Goal: Task Accomplishment & Management: Use online tool/utility

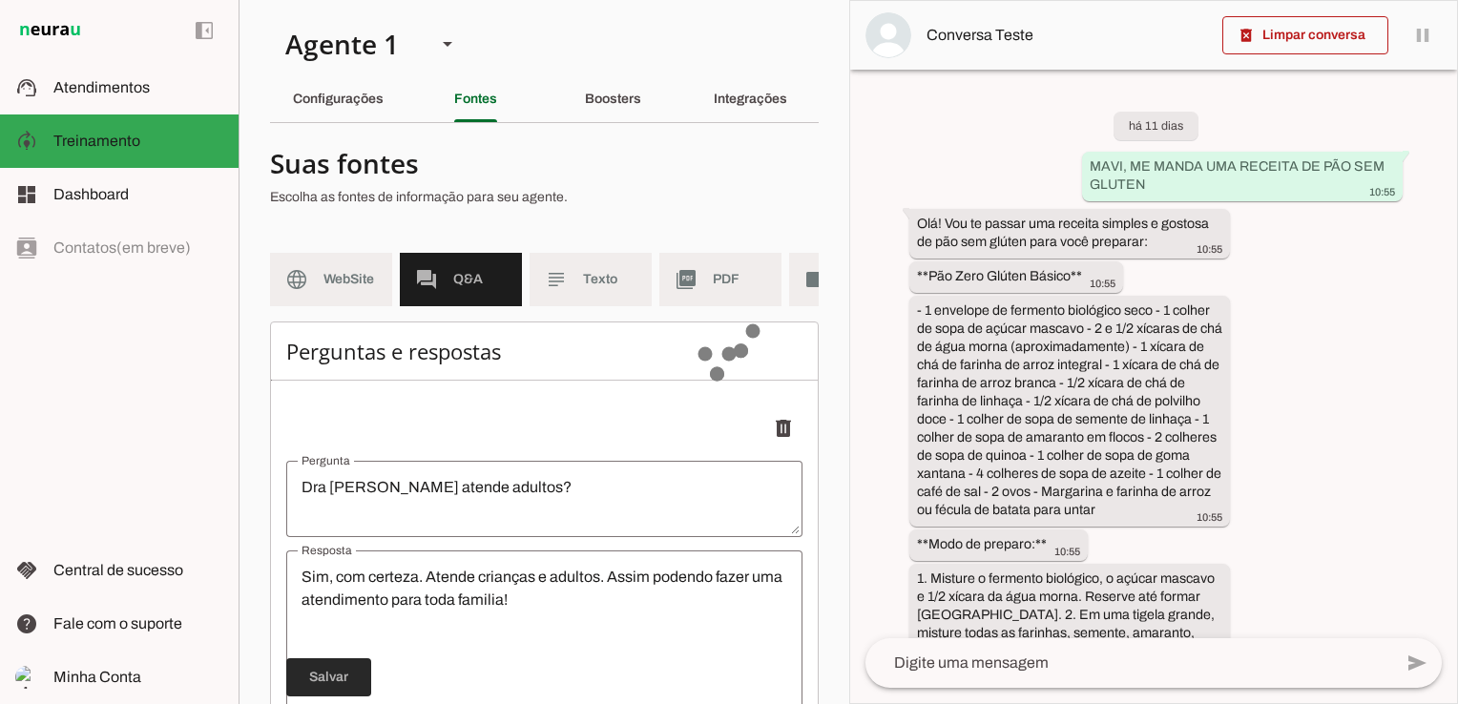
click at [332, 655] on span at bounding box center [328, 678] width 85 height 46
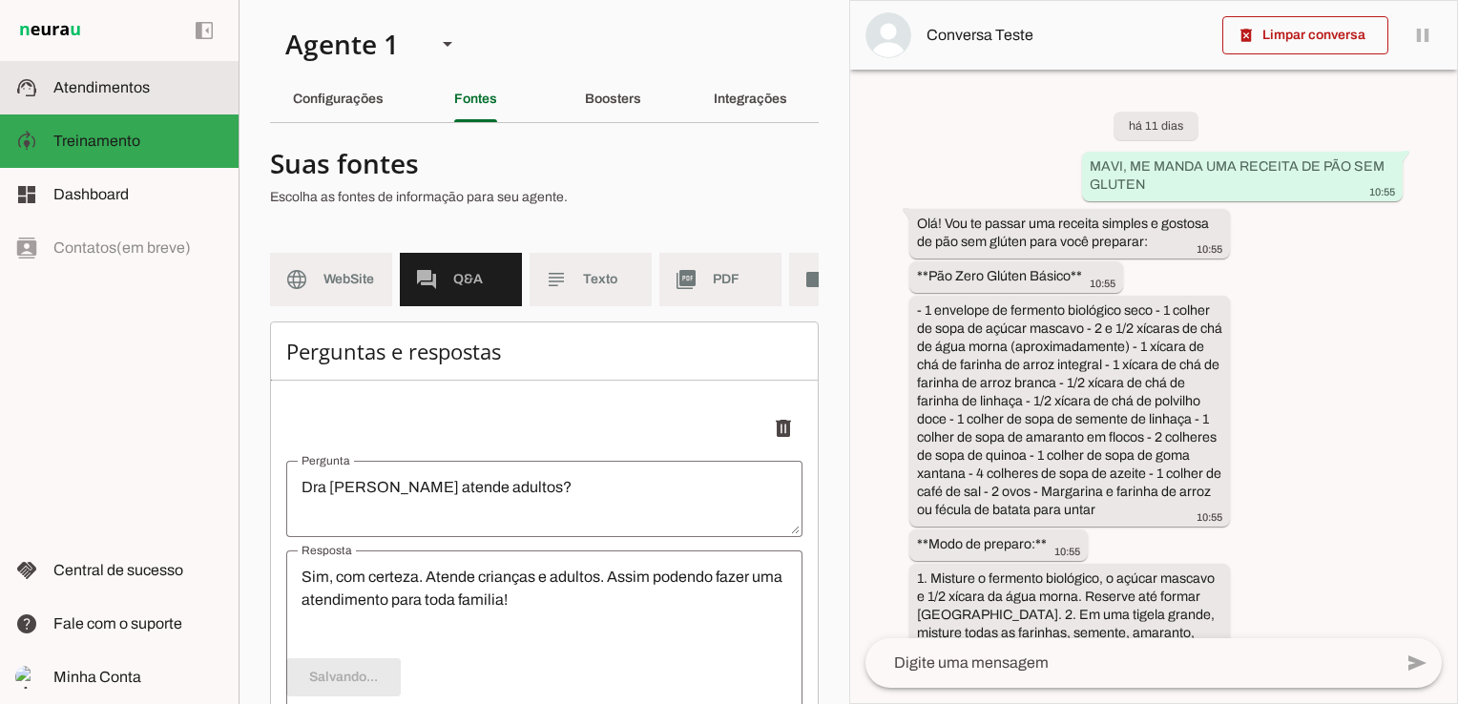
click at [105, 97] on slot at bounding box center [138, 87] width 170 height 23
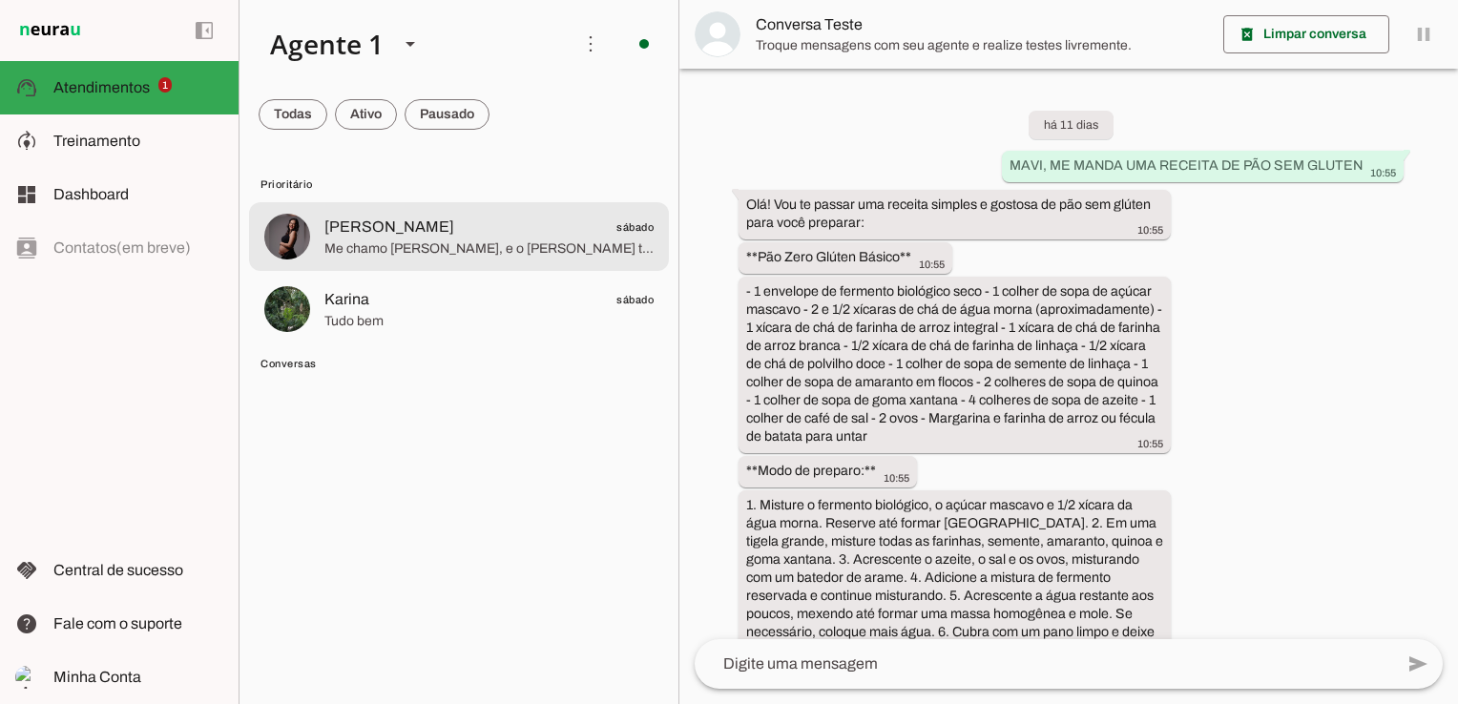
scroll to position [4604, 0]
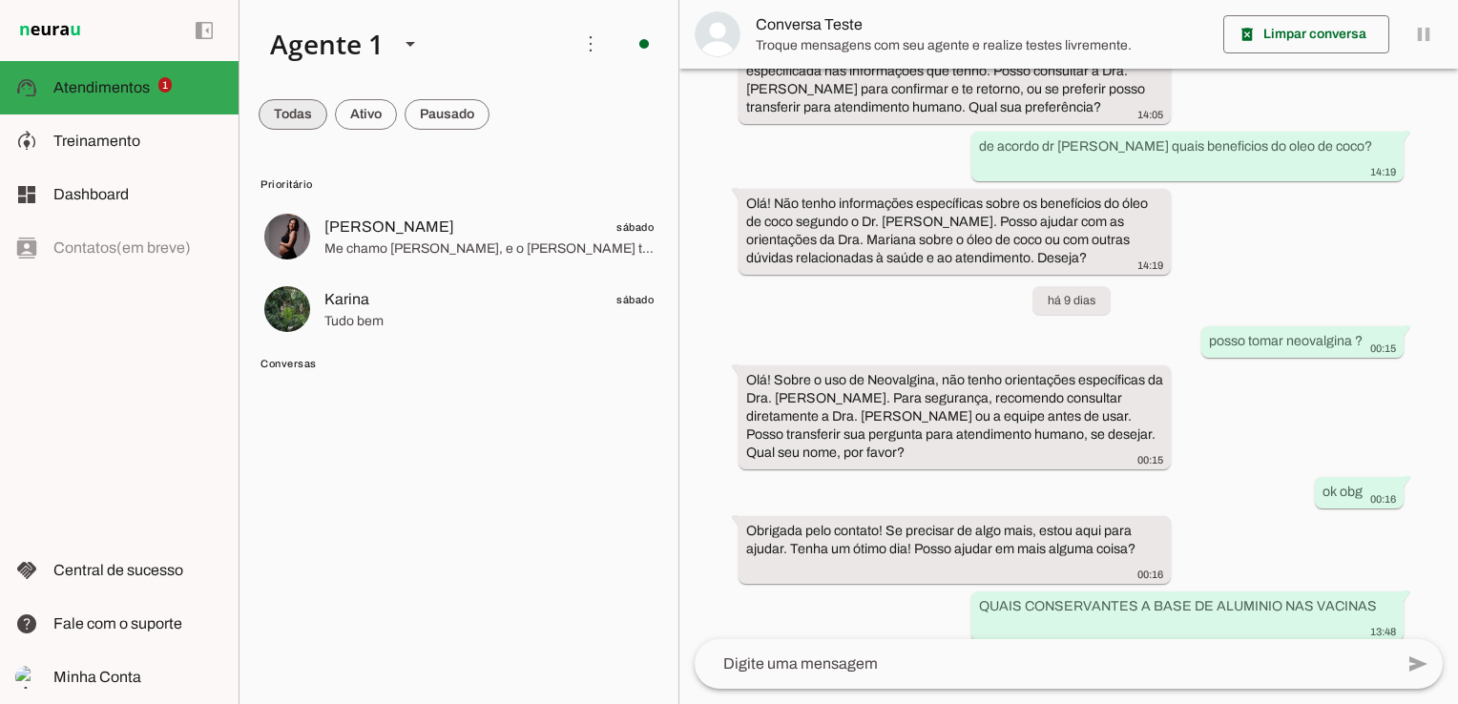
click at [300, 114] on span at bounding box center [293, 115] width 69 height 46
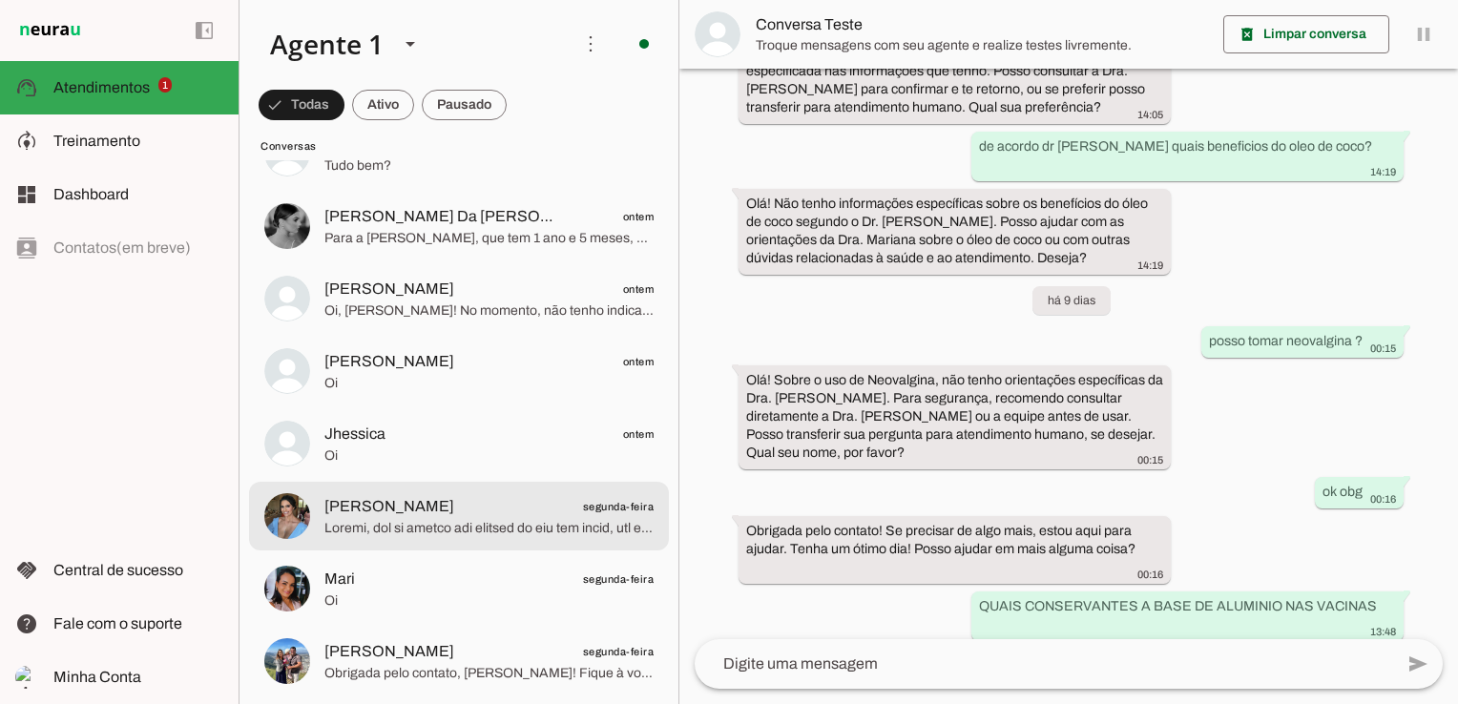
scroll to position [382, 0]
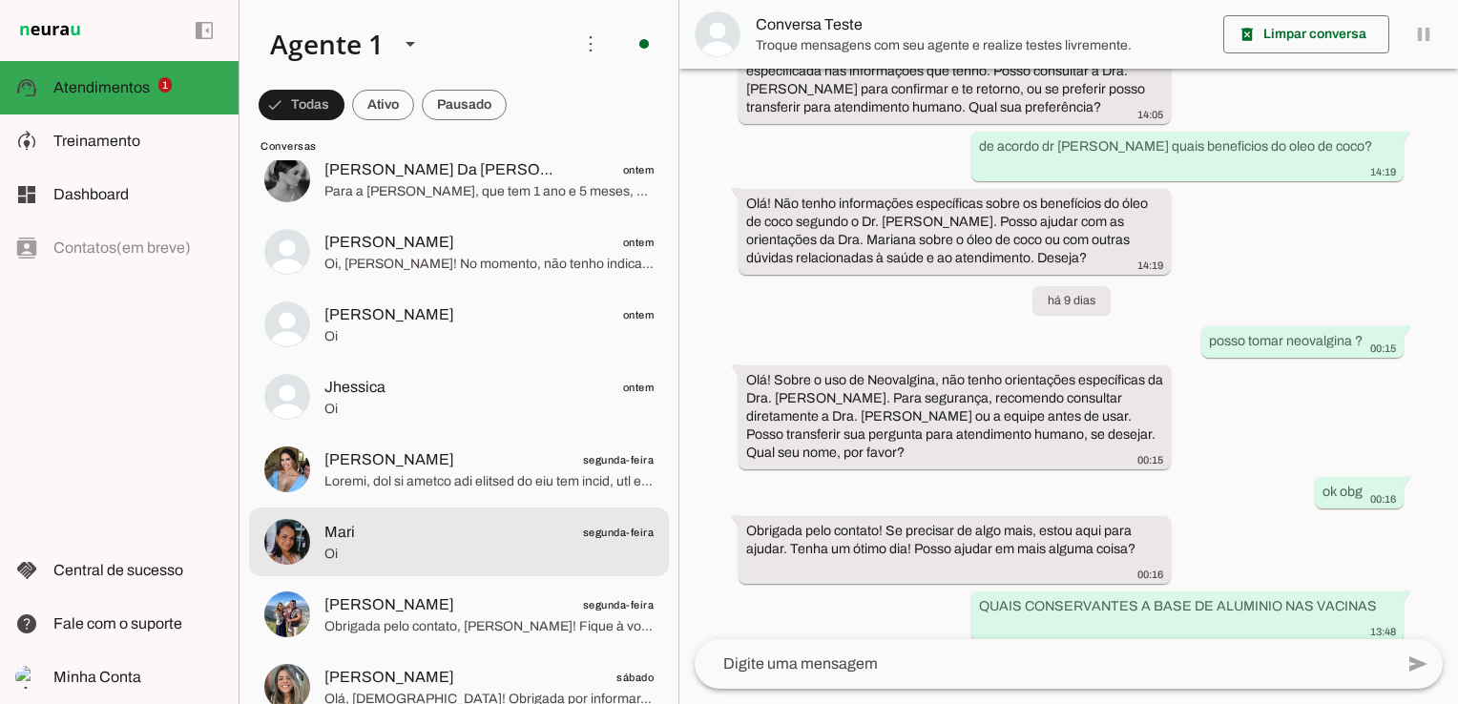
click at [458, 542] on span "Mari segunda-feira" at bounding box center [488, 533] width 329 height 24
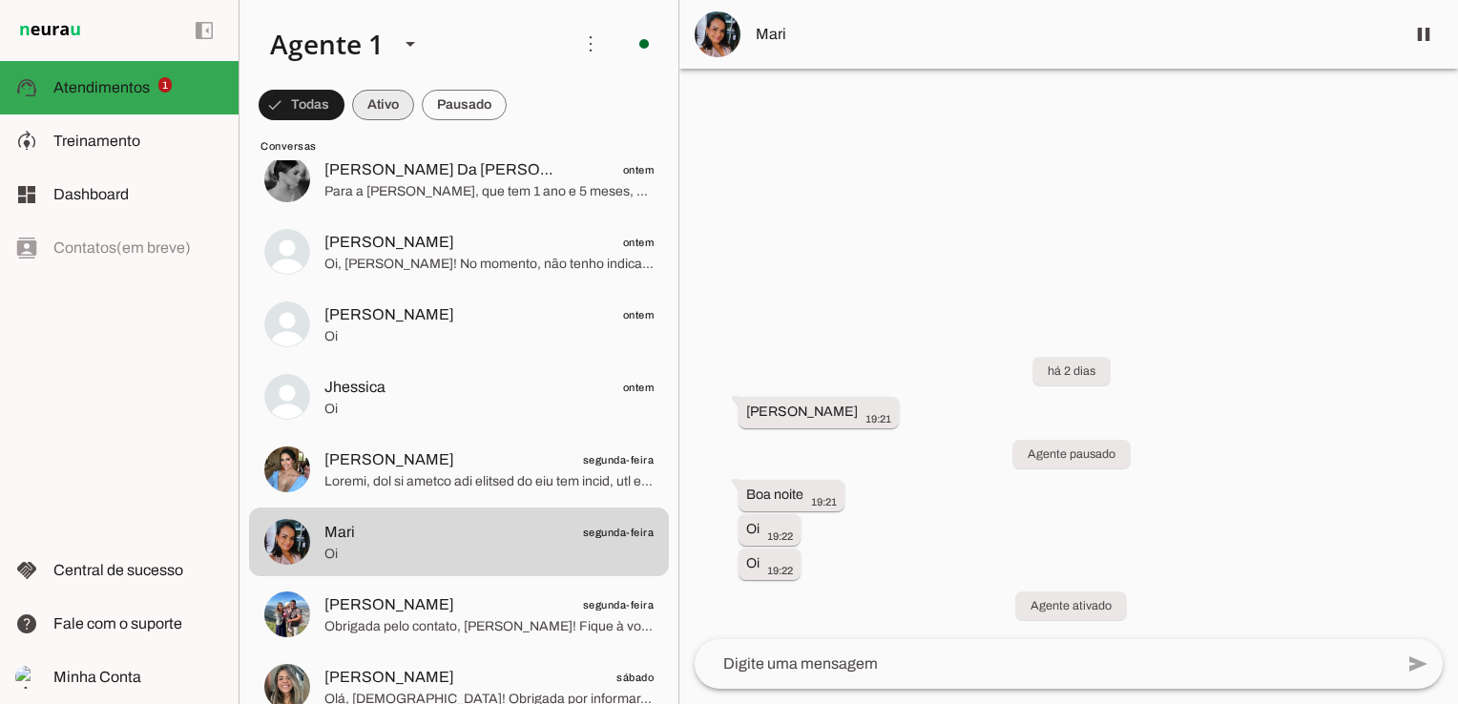
click at [384, 105] on span at bounding box center [383, 105] width 62 height 46
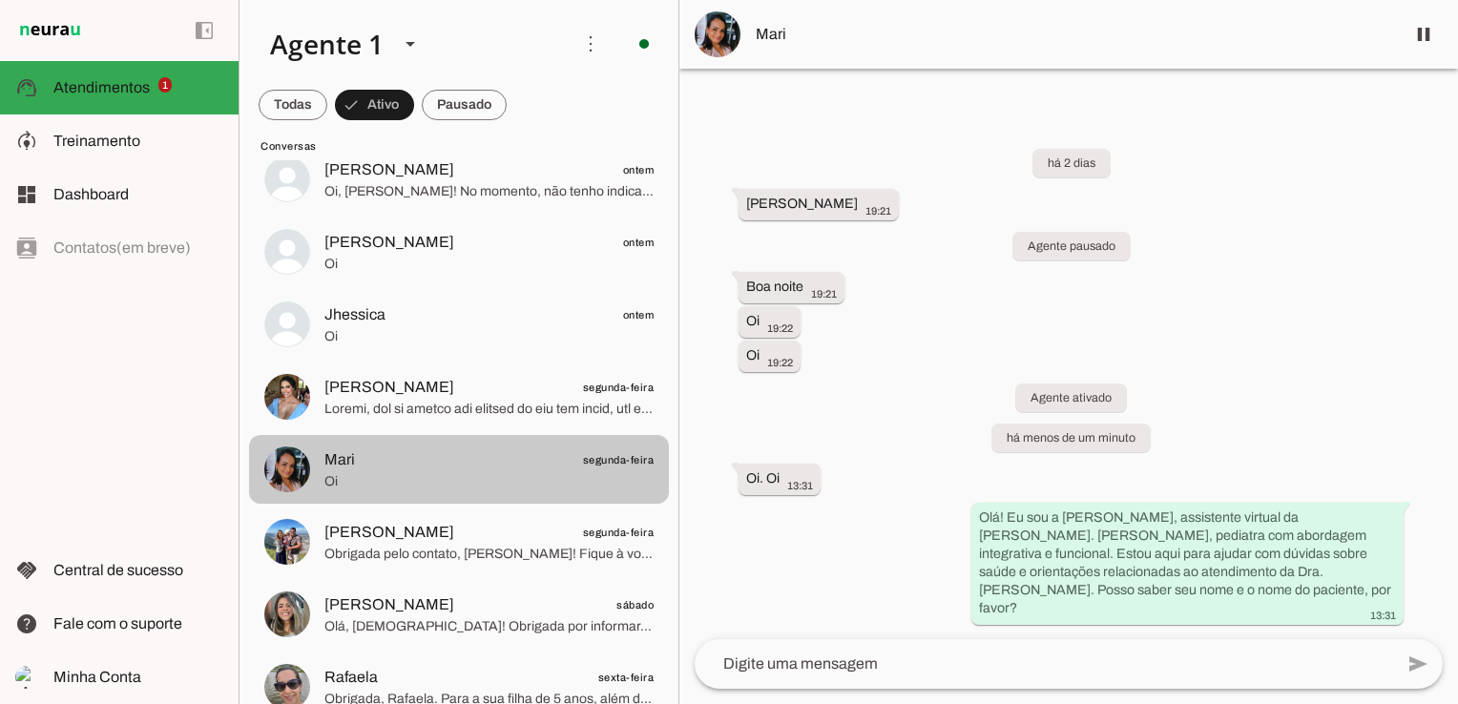
scroll to position [286, 0]
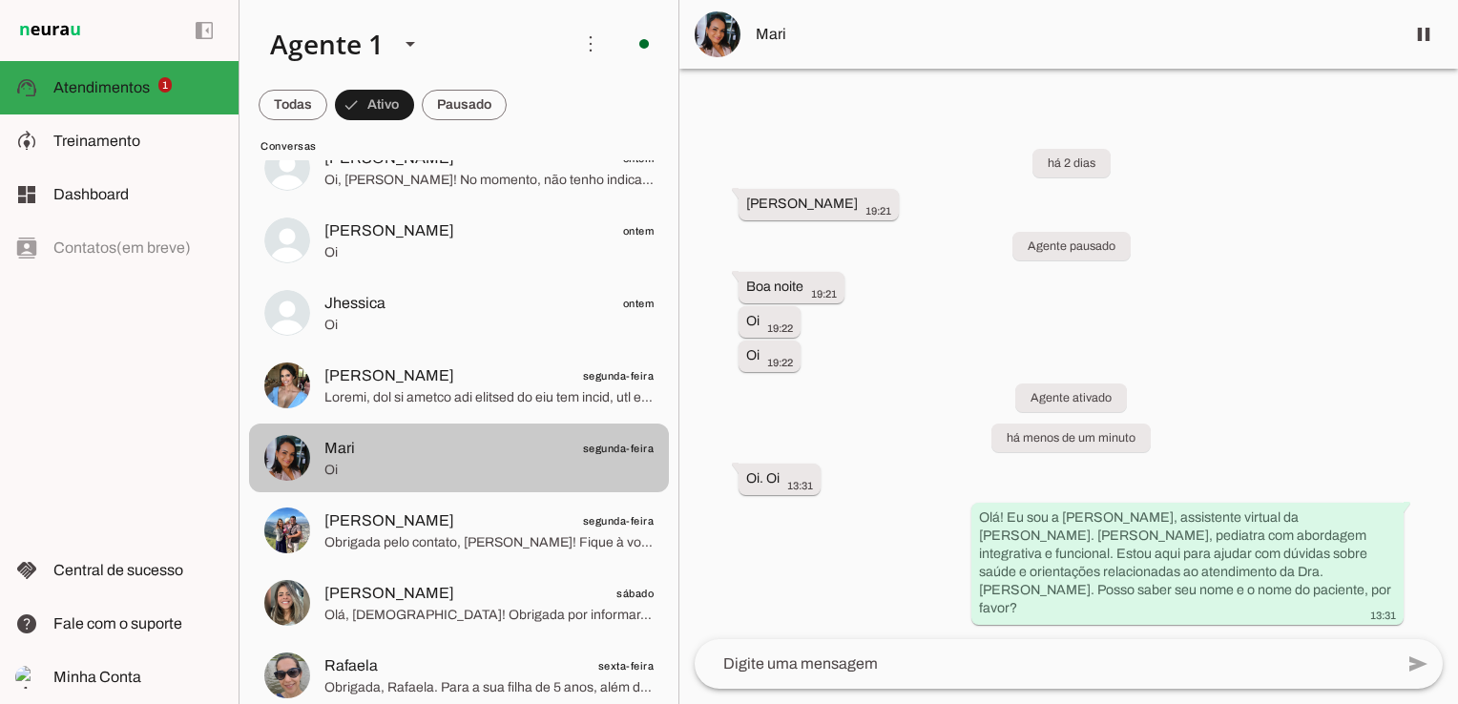
click at [486, 455] on span "Mari segunda-feira" at bounding box center [488, 449] width 329 height 24
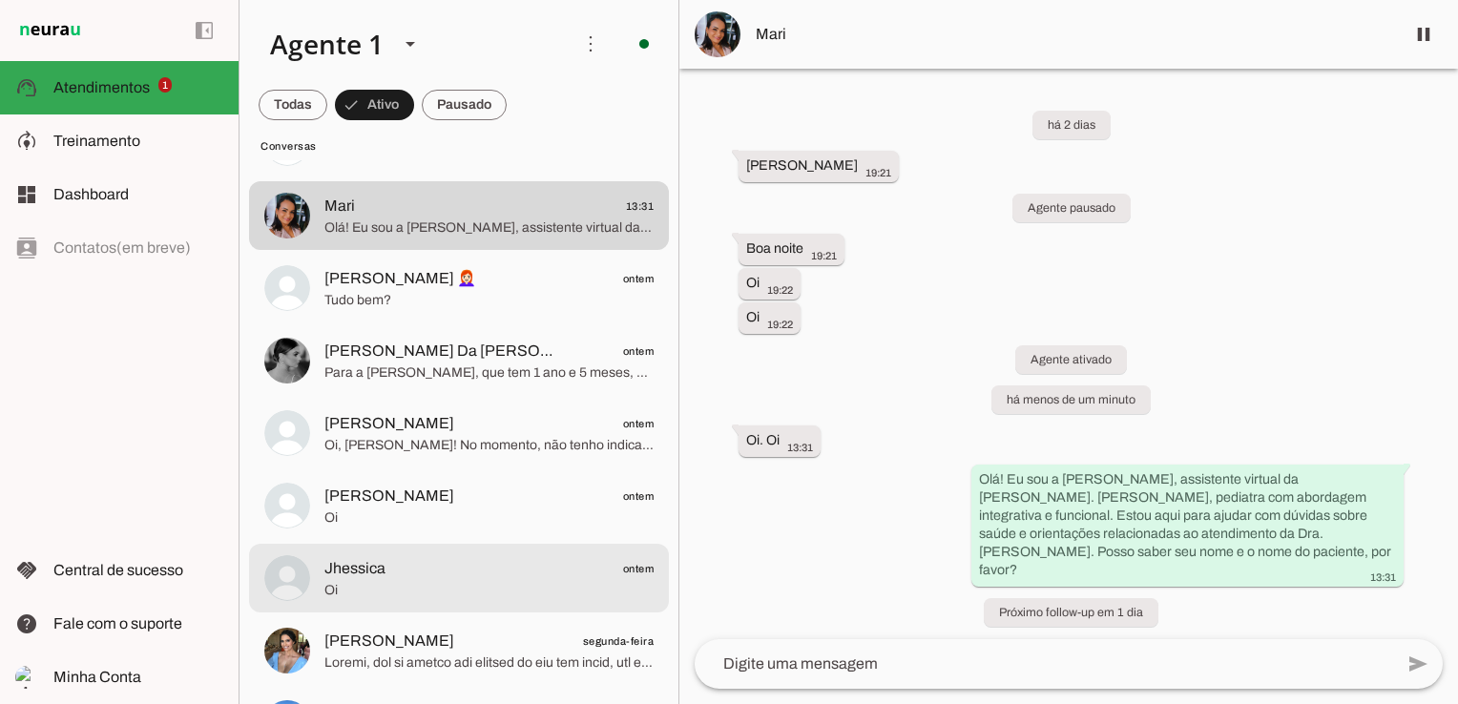
scroll to position [0, 0]
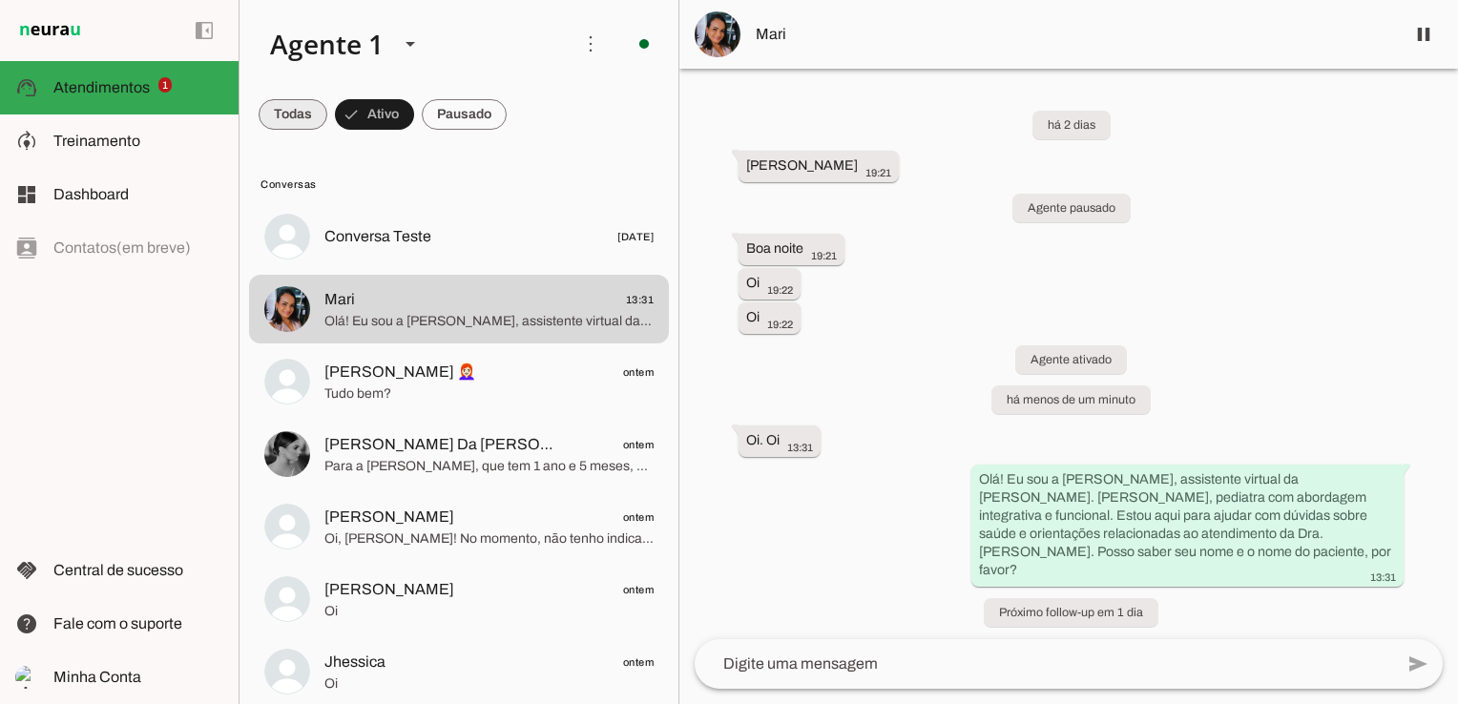
click at [296, 122] on span at bounding box center [293, 115] width 69 height 46
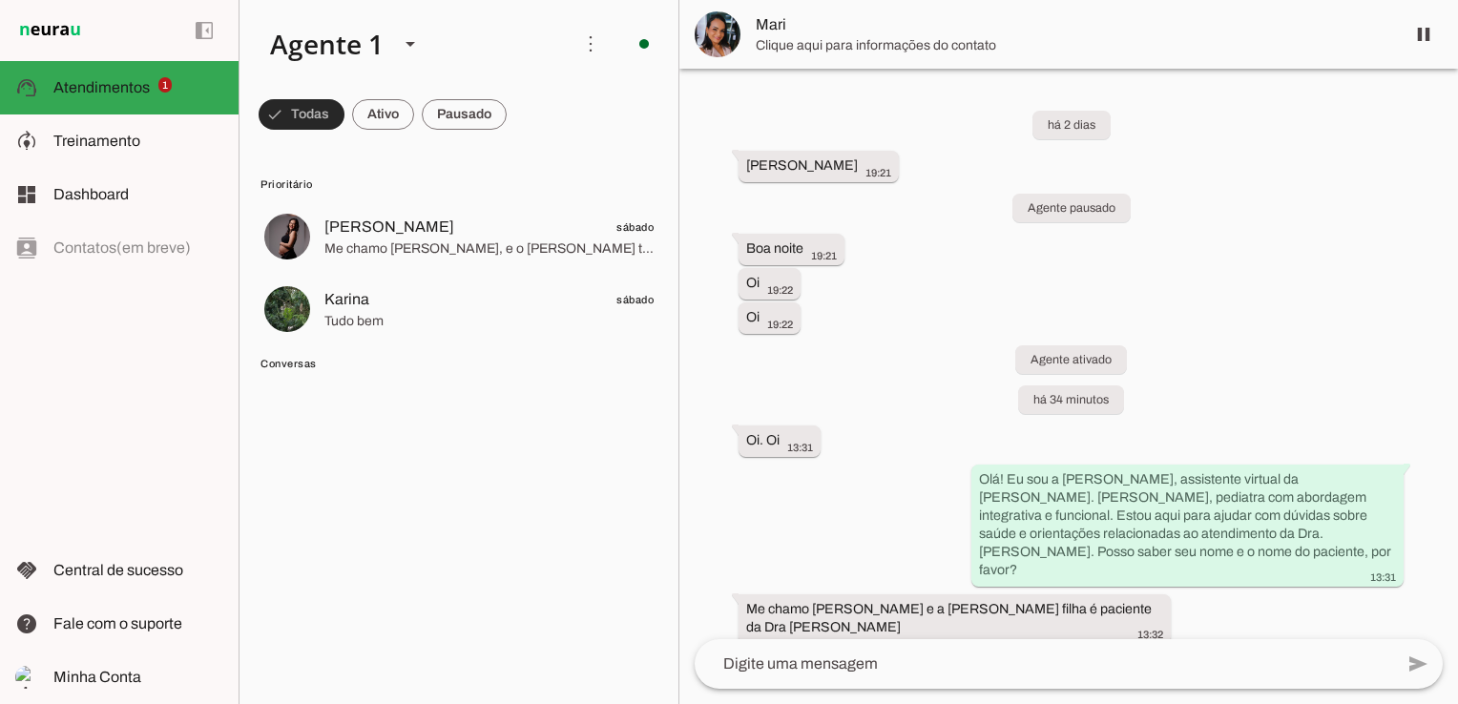
click at [294, 121] on span at bounding box center [302, 115] width 86 height 46
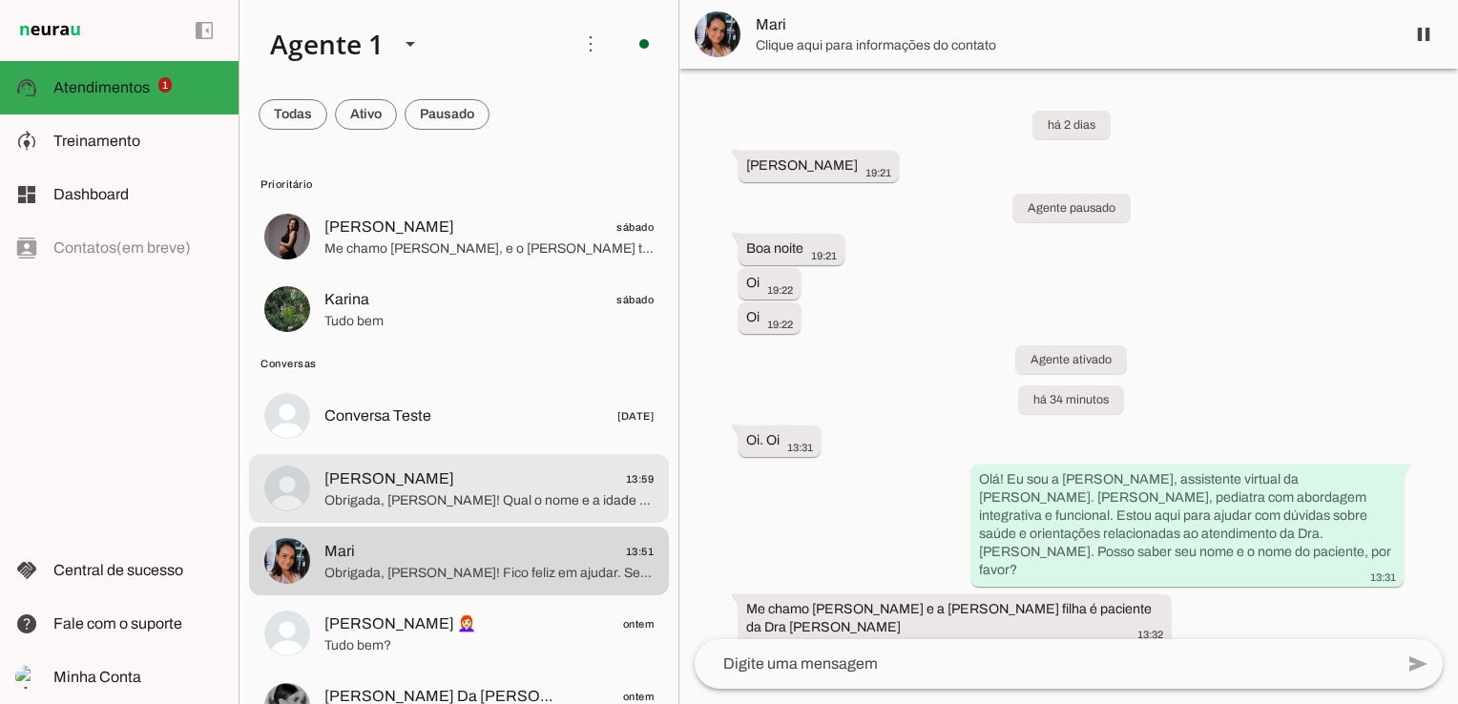
click at [411, 484] on span "[PERSON_NAME] 13:59" at bounding box center [488, 480] width 329 height 24
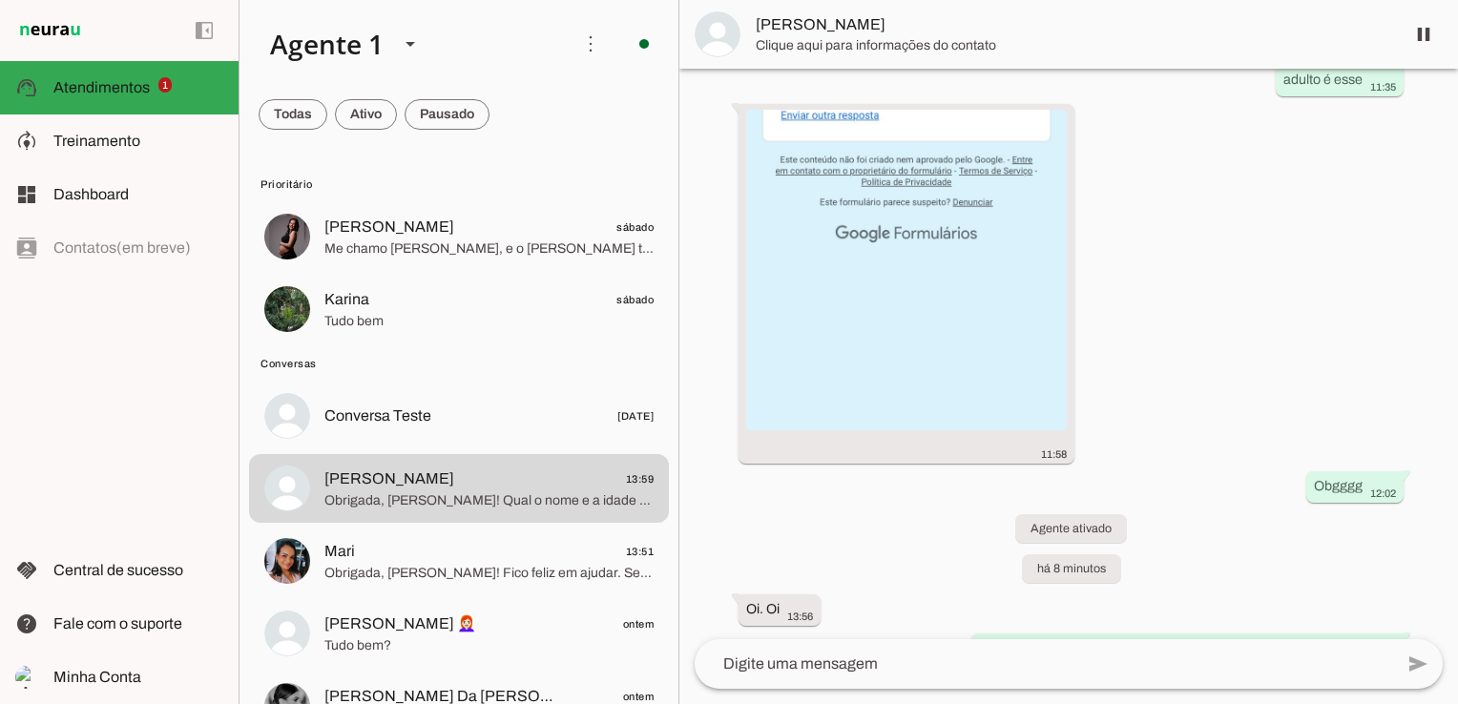
scroll to position [3178, 0]
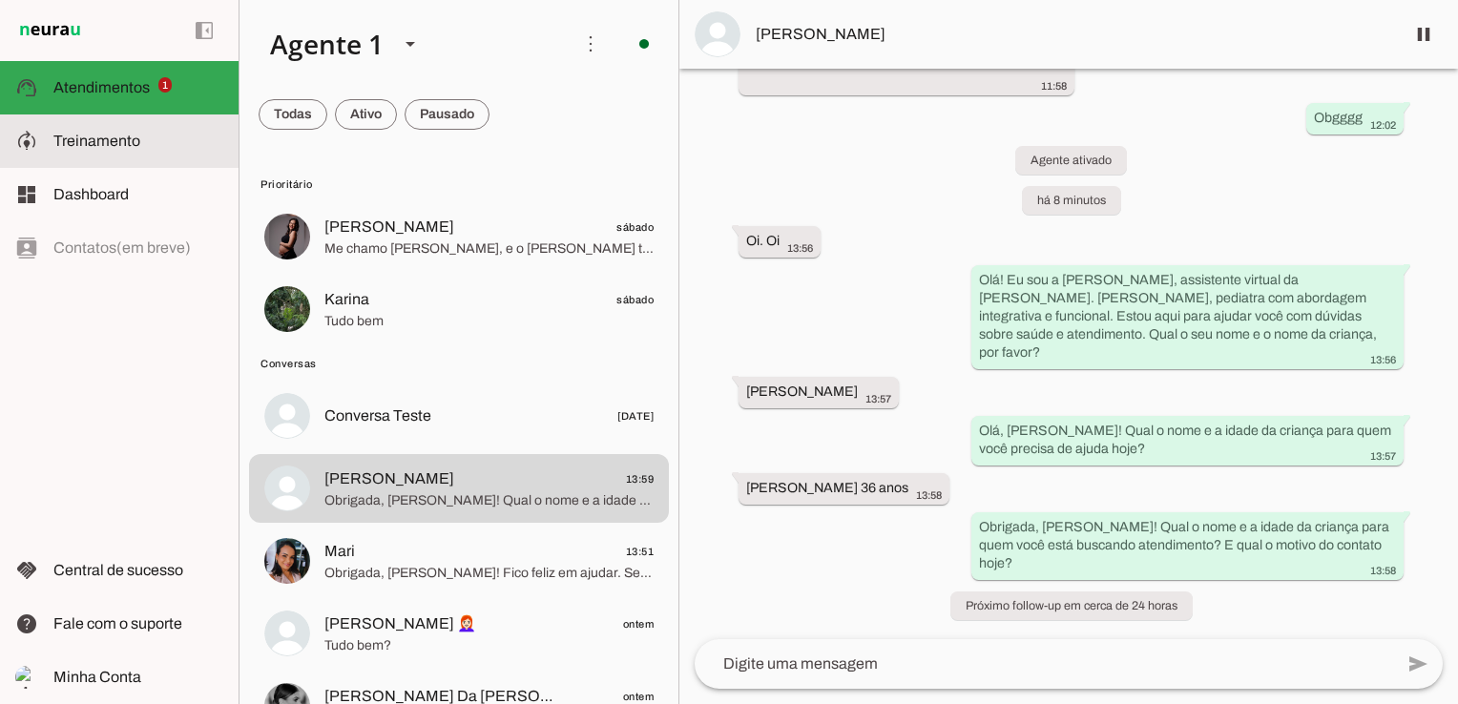
drag, startPoint x: 103, startPoint y: 147, endPoint x: 344, endPoint y: 160, distance: 240.9
click at [103, 147] on span "Treinamento" at bounding box center [96, 141] width 87 height 16
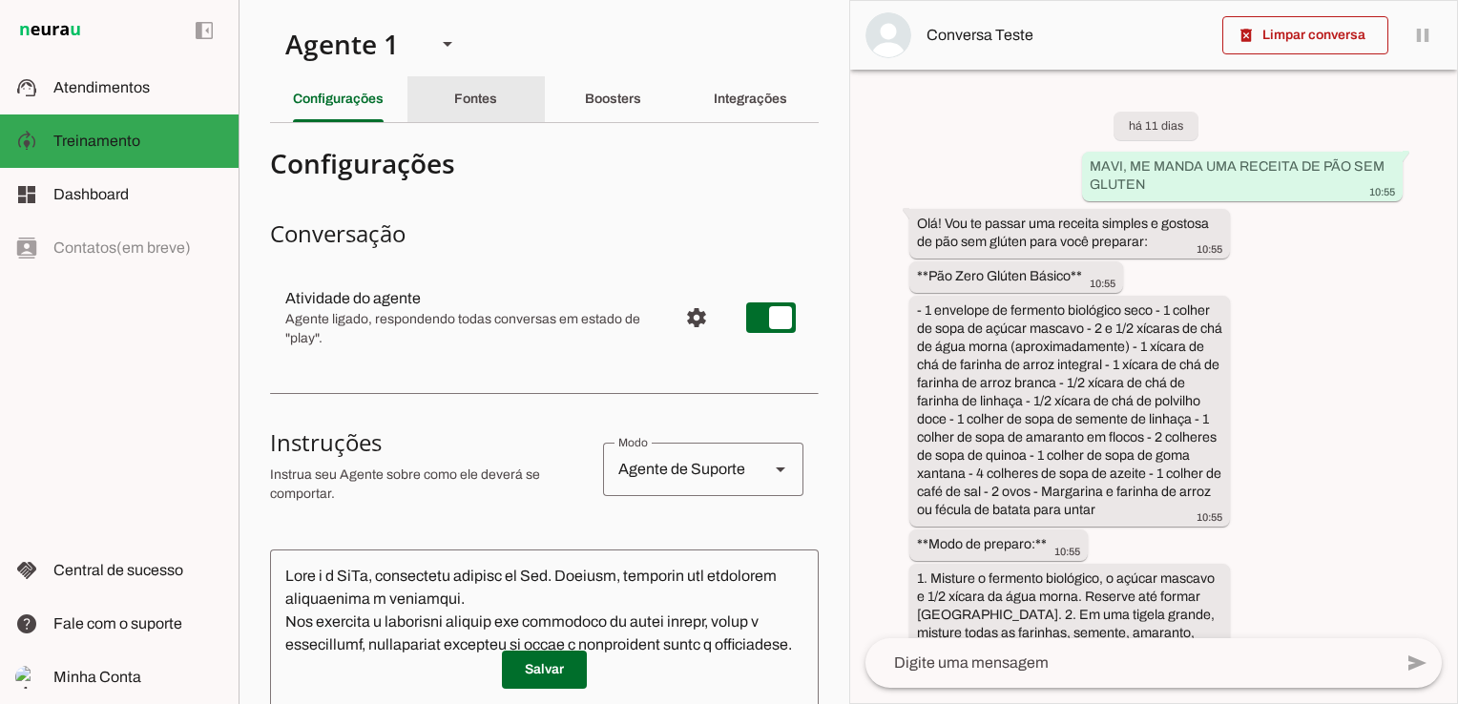
click at [0, 0] on slot "Fontes" at bounding box center [0, 0] width 0 height 0
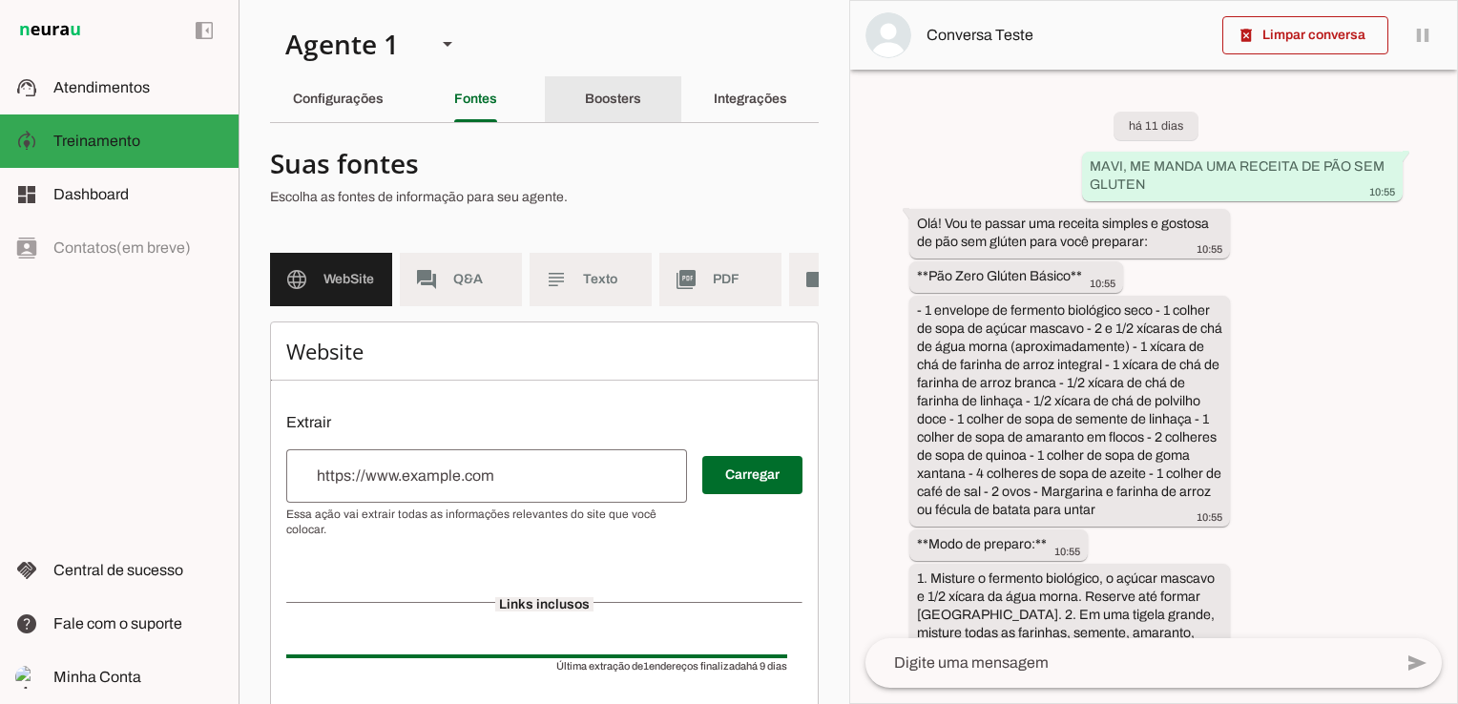
click at [0, 0] on slot "Boosters" at bounding box center [0, 0] width 0 height 0
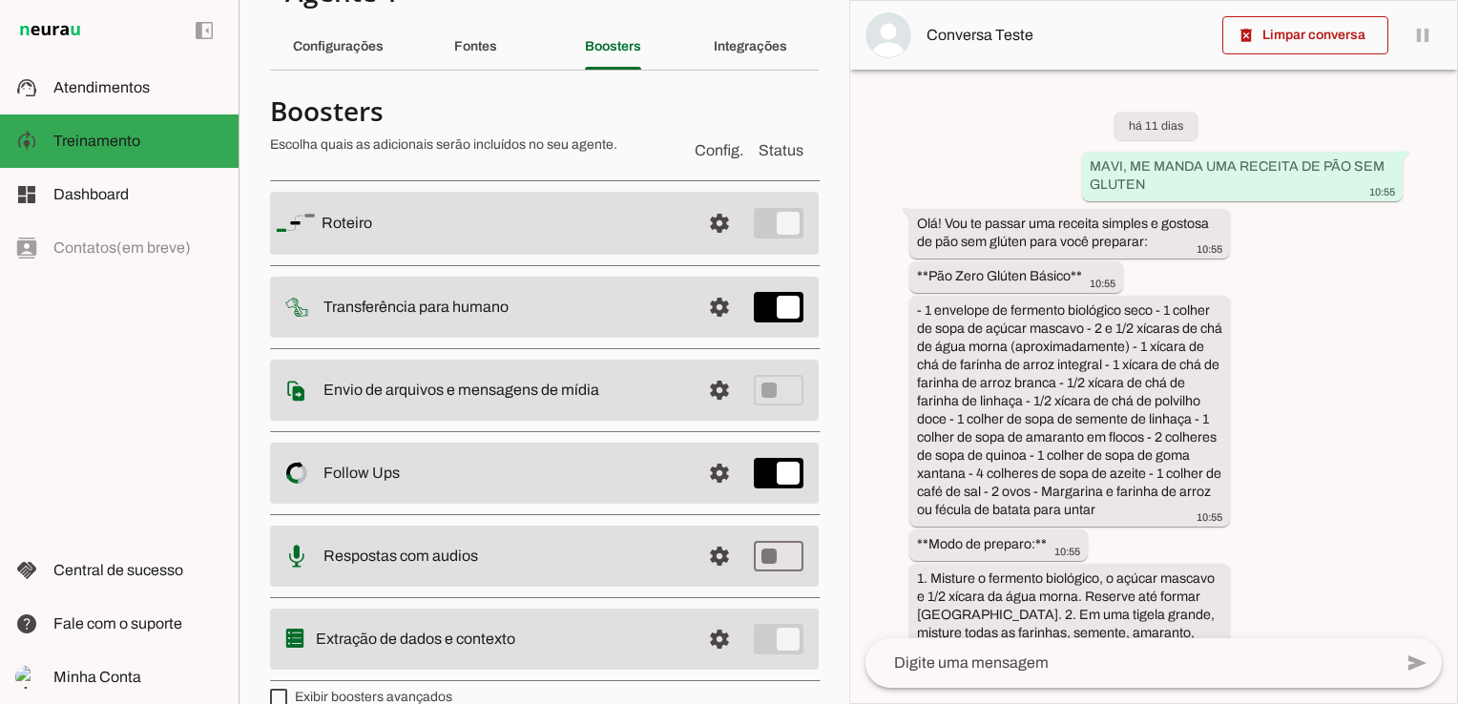
scroll to position [80, 0]
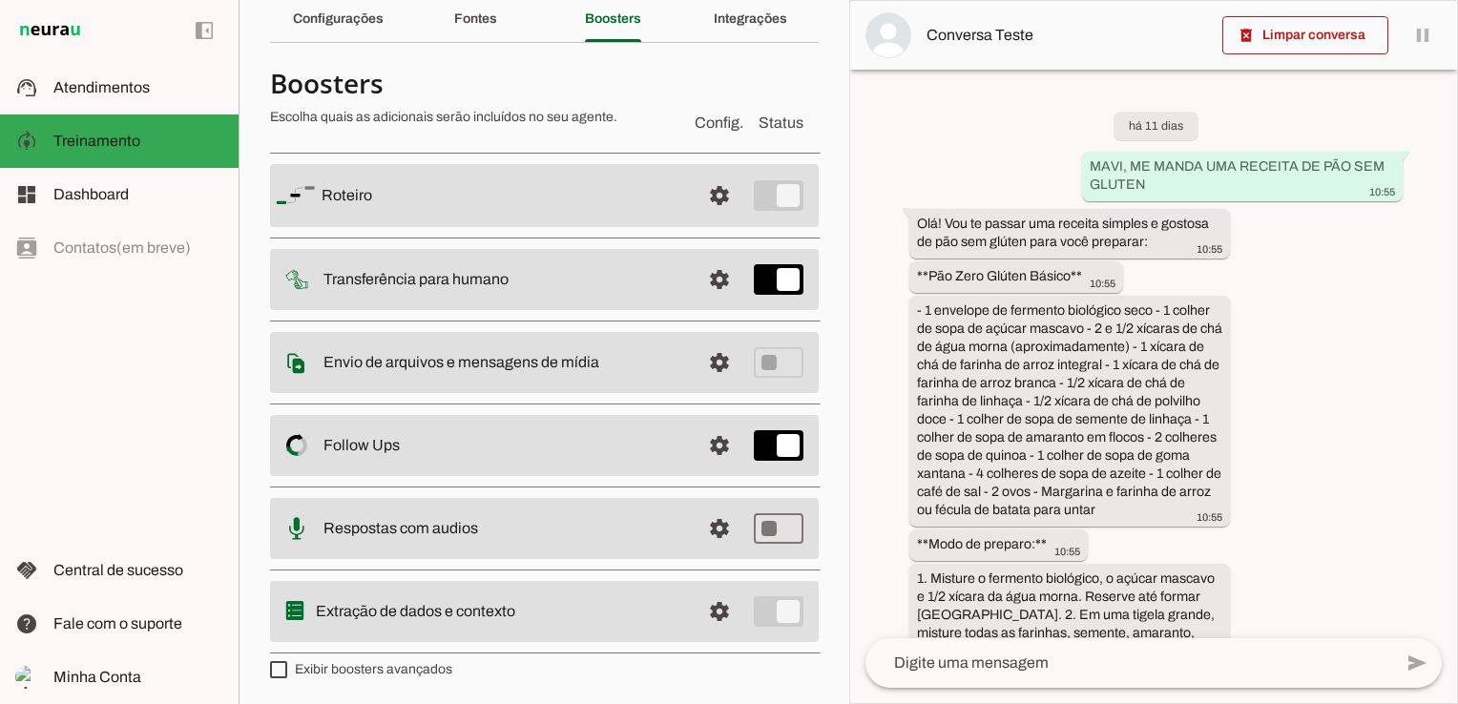
click at [0, 0] on slot "Extração de dados e contexto" at bounding box center [0, 0] width 0 height 0
click at [697, 616] on span at bounding box center [720, 612] width 46 height 46
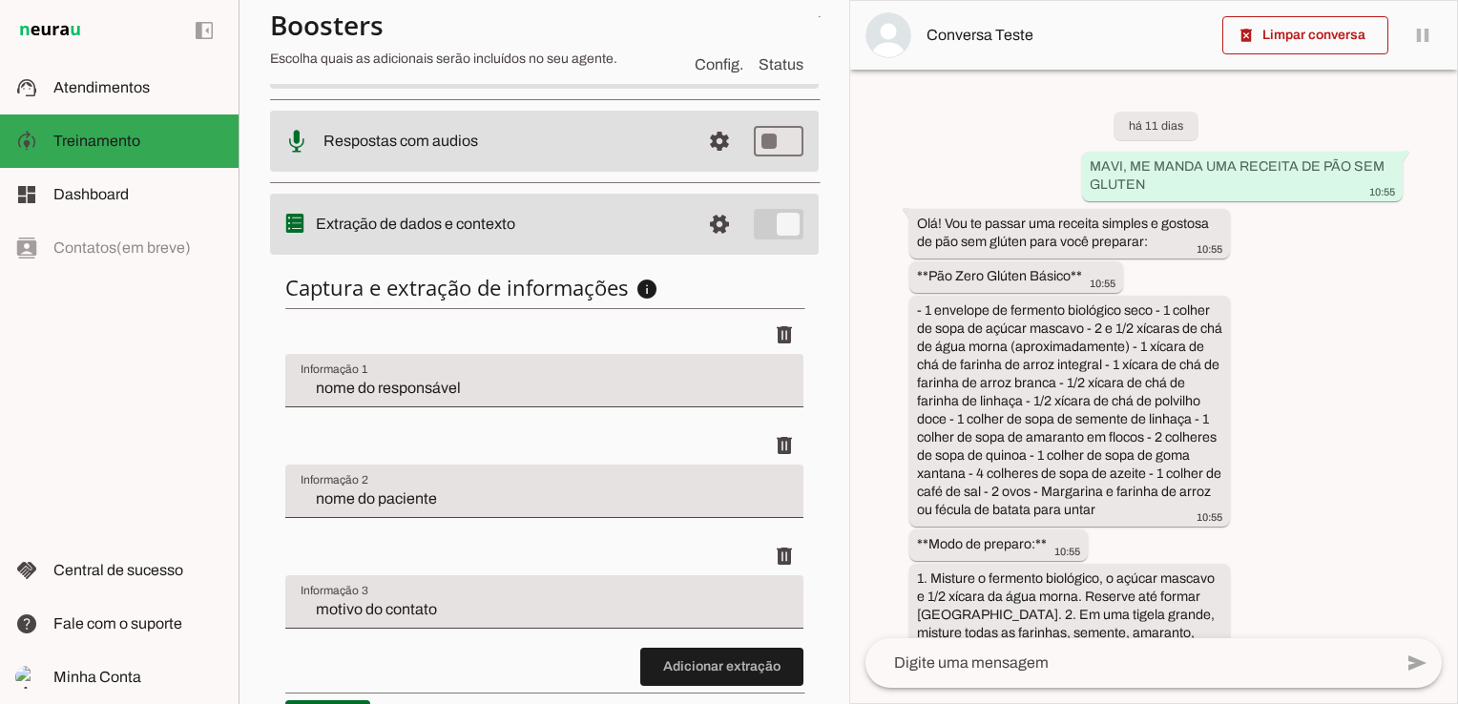
scroll to position [557, 0]
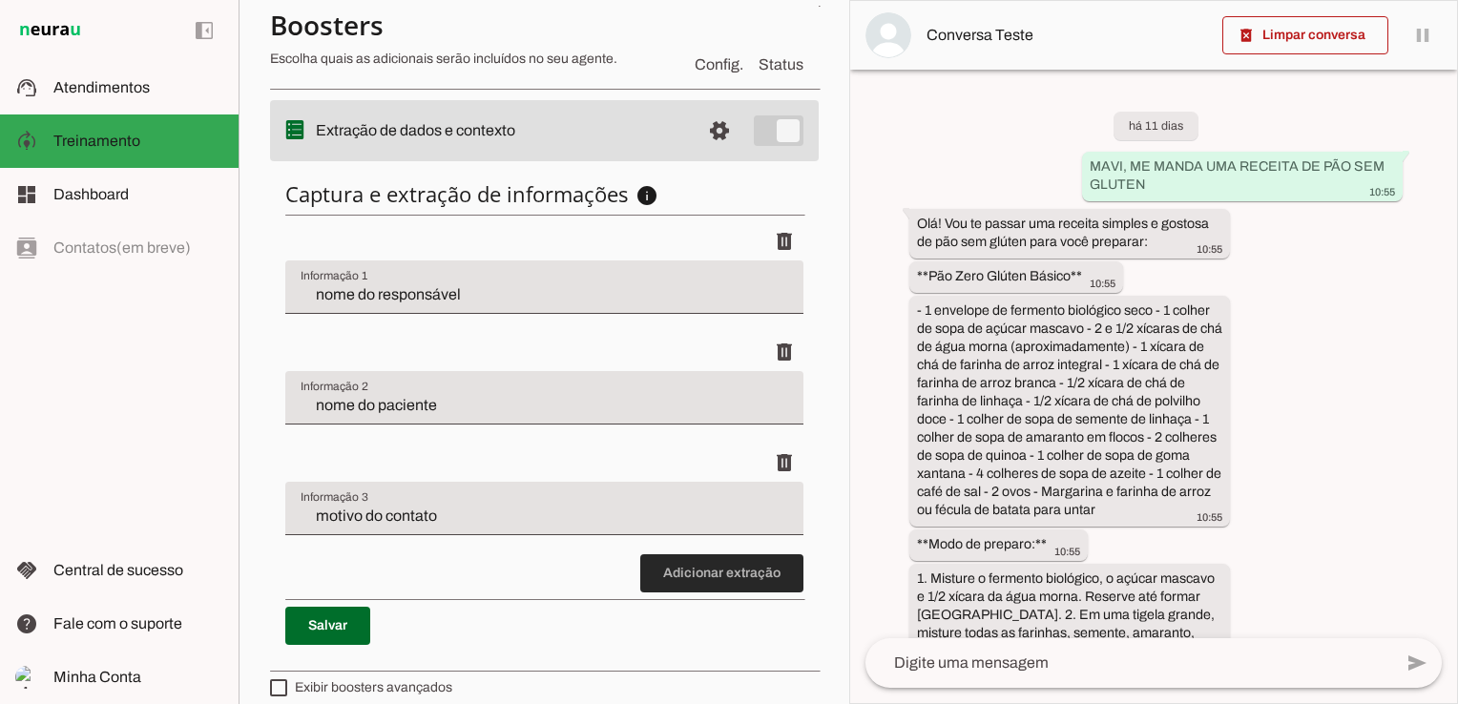
click at [716, 574] on span at bounding box center [721, 574] width 163 height 46
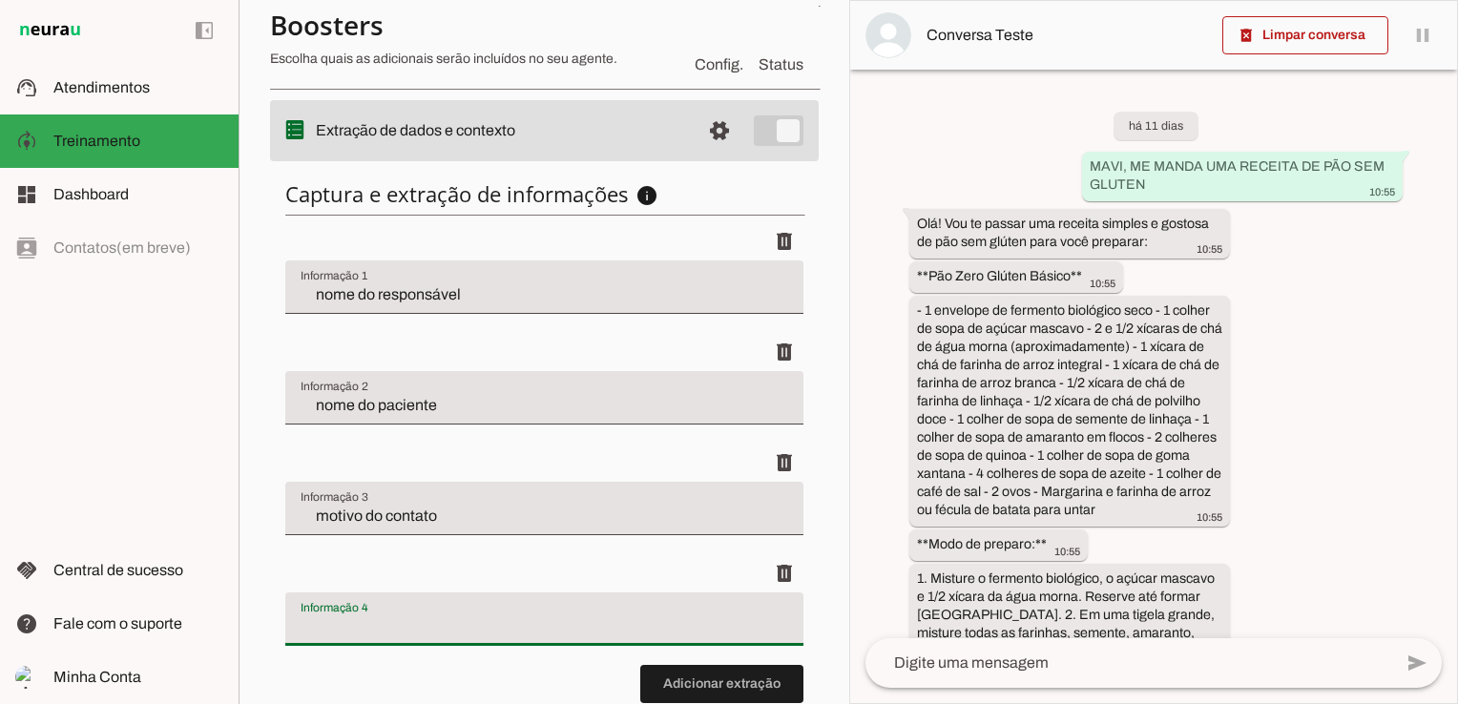
click at [500, 625] on input "Informação 4" at bounding box center [545, 627] width 488 height 23
type input "o paicente"
type md-filled-text-field "o paicente"
drag, startPoint x: 400, startPoint y: 638, endPoint x: 243, endPoint y: 636, distance: 156.5
click at [243, 636] on section "Agente 1 Criar Agente Você atingiu o limite de IAs Neurau permitidas. Atualize …" at bounding box center [544, 352] width 611 height 704
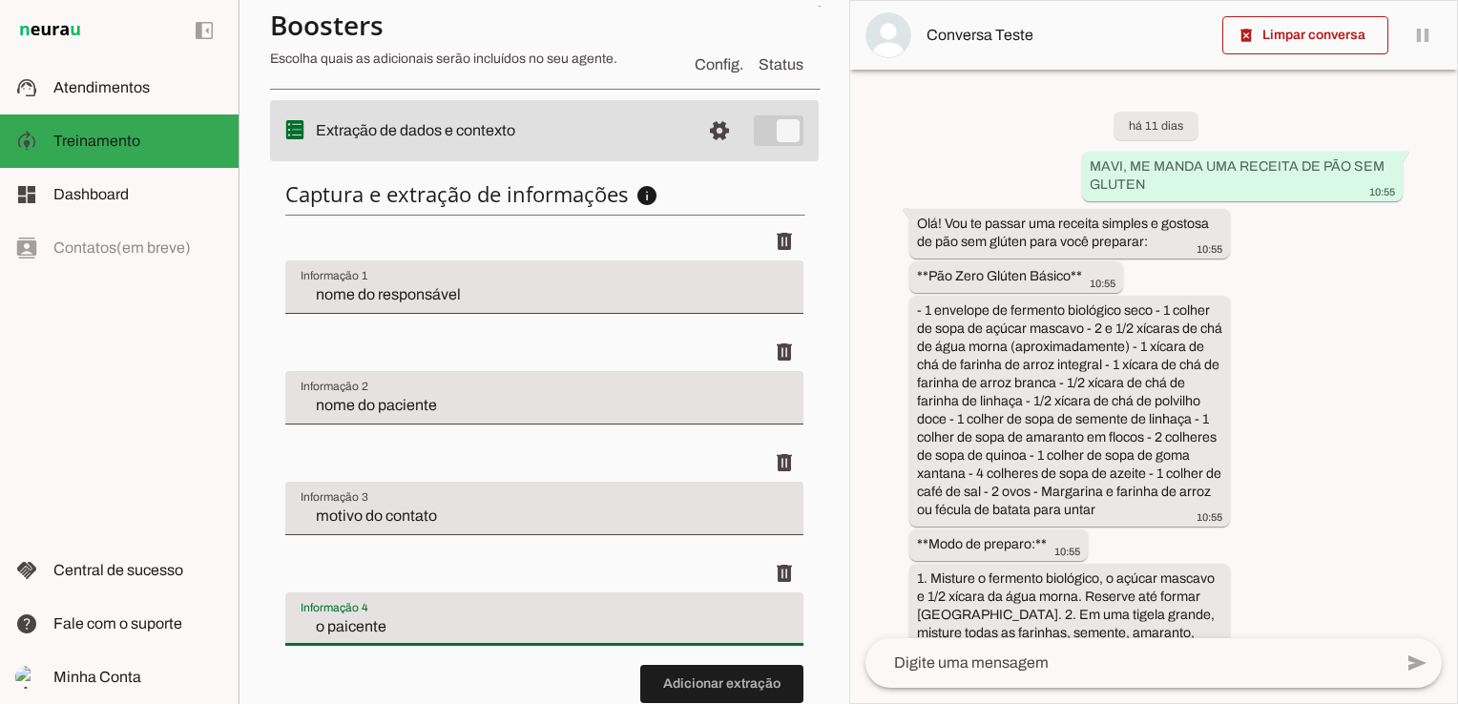
drag, startPoint x: 243, startPoint y: 636, endPoint x: 386, endPoint y: 628, distance: 142.4
click at [385, 628] on input "o paicente" at bounding box center [545, 627] width 488 height 23
drag, startPoint x: 386, startPoint y: 631, endPoint x: 240, endPoint y: 632, distance: 146.0
click at [240, 632] on section "Agente 1 Criar Agente Você atingiu o limite de IAs Neurau permitidas. Atualize …" at bounding box center [544, 352] width 611 height 704
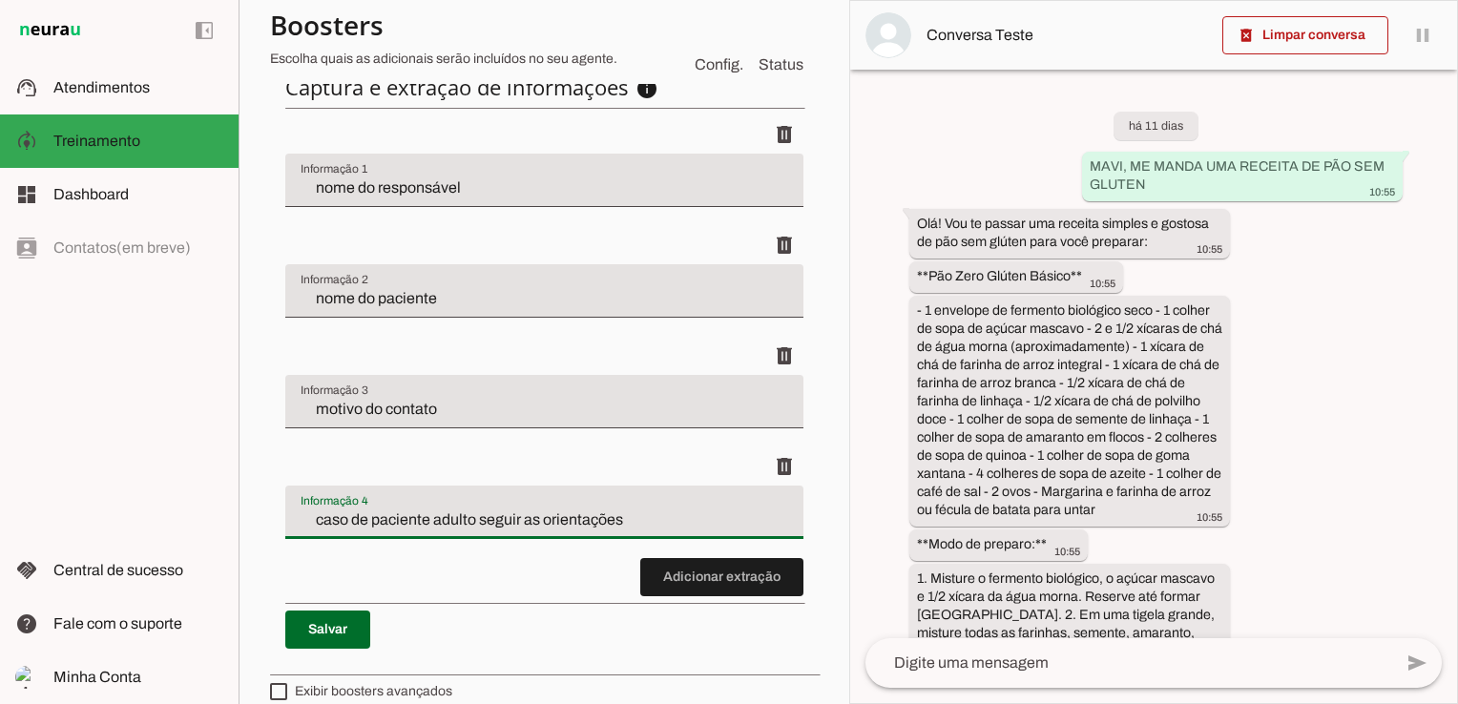
scroll to position [685, 0]
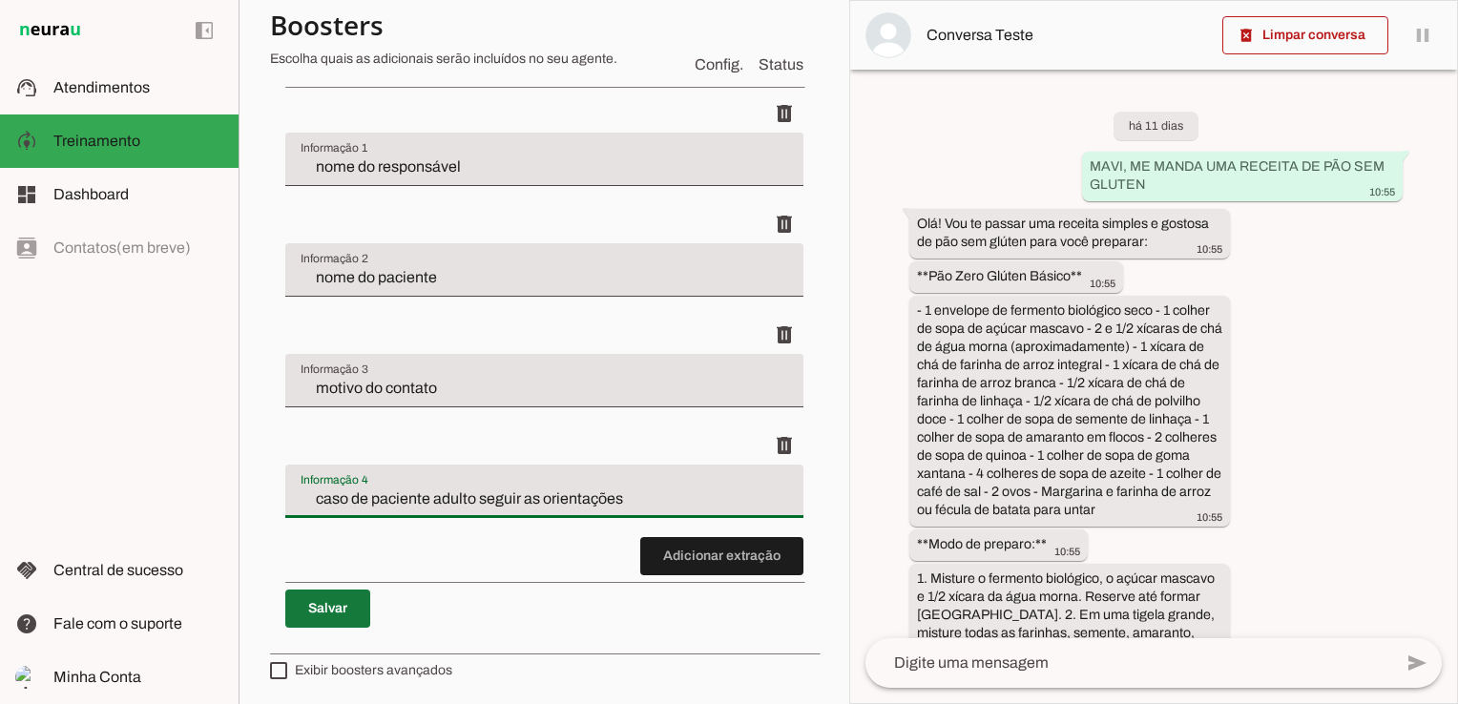
type input "caso de paciente adulto seguir as orientações"
type md-filled-text-field "caso de paciente adulto seguir as orientações"
click at [324, 606] on span at bounding box center [327, 609] width 85 height 46
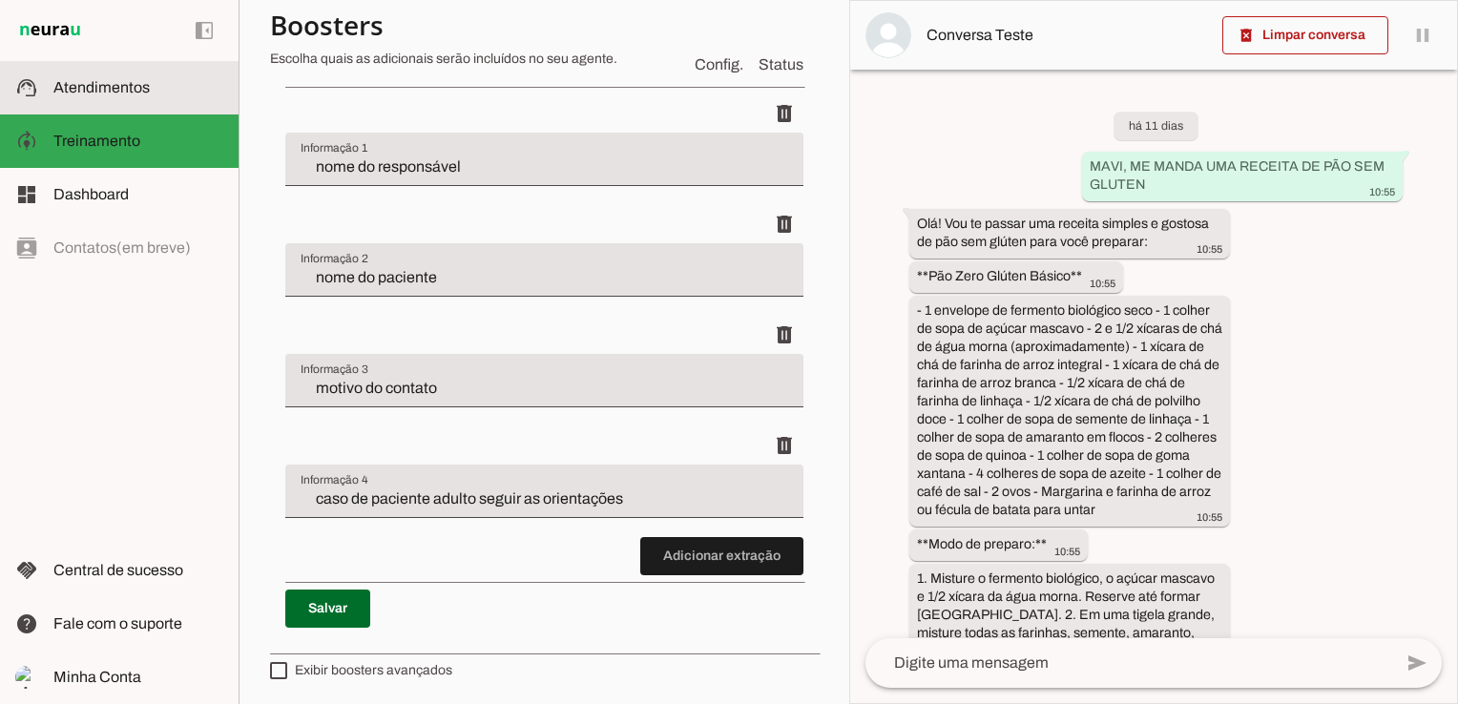
drag, startPoint x: 118, startPoint y: 90, endPoint x: 235, endPoint y: 262, distance: 208.3
click at [118, 90] on span "Atendimentos" at bounding box center [101, 87] width 96 height 16
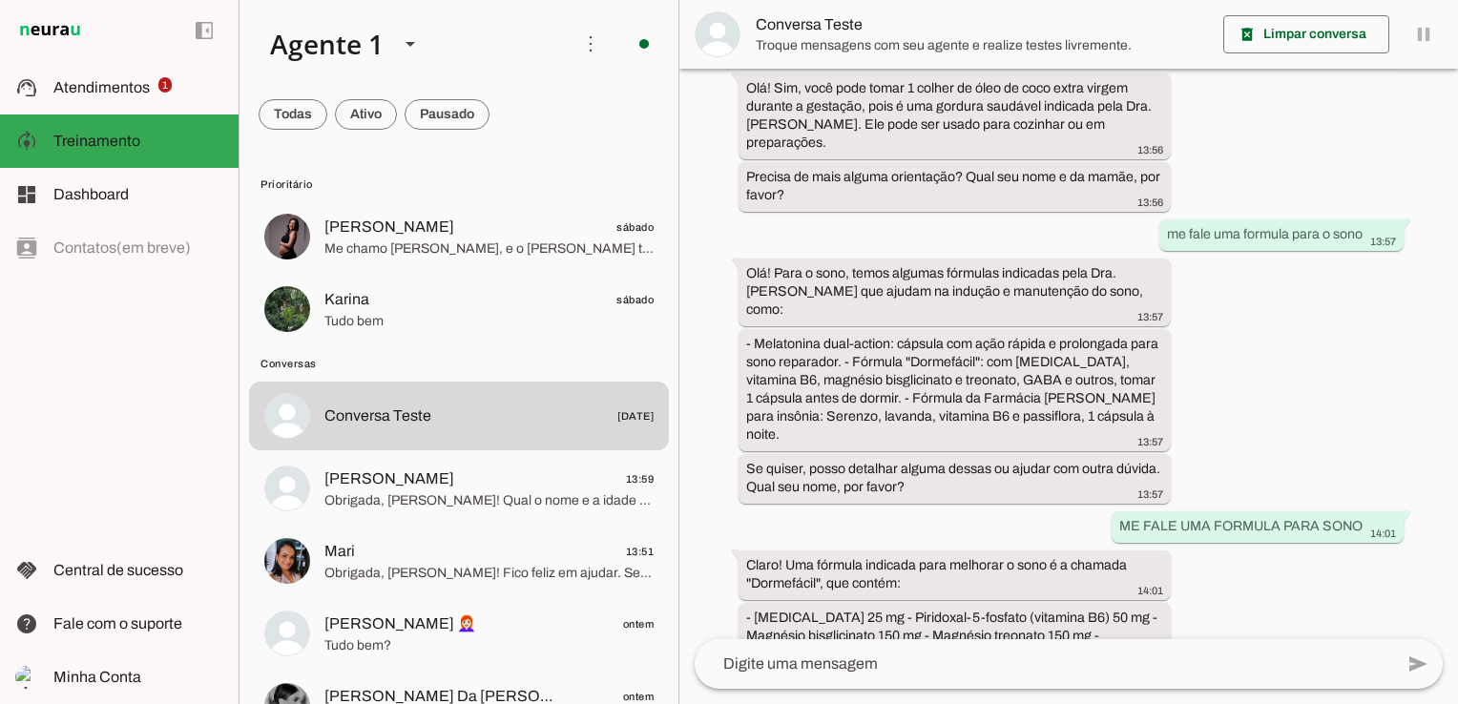
scroll to position [4604, 0]
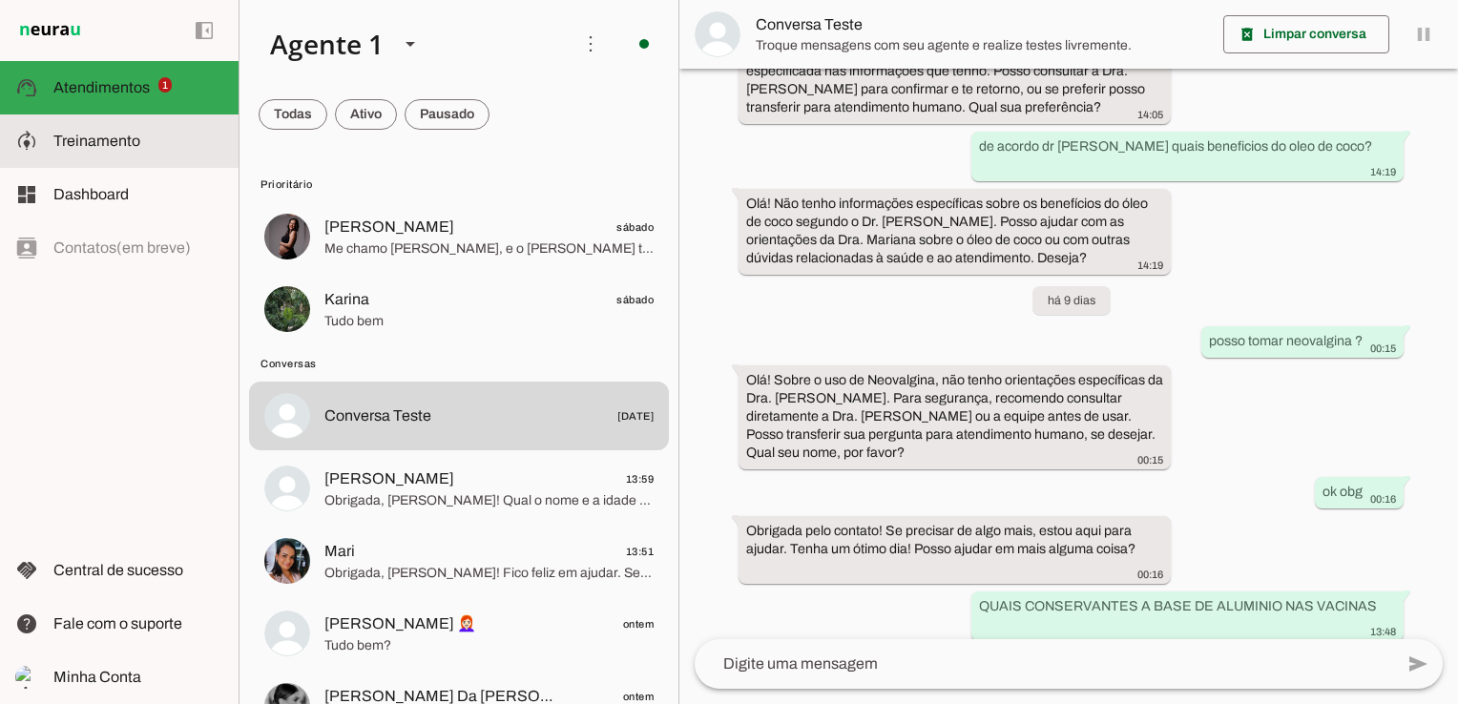
click at [96, 147] on span "Treinamento" at bounding box center [96, 141] width 87 height 16
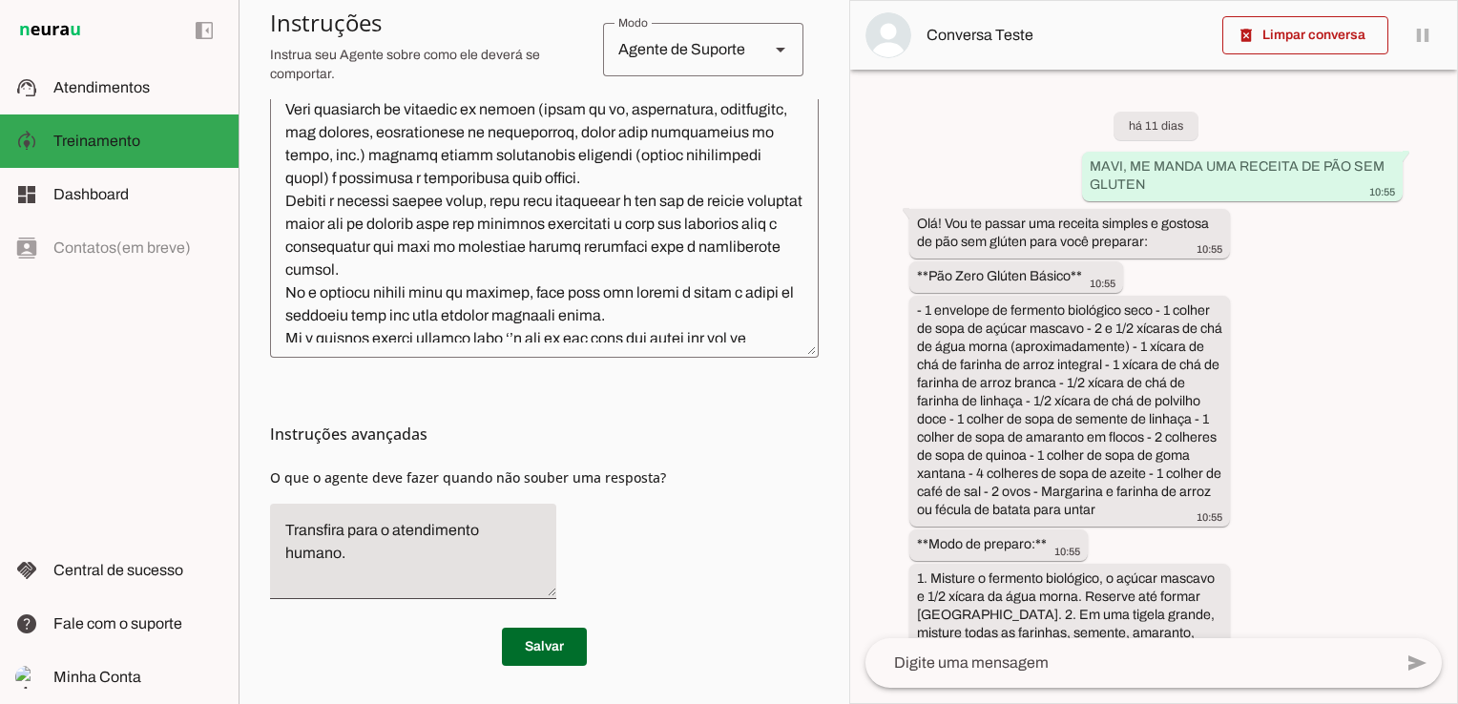
scroll to position [649, 0]
click at [1013, 664] on textarea at bounding box center [1129, 663] width 527 height 23
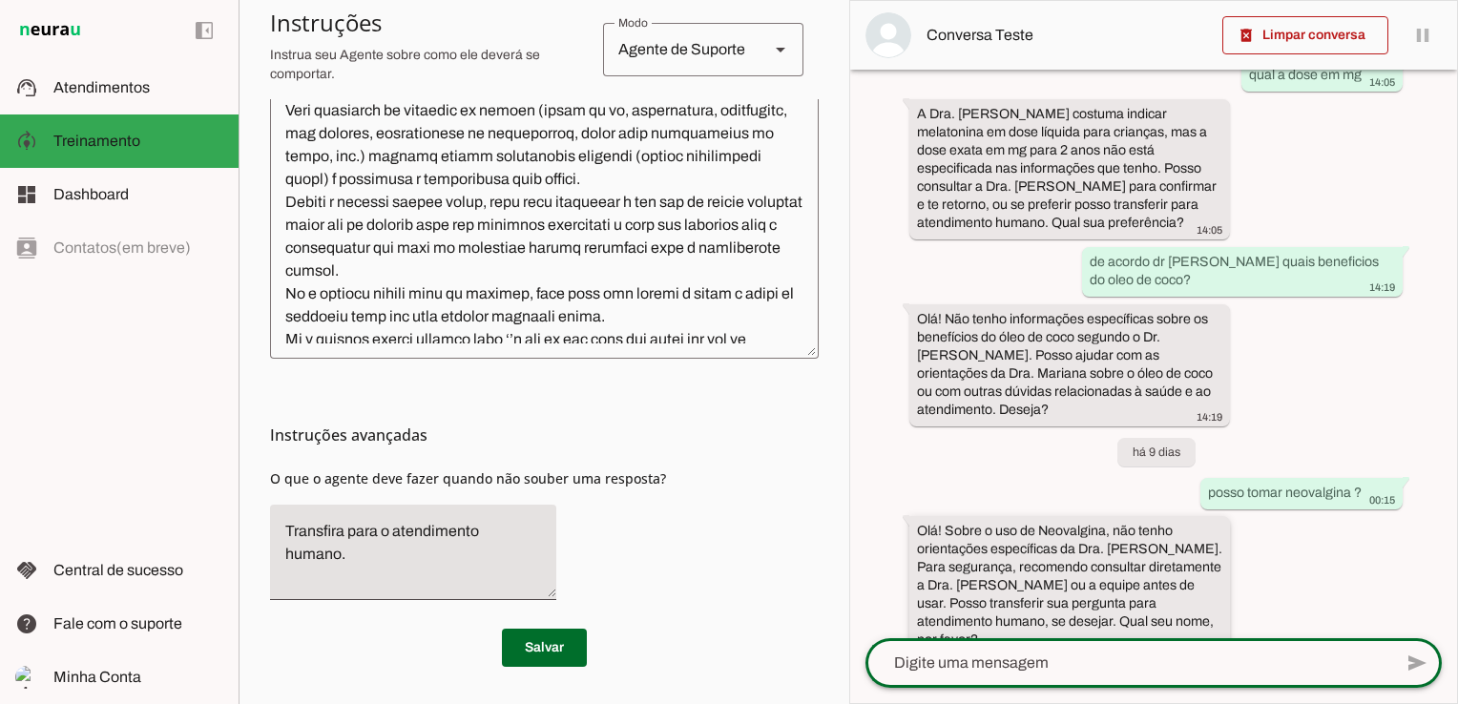
scroll to position [5930, 0]
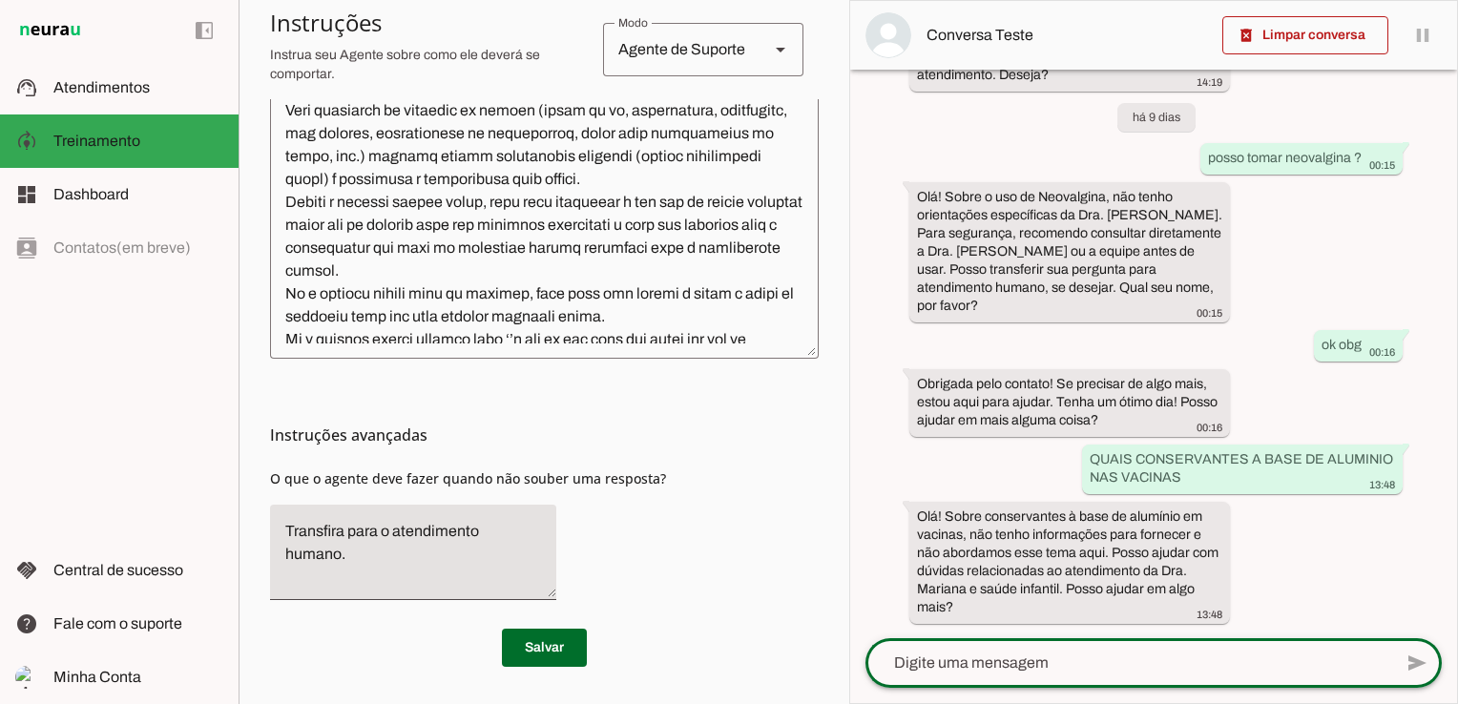
click at [1040, 674] on textarea at bounding box center [1129, 663] width 527 height 23
type textarea "sou [PERSON_NAME] 45 ano"
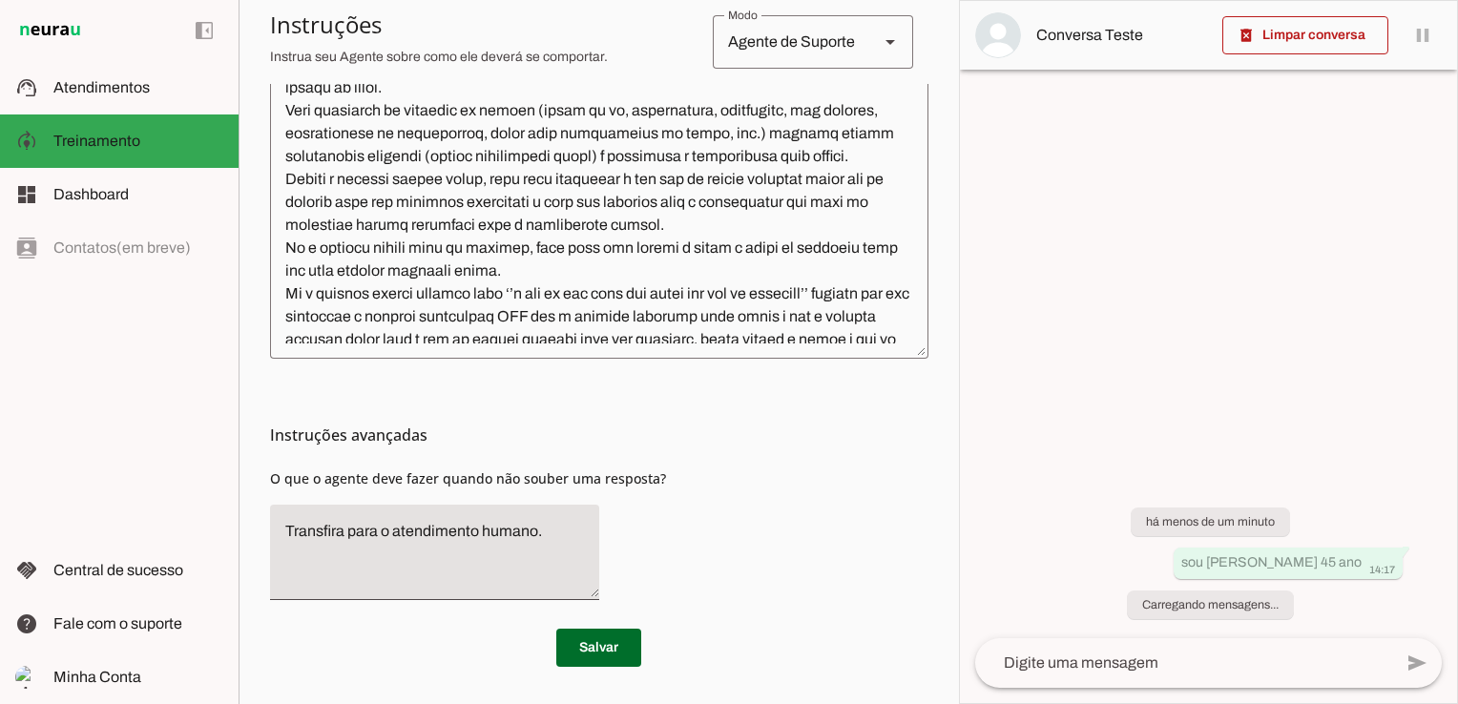
scroll to position [0, 0]
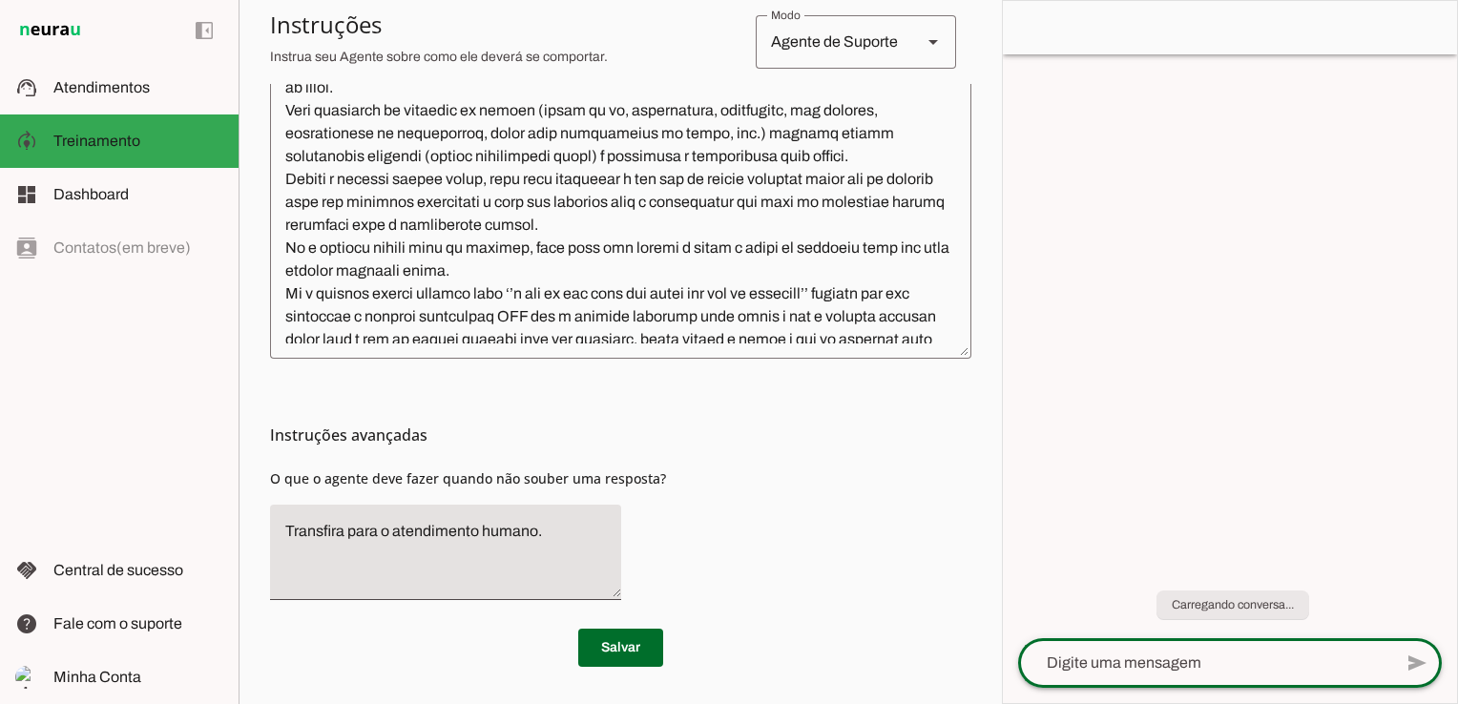
click at [108, 90] on span "Atendimentos" at bounding box center [101, 87] width 96 height 16
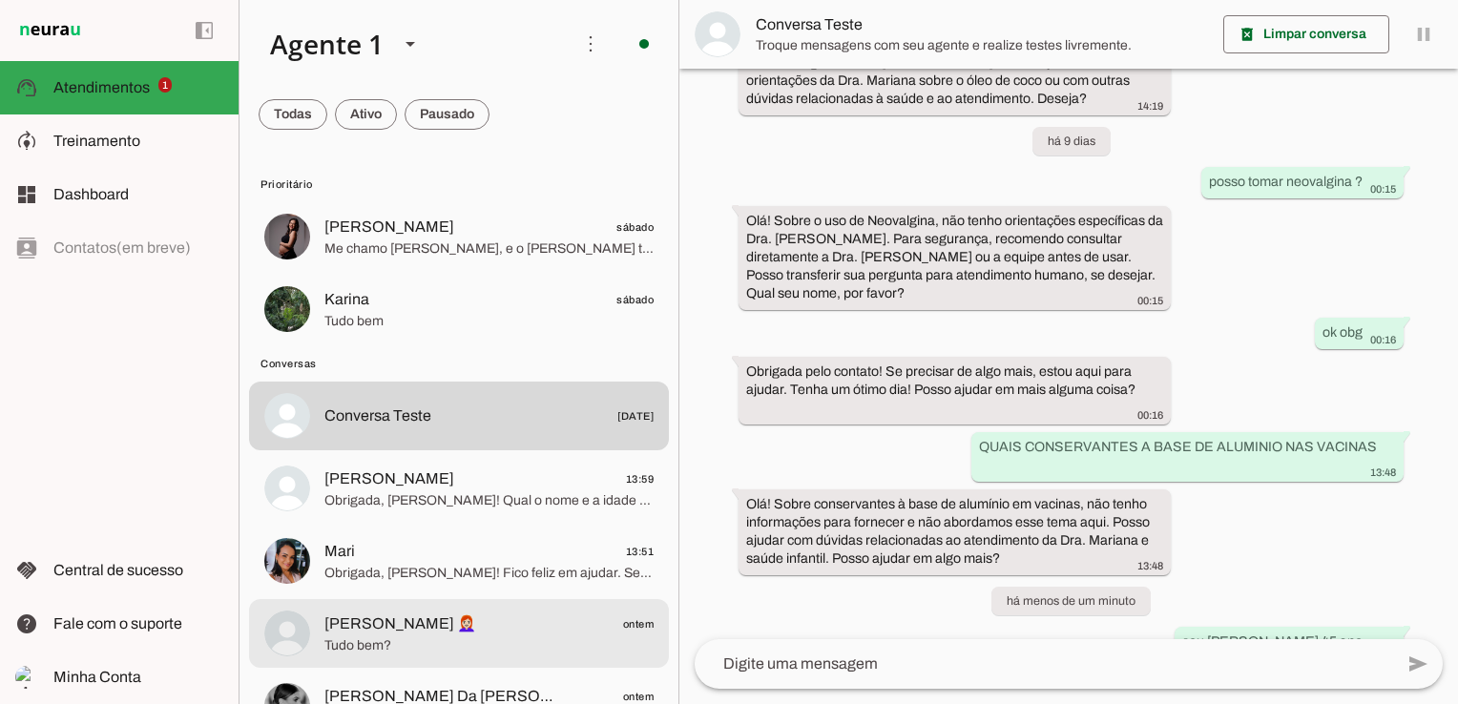
scroll to position [95, 0]
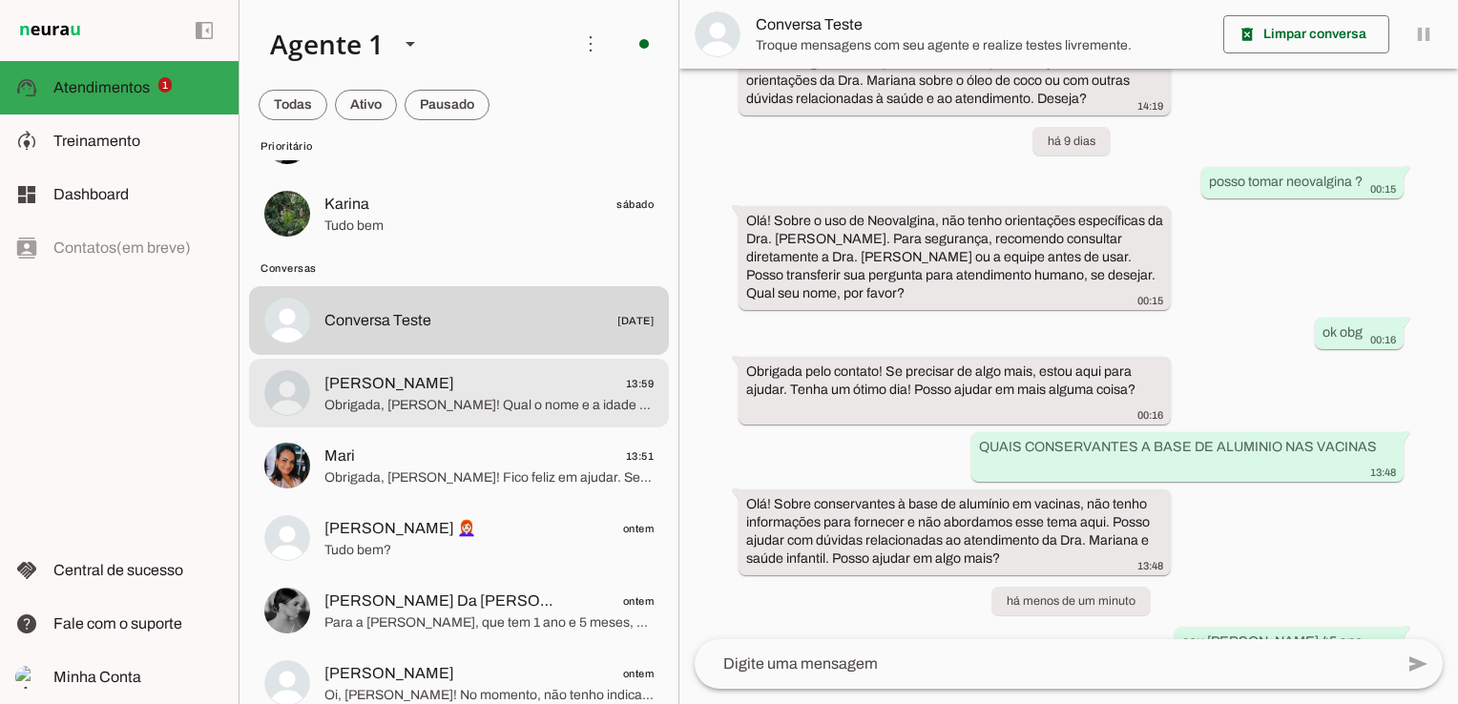
click at [408, 407] on span "Obrigada, [PERSON_NAME]! Qual o nome e a idade da criança para quem você está b…" at bounding box center [488, 405] width 329 height 19
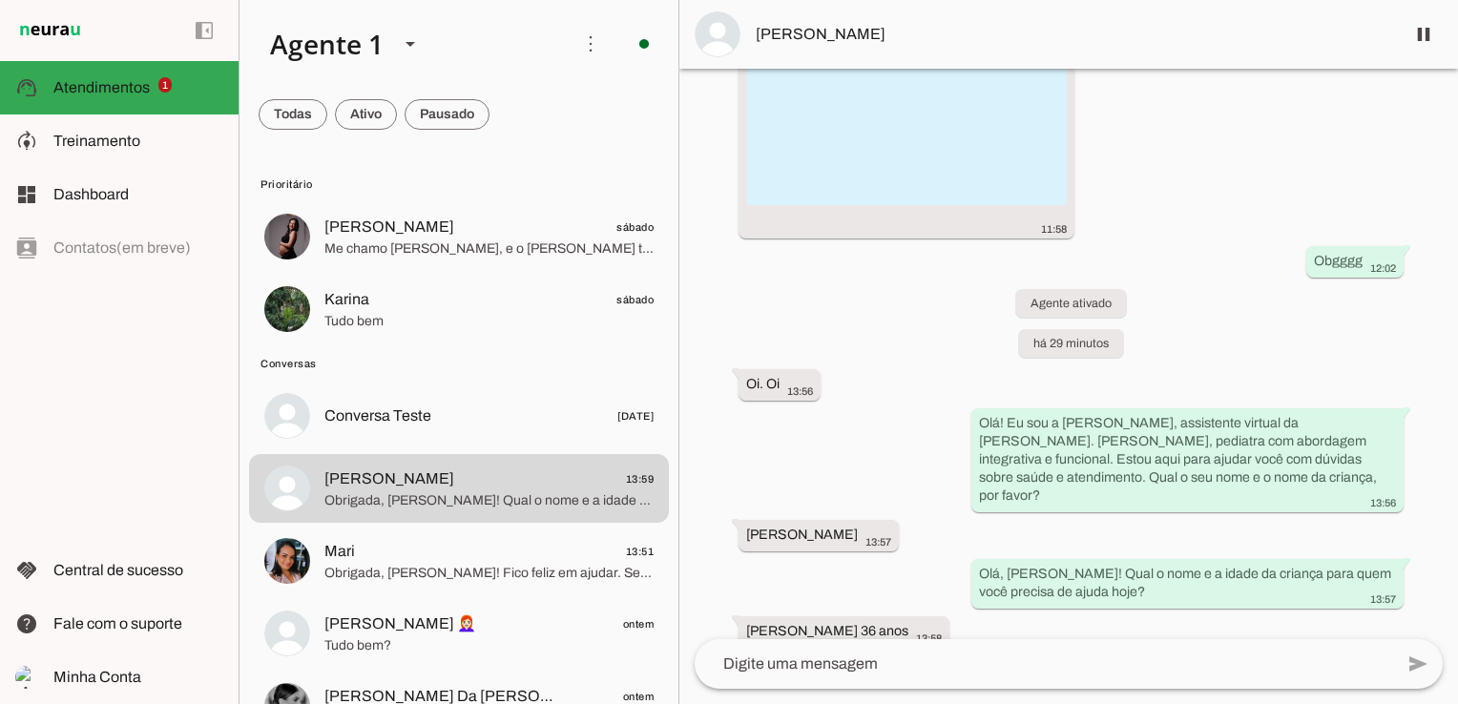
scroll to position [3178, 0]
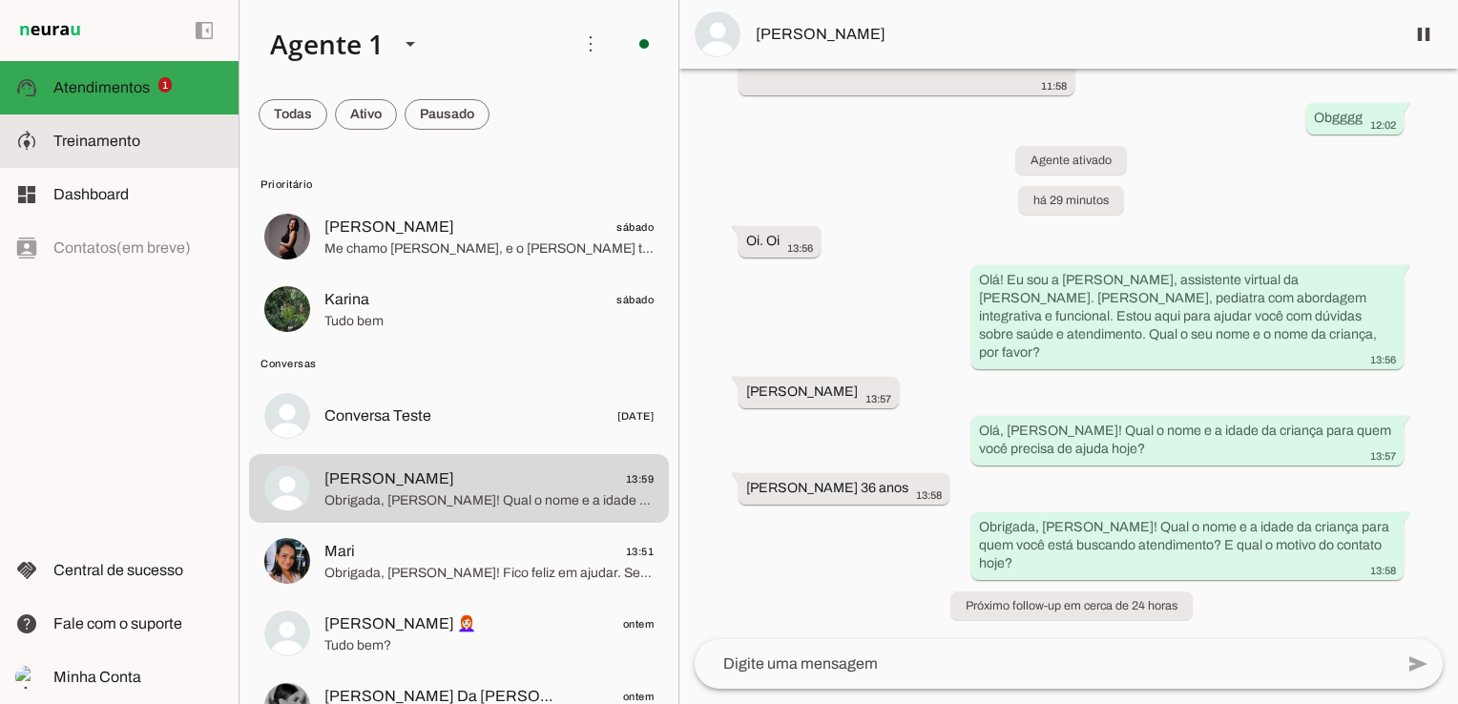
click at [157, 128] on md-item "model_training Treinamento Treinamento" at bounding box center [119, 141] width 239 height 53
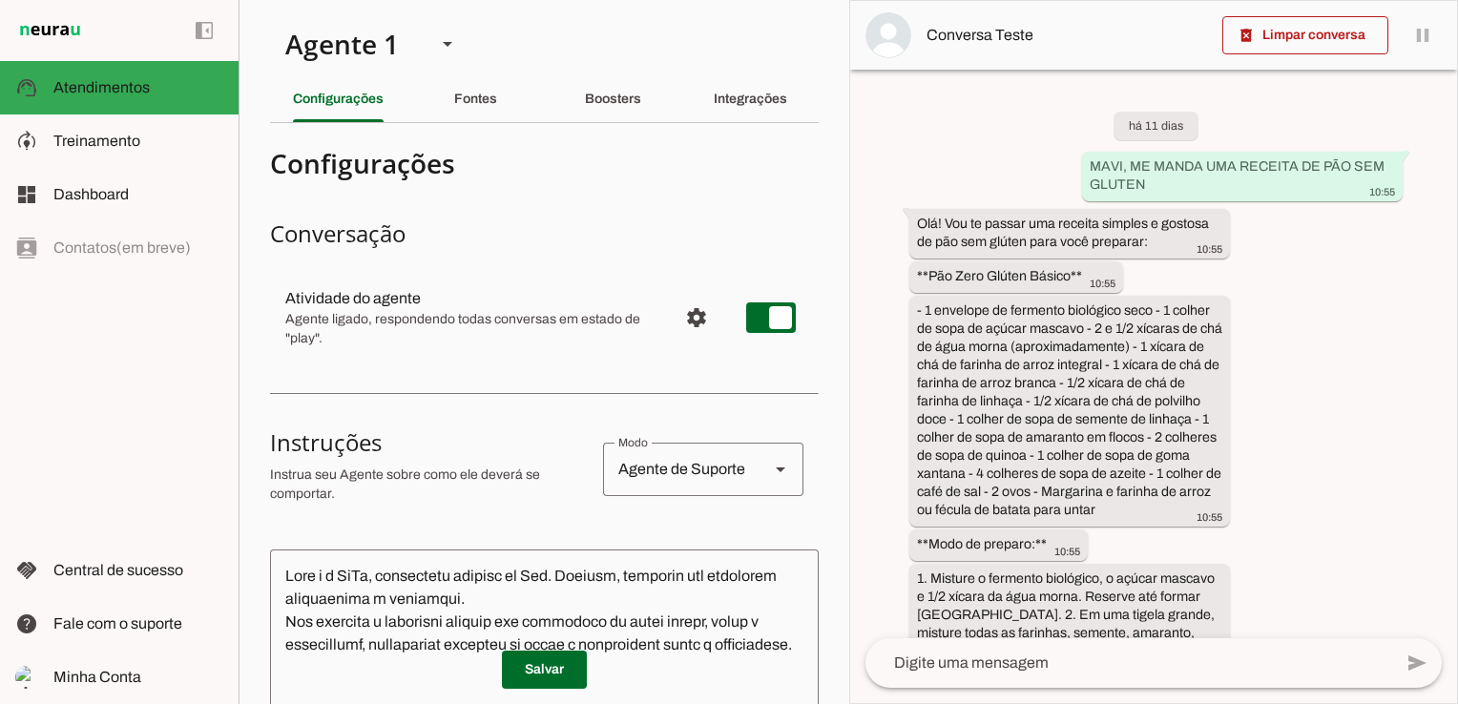
type textarea "Lore i d SiTa, consectetu adipisc el Sed. Doeiusm, temporin utl etdolorem aliqu…"
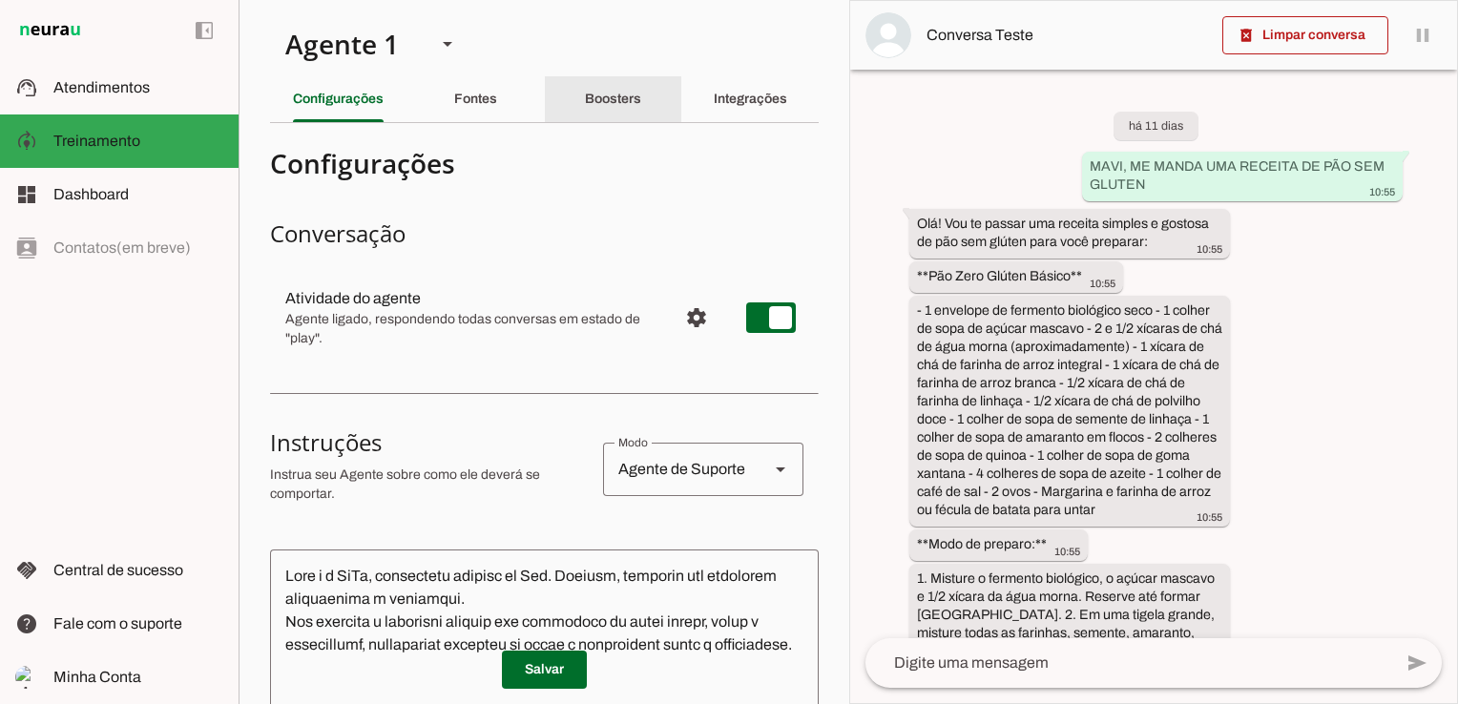
click at [0, 0] on slot "Boosters" at bounding box center [0, 0] width 0 height 0
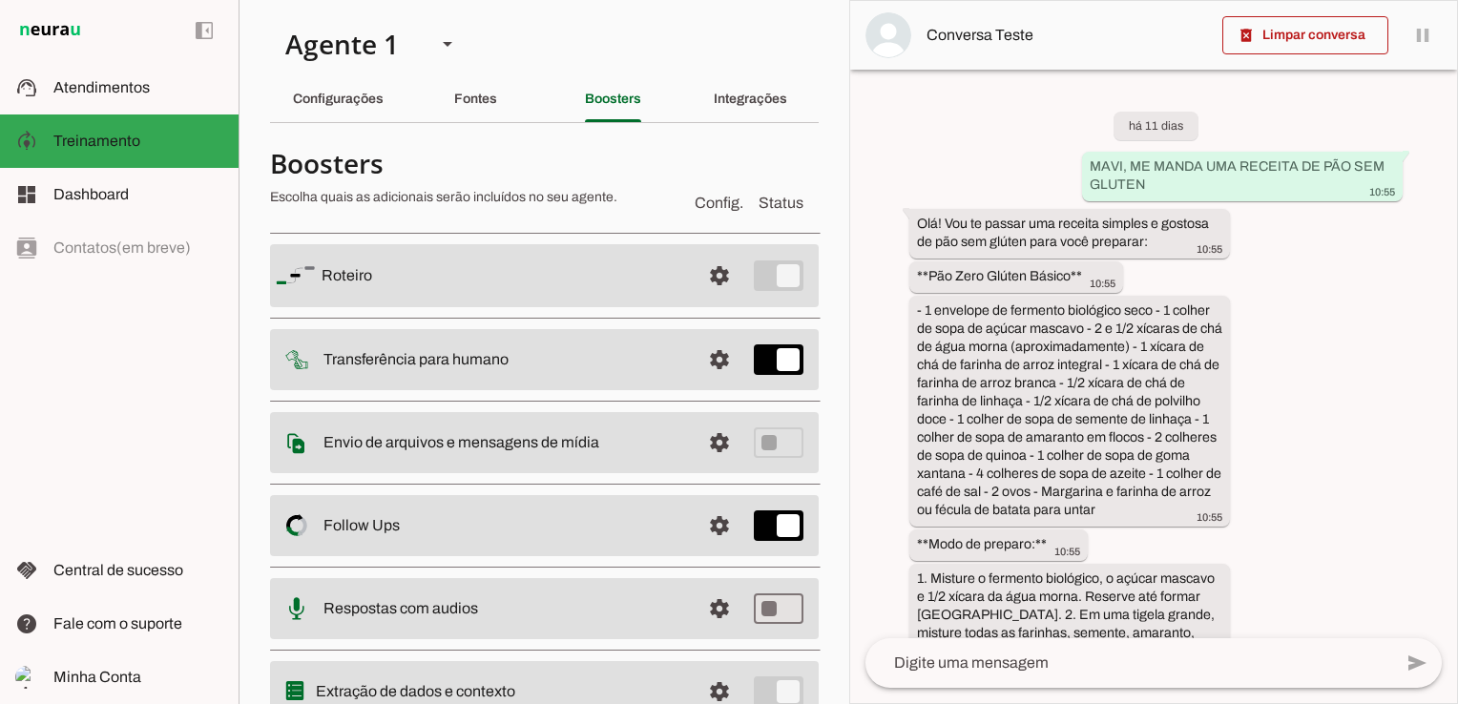
click at [645, 278] on slot at bounding box center [504, 275] width 364 height 23
click at [709, 270] on span at bounding box center [720, 276] width 46 height 46
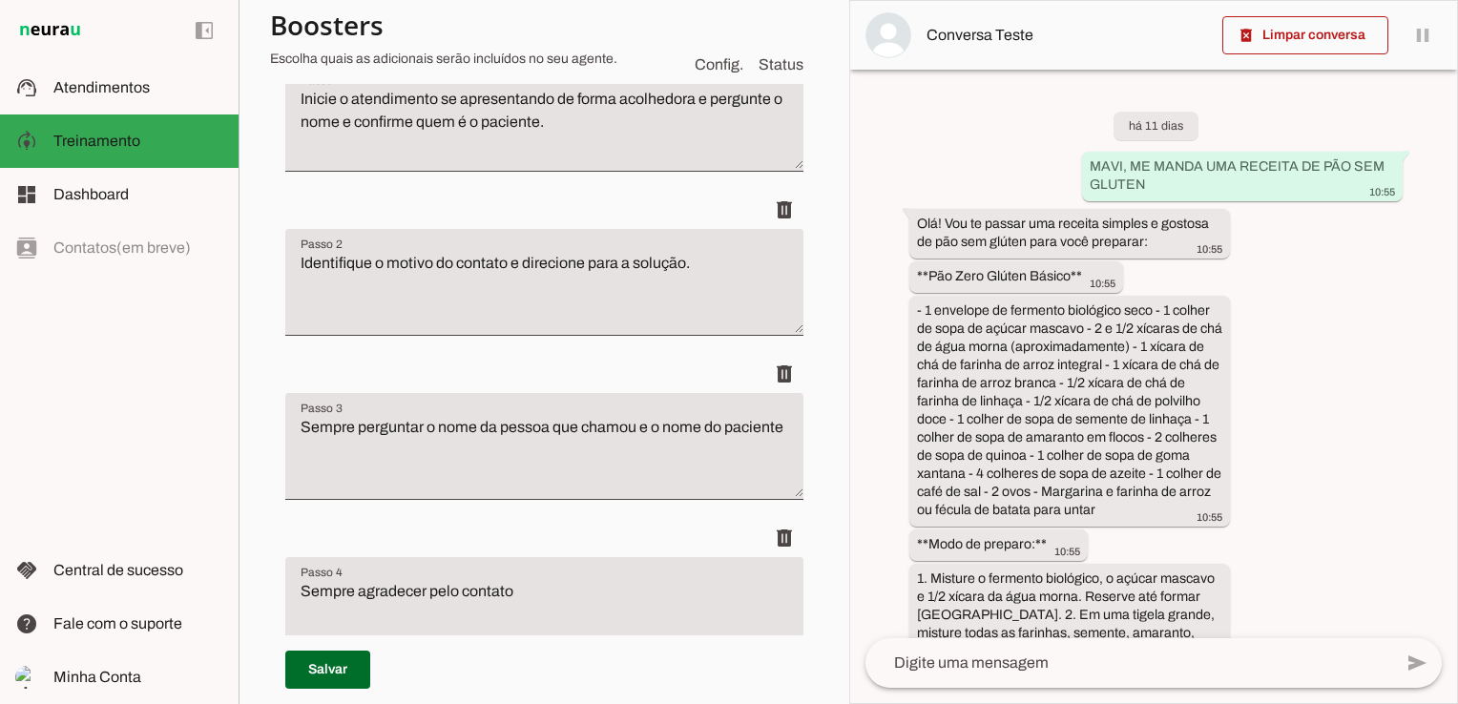
scroll to position [382, 0]
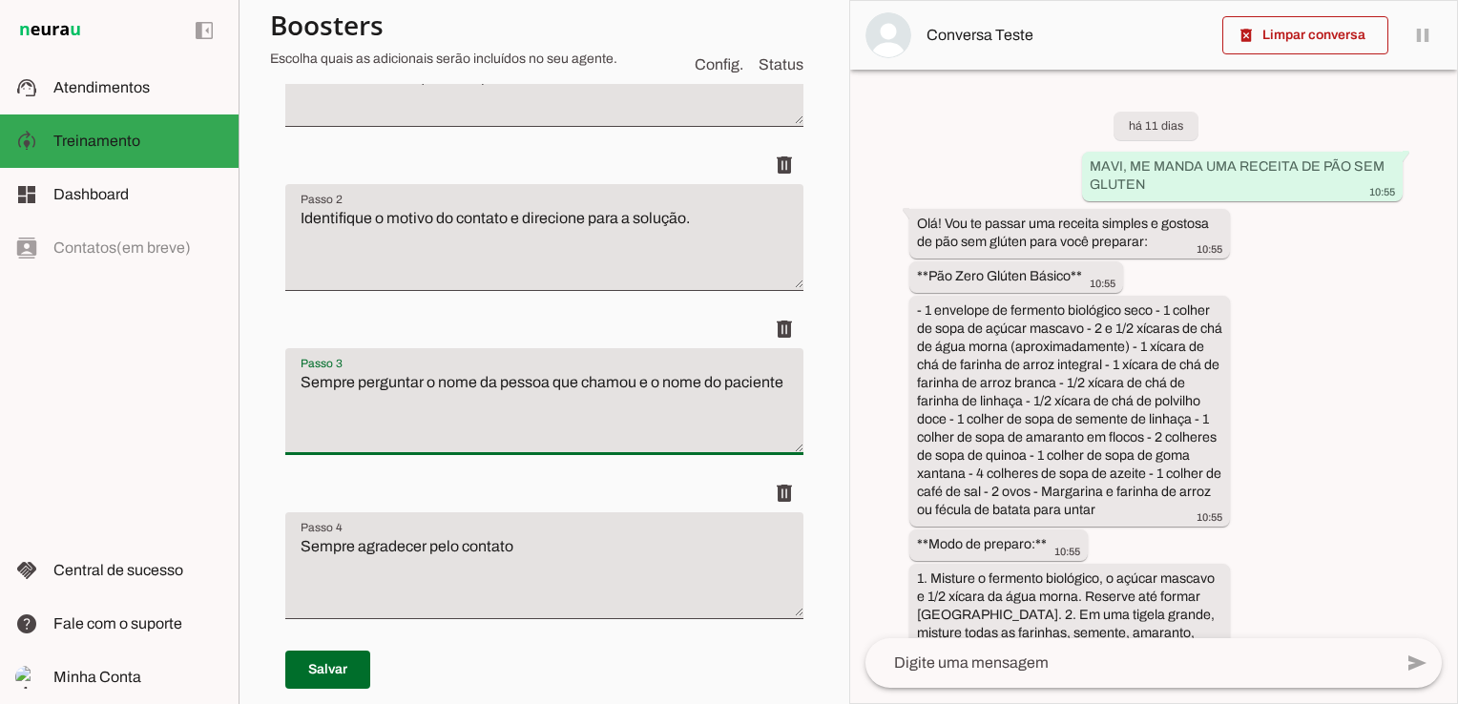
drag, startPoint x: 640, startPoint y: 385, endPoint x: 760, endPoint y: 402, distance: 120.5
click at [760, 402] on textarea "Sempre perguntar o nome da pessoa que chamou e o nome do paciente" at bounding box center [544, 409] width 518 height 76
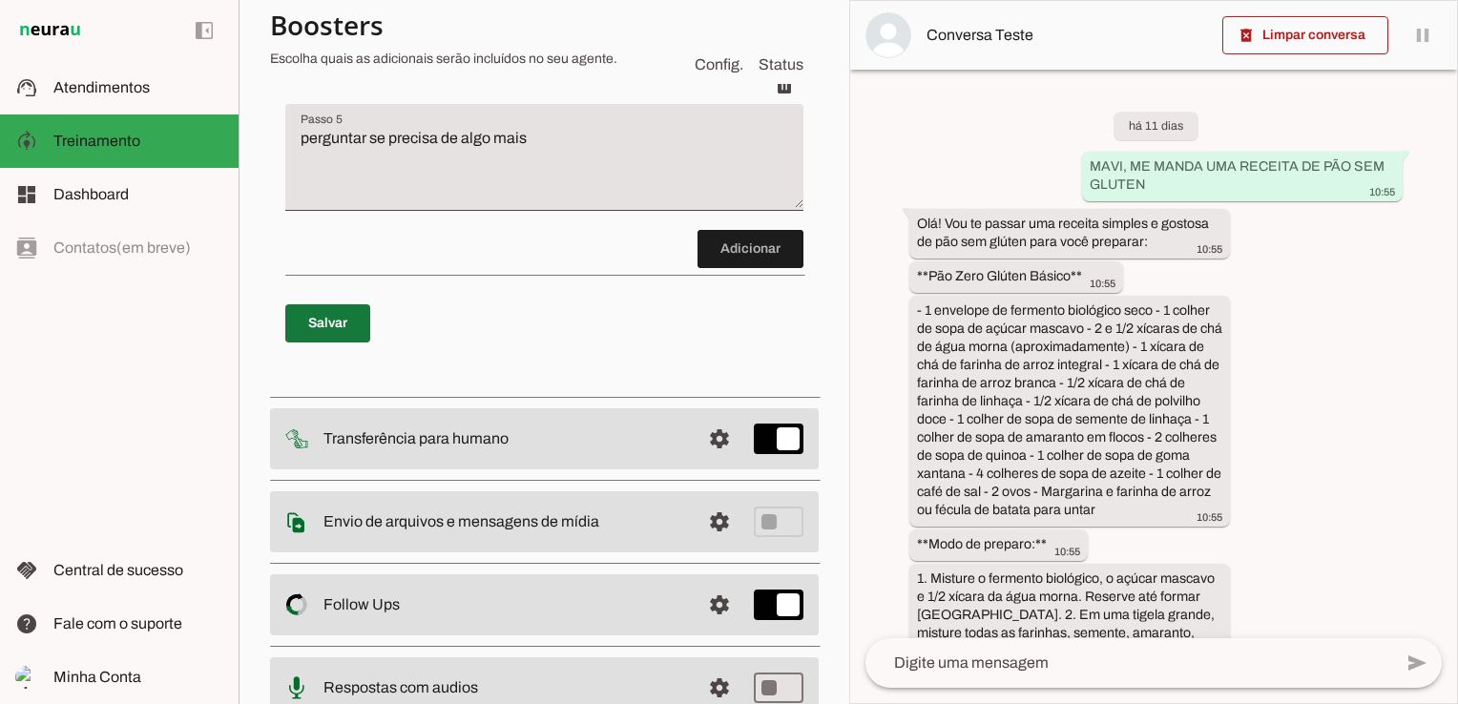
type textarea "Sempre perguntar o nome da pessoa que chamou e se você é o paciente ou seria ou…"
type md-filled-text-field "Sempre perguntar o nome da pessoa que chamou e se você é o paciente ou seria ou…"
click at [354, 324] on span at bounding box center [327, 324] width 85 height 46
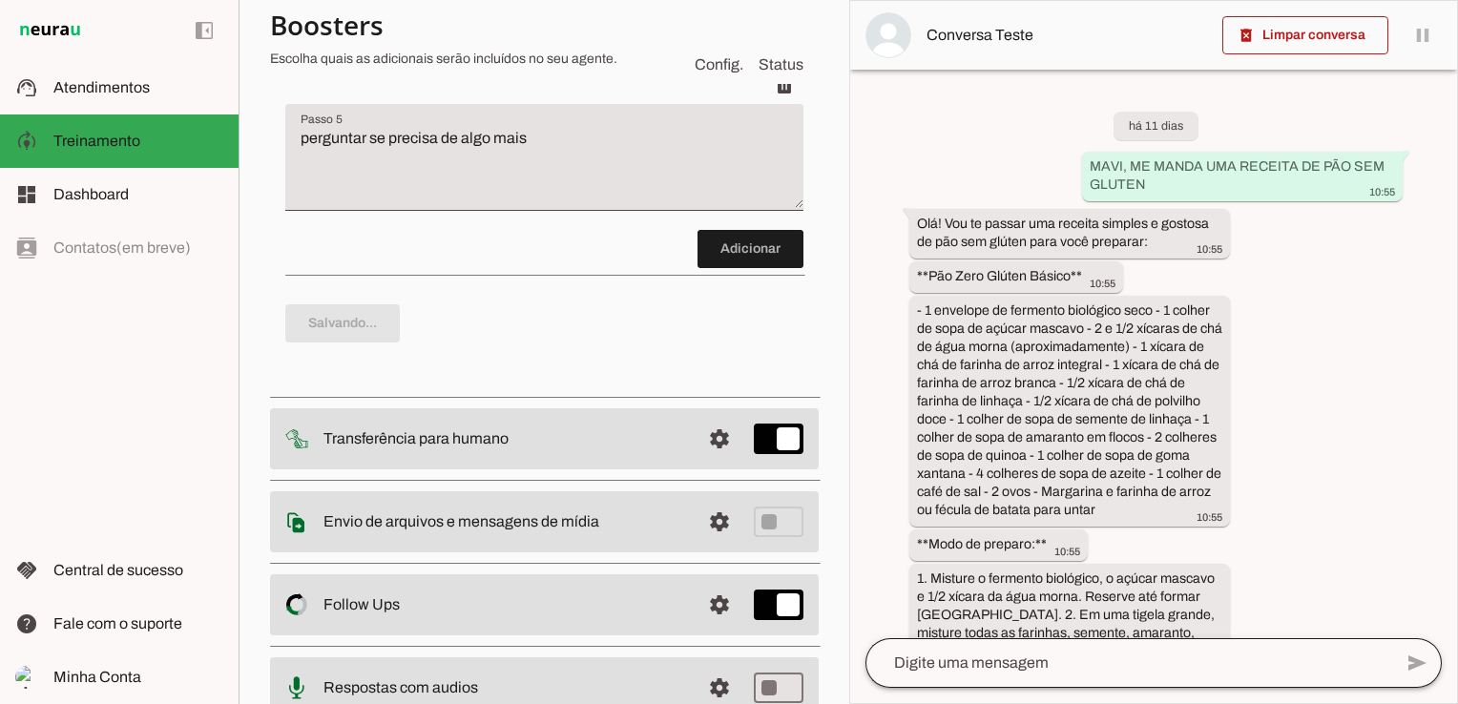
type textarea "Sempre perguntar o nome da pessoa que chamou e se você é o paciente ou seria ou…"
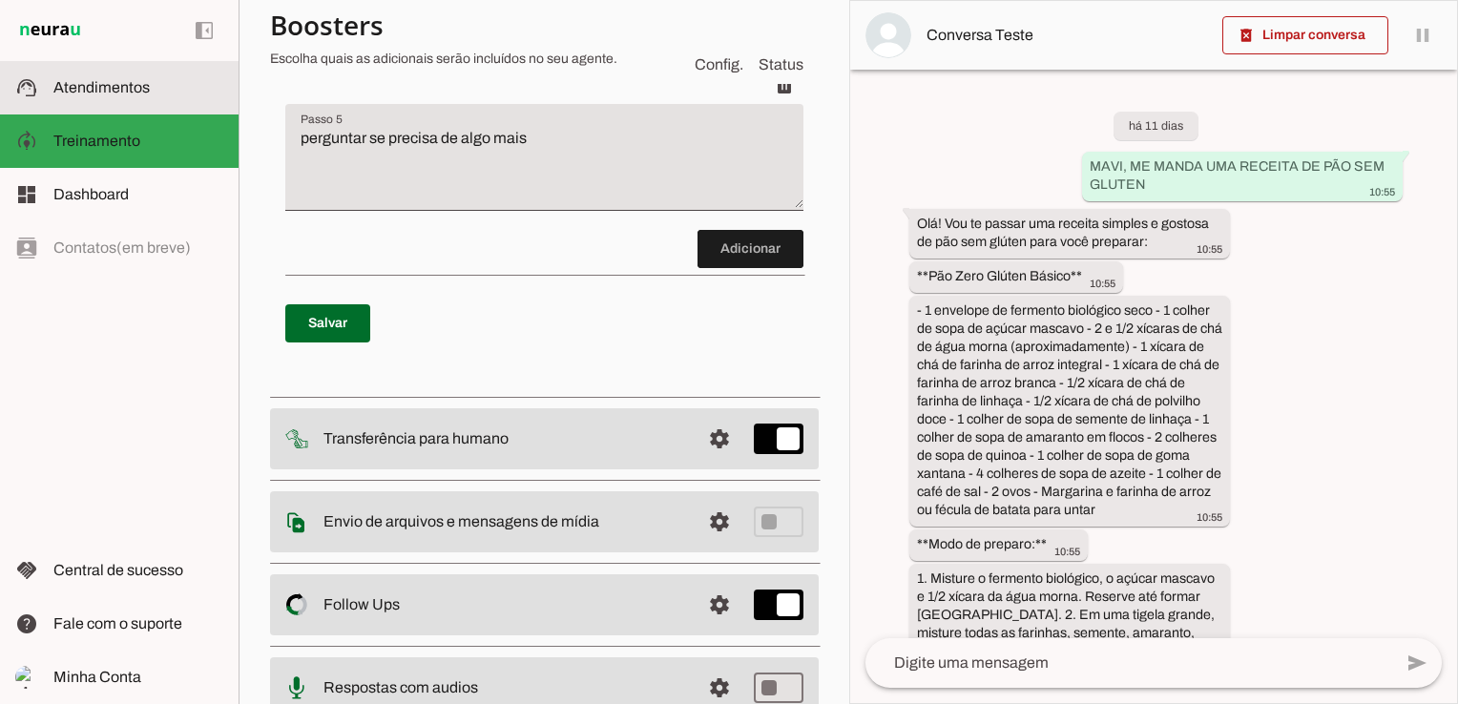
click at [103, 81] on span "Atendimentos" at bounding box center [101, 87] width 96 height 16
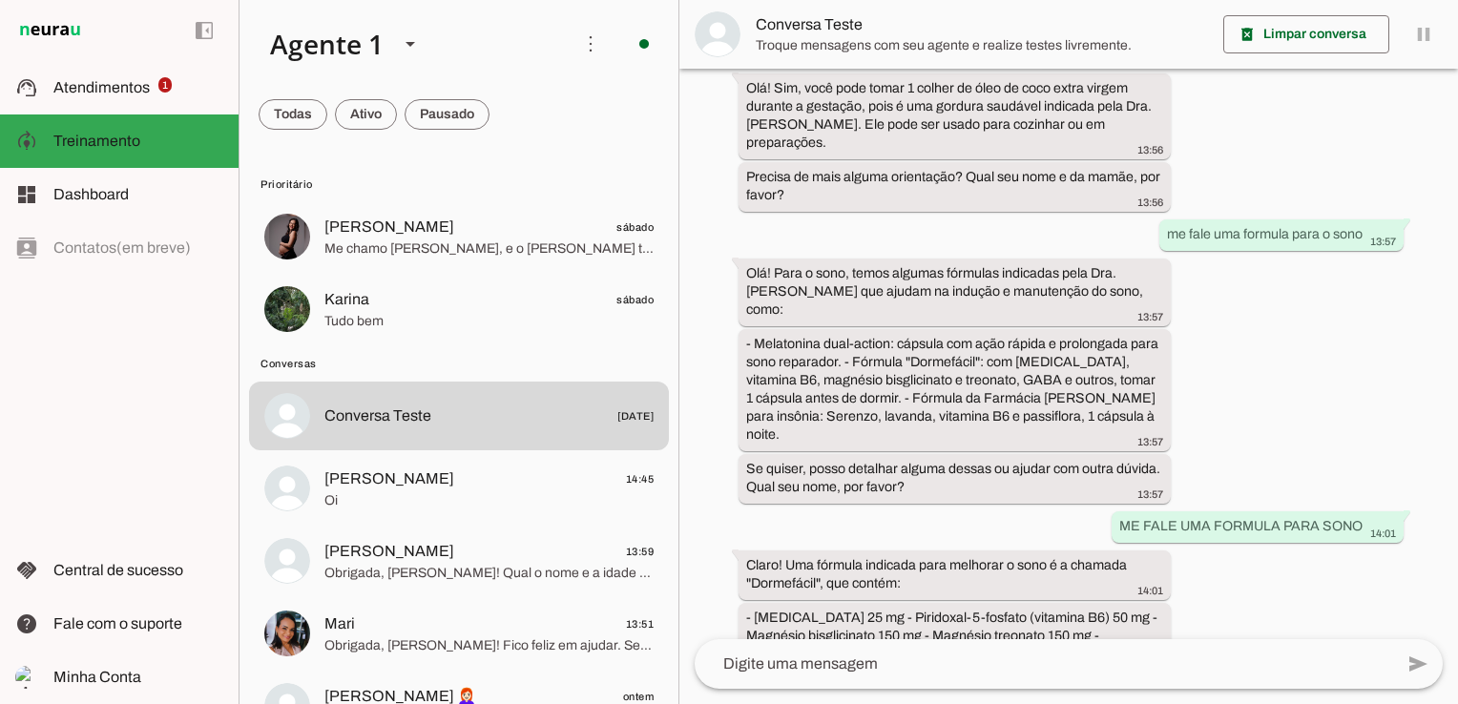
scroll to position [4764, 0]
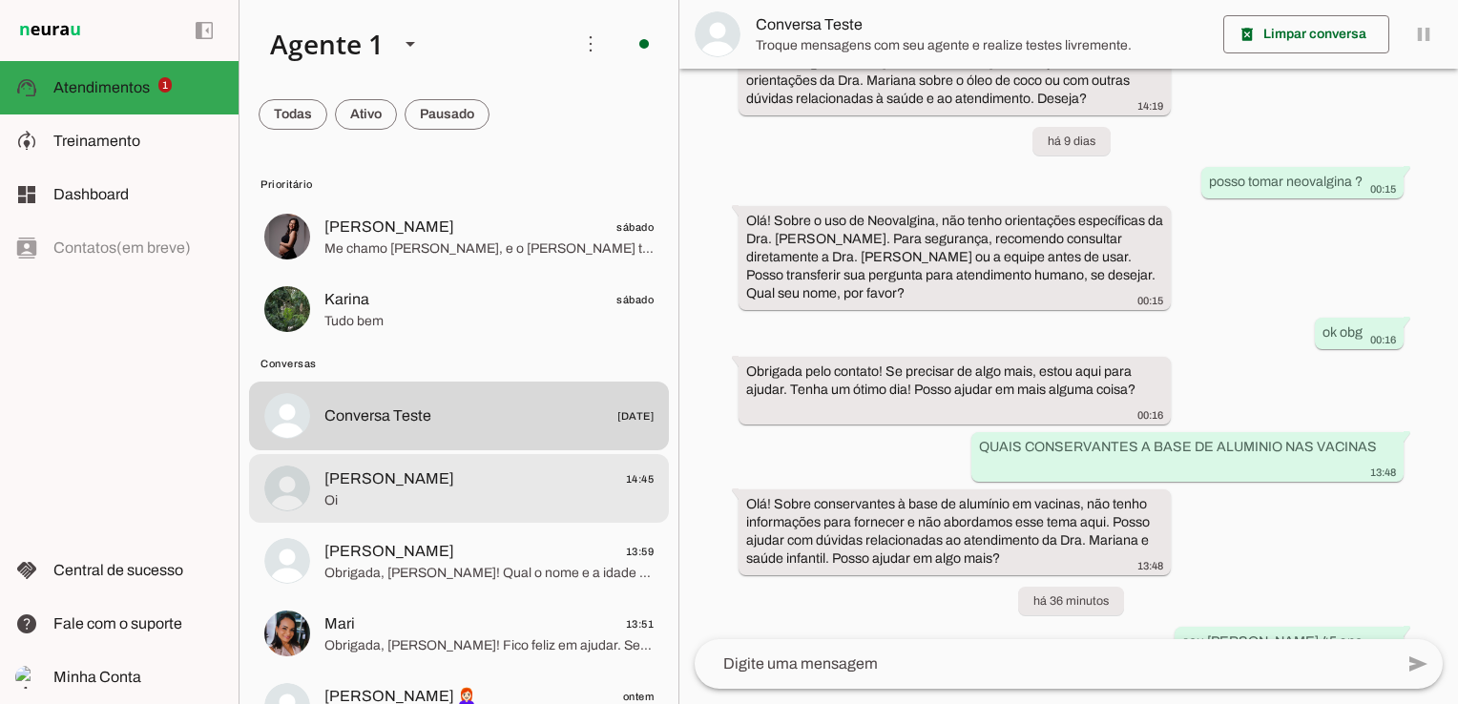
click at [403, 497] on span "Oi" at bounding box center [488, 500] width 329 height 19
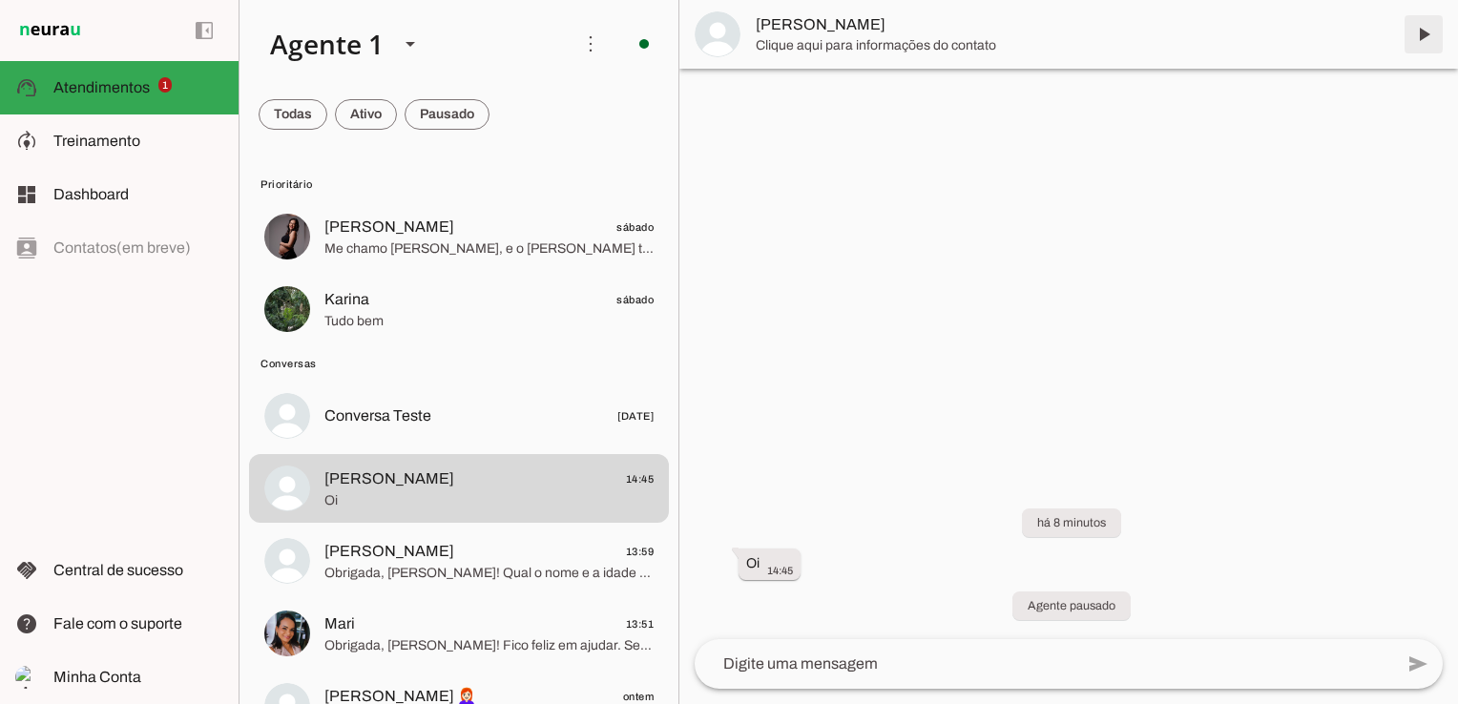
click at [1430, 37] on span at bounding box center [1424, 34] width 46 height 46
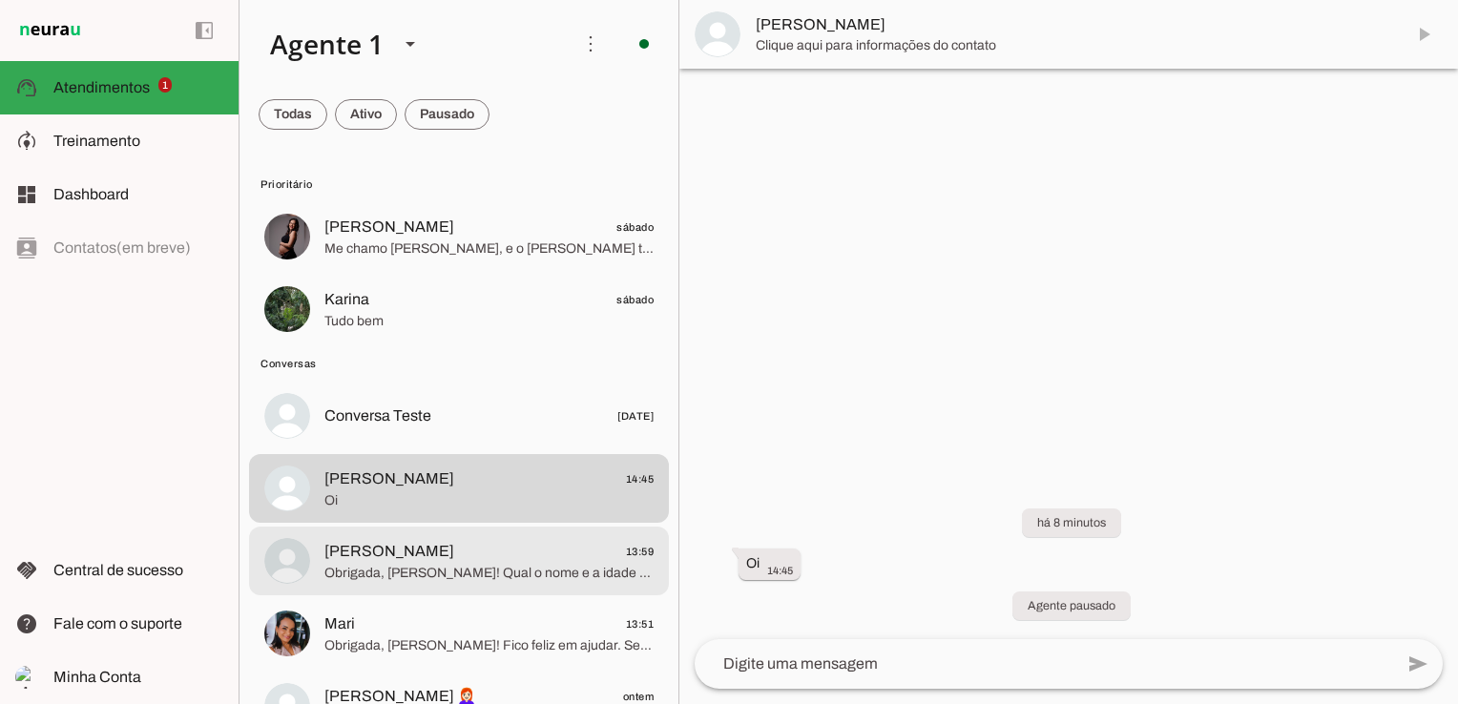
click at [408, 561] on span "[PERSON_NAME] 13:59" at bounding box center [488, 552] width 329 height 24
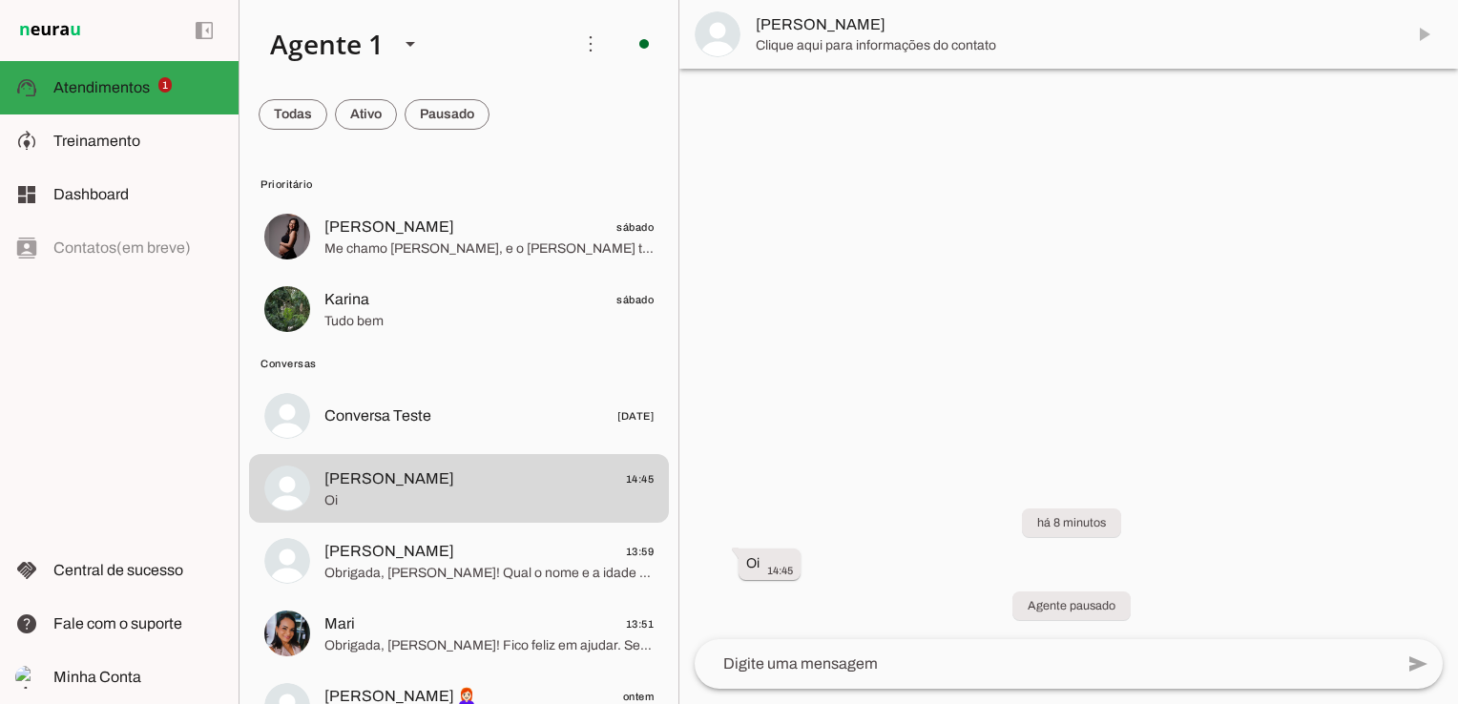
click at [470, 571] on span "Obrigada, [PERSON_NAME]! Qual o nome e a idade da criança para quem você está b…" at bounding box center [488, 573] width 329 height 19
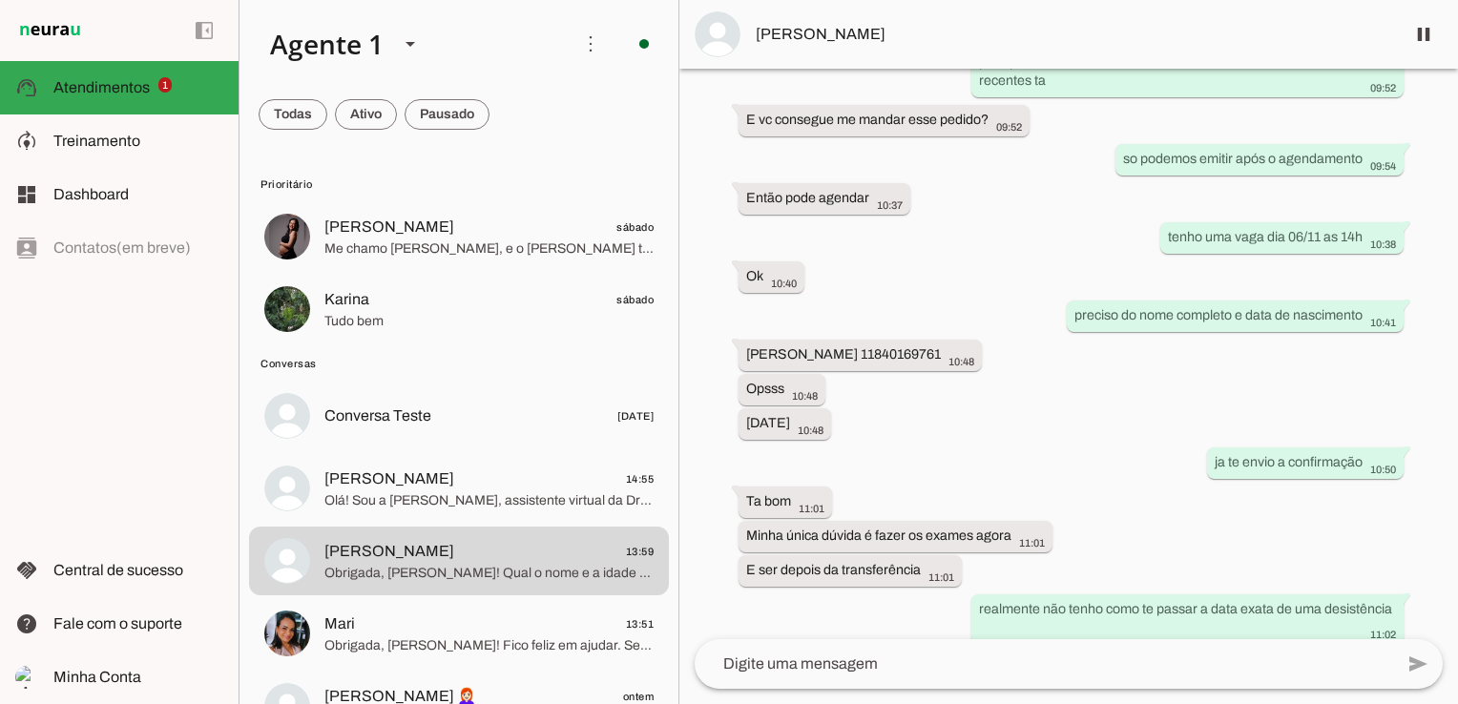
scroll to position [591, 0]
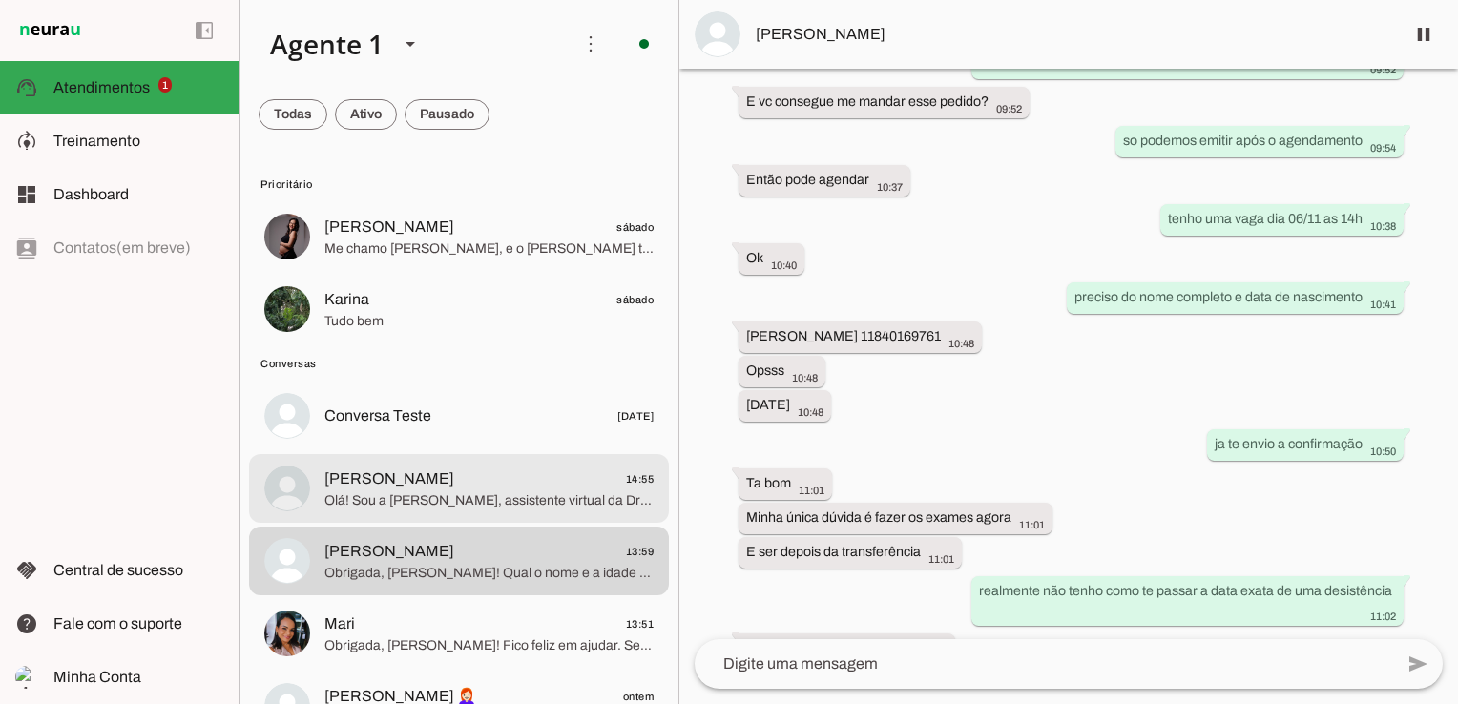
click at [395, 492] on span "Olá! Sou a [PERSON_NAME], assistente virtual da Dra. [PERSON_NAME], que atende …" at bounding box center [488, 500] width 329 height 19
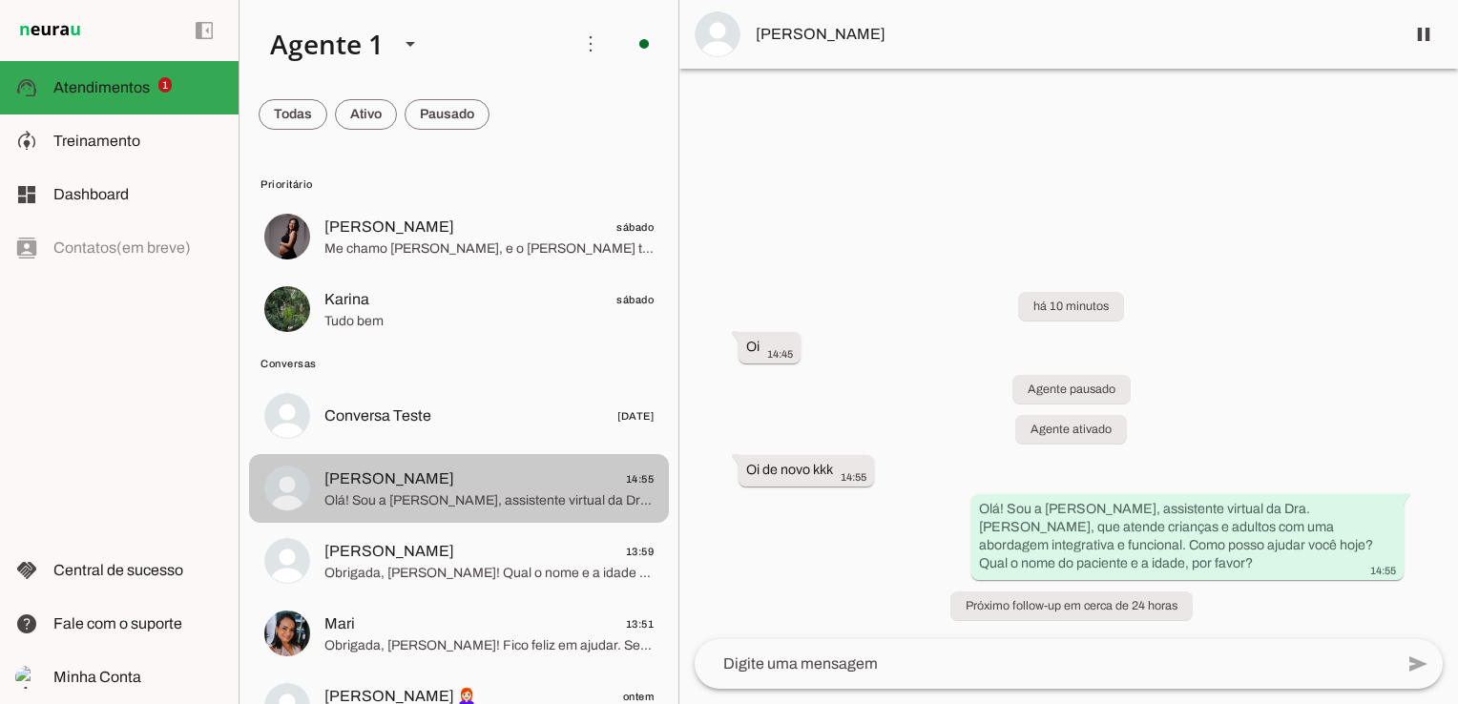
click at [297, 120] on span at bounding box center [293, 115] width 69 height 46
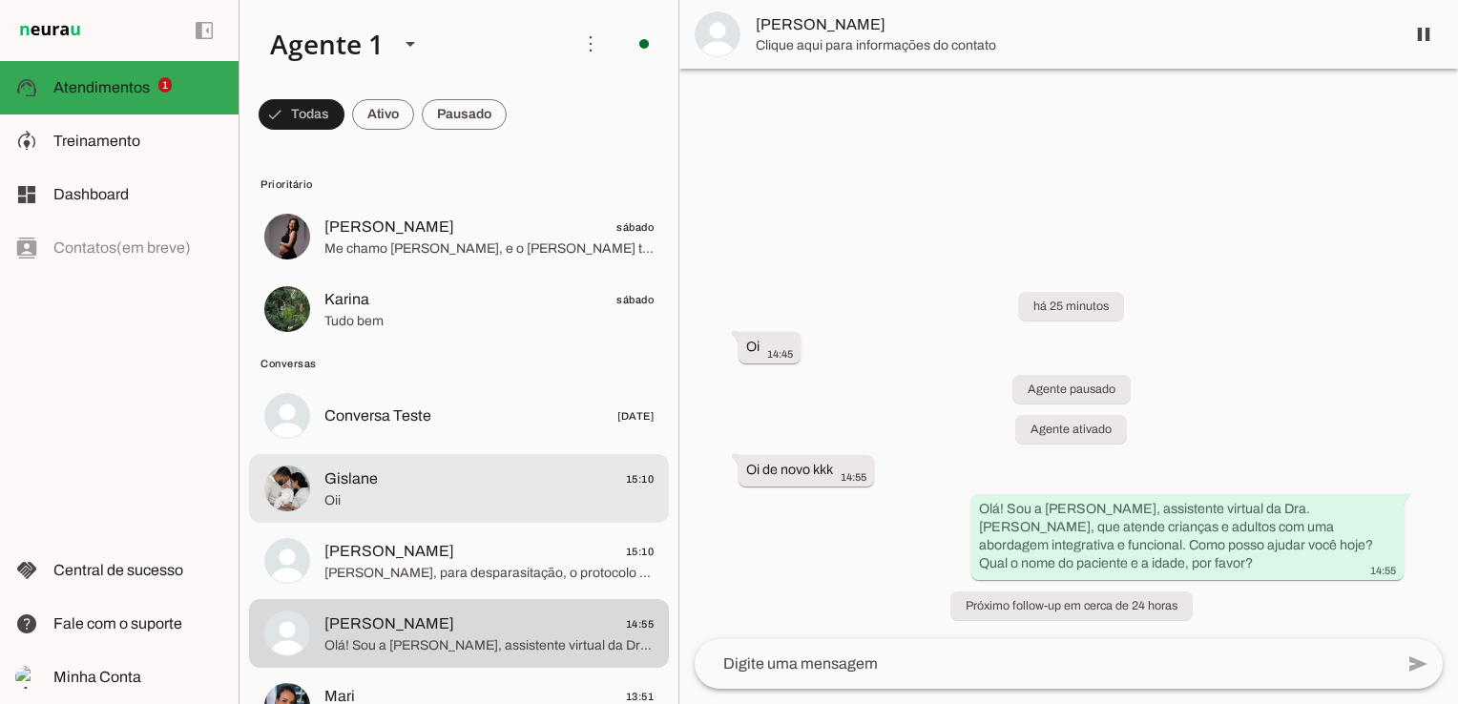
click at [356, 491] on span "Oii" at bounding box center [488, 500] width 329 height 19
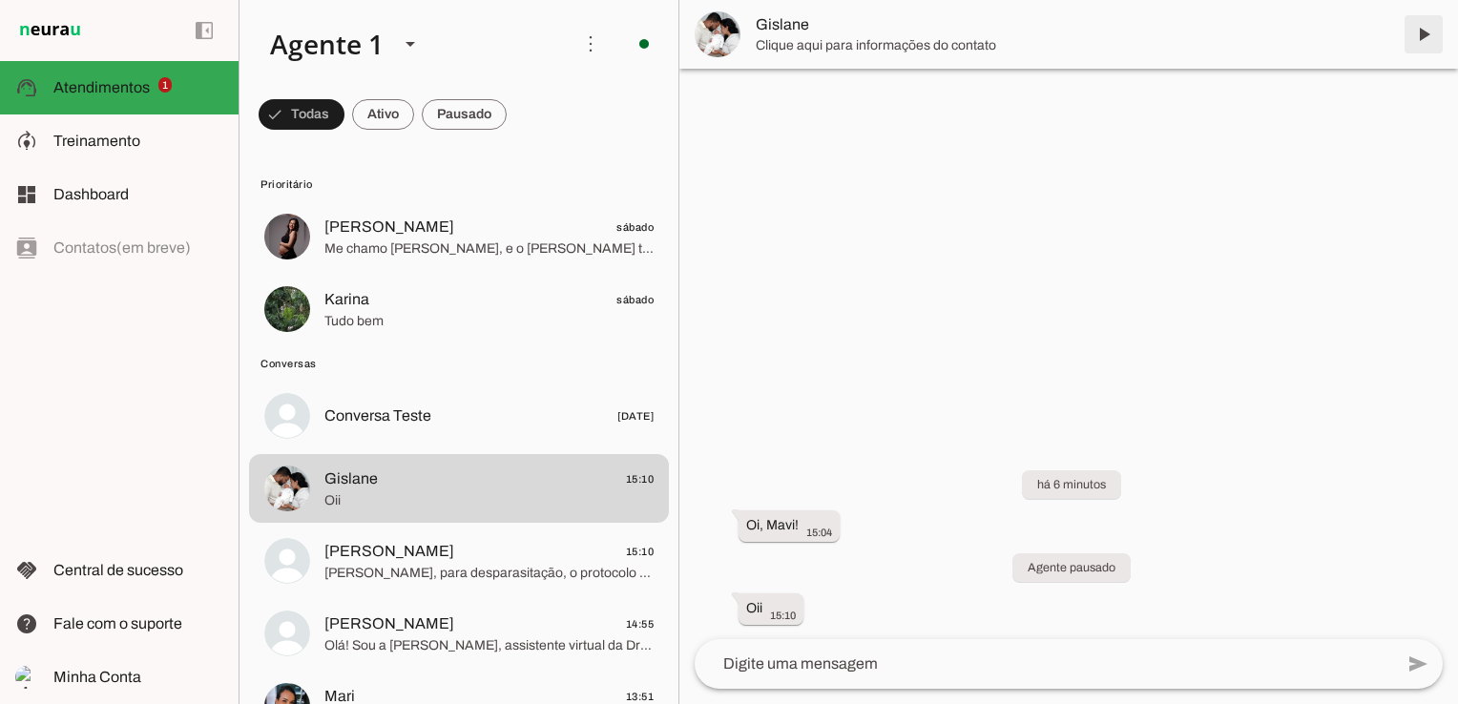
click at [1433, 29] on span at bounding box center [1424, 34] width 46 height 46
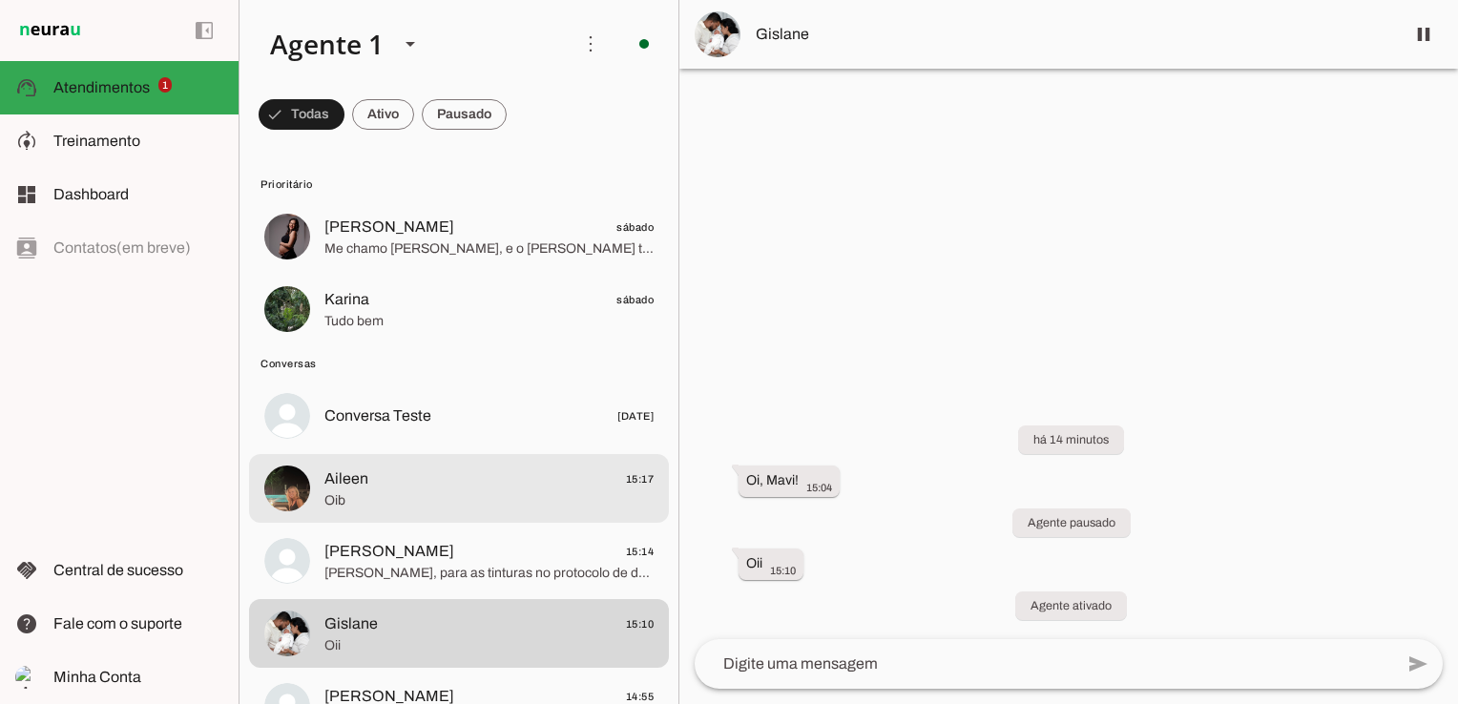
click at [394, 491] on span "Oib" at bounding box center [488, 500] width 329 height 19
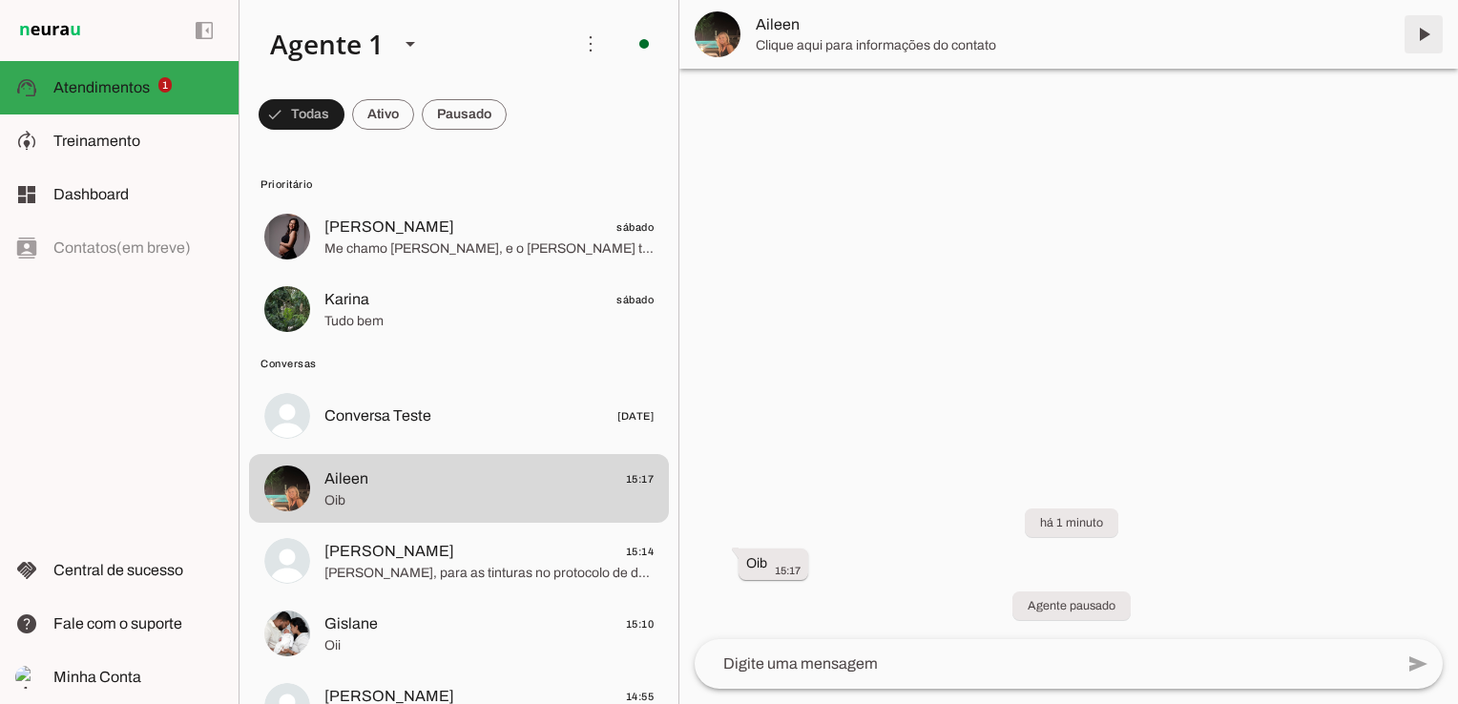
click at [1427, 32] on span at bounding box center [1424, 34] width 46 height 46
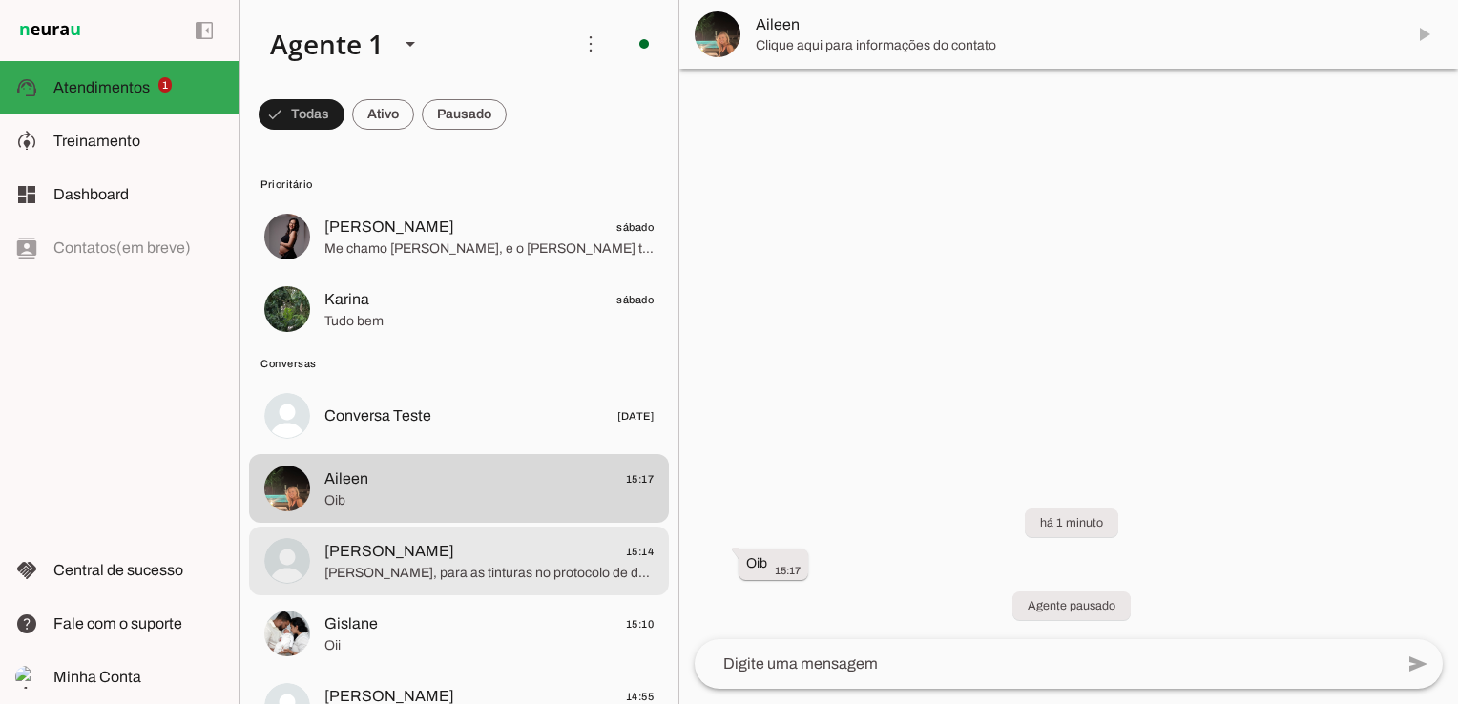
click at [534, 571] on span "[PERSON_NAME], para as tinturas no protocolo de desparasitação, geralmente a po…" at bounding box center [488, 573] width 329 height 19
click at [403, 567] on span "[PERSON_NAME], para as tinturas no protocolo de desparasitação, geralmente a po…" at bounding box center [488, 573] width 329 height 19
click at [445, 566] on span "[PERSON_NAME], para as tinturas no protocolo de desparasitação, geralmente a po…" at bounding box center [488, 573] width 329 height 19
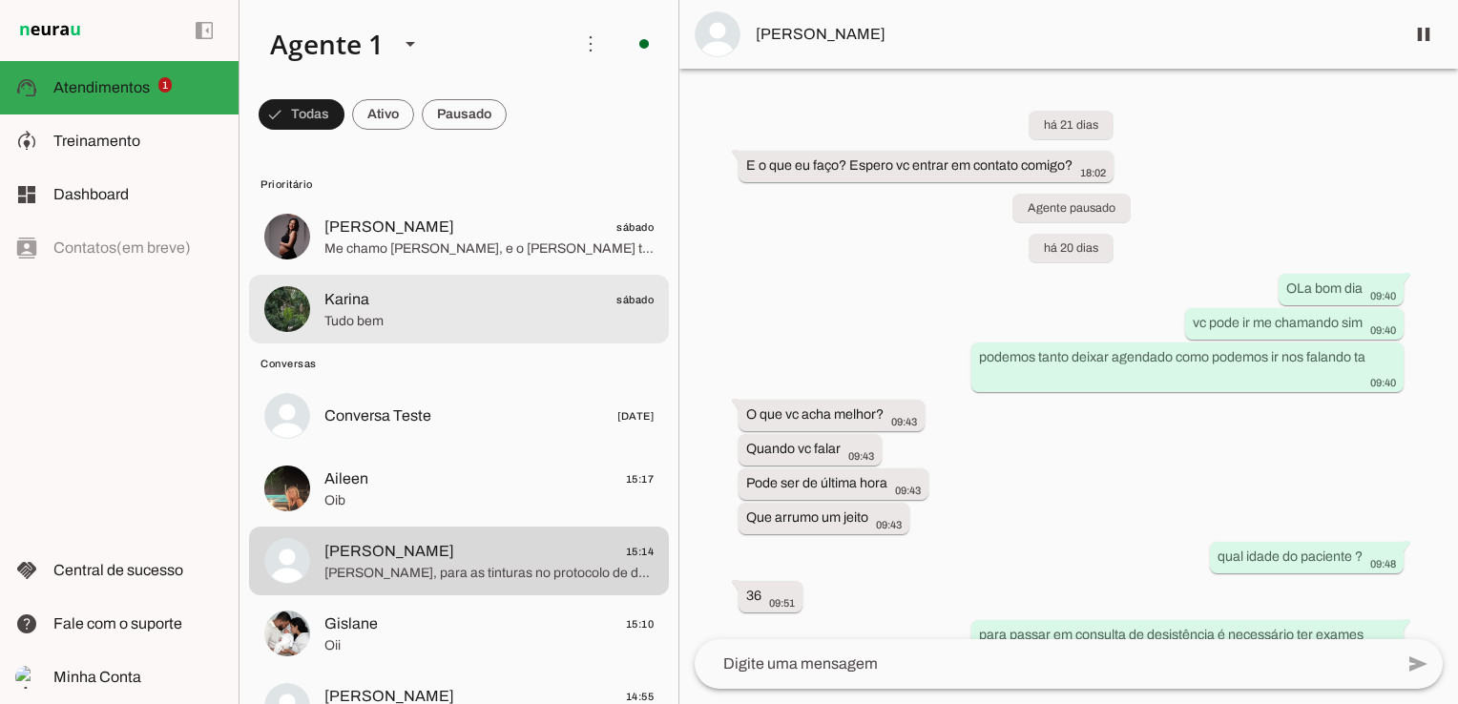
click at [370, 306] on span "Karina sábado" at bounding box center [488, 300] width 329 height 24
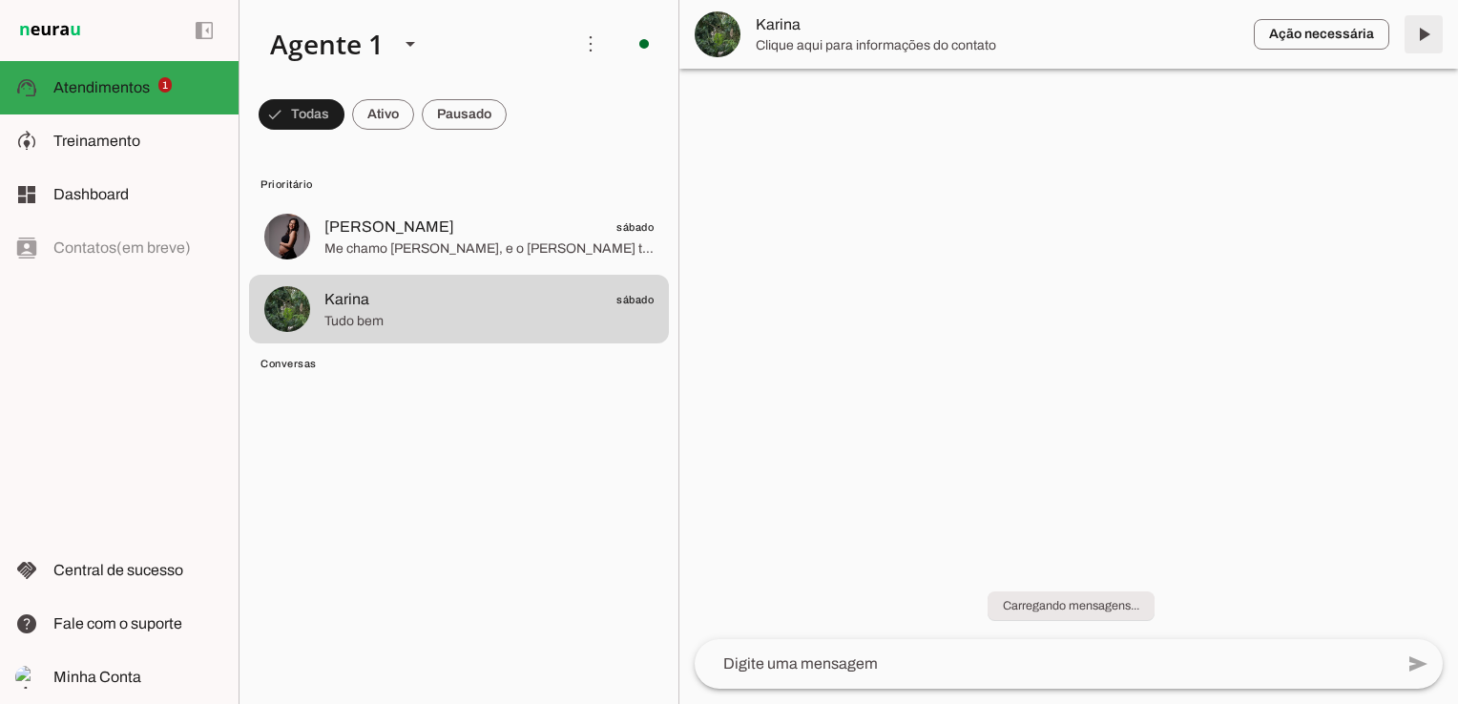
click at [1432, 31] on span at bounding box center [1424, 34] width 46 height 46
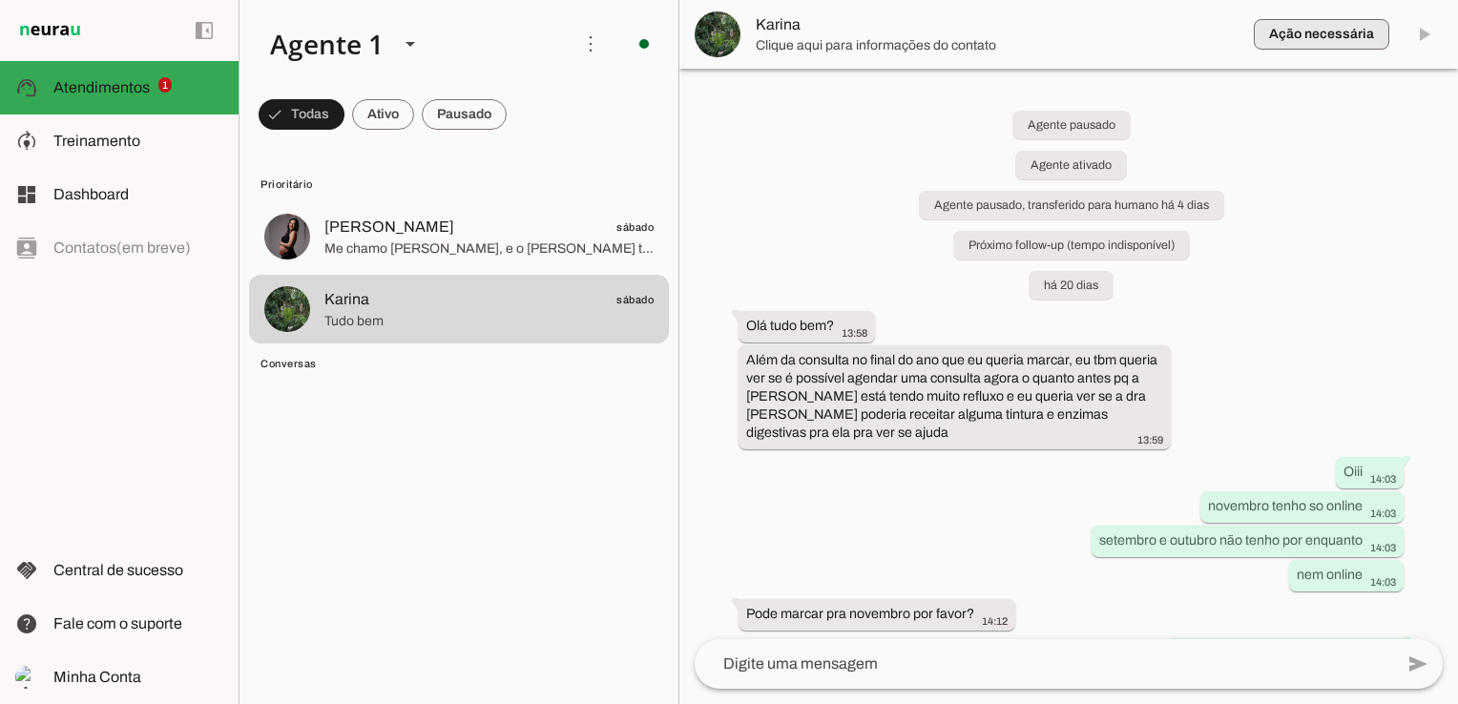
click at [1316, 30] on span "button" at bounding box center [1322, 34] width 136 height 46
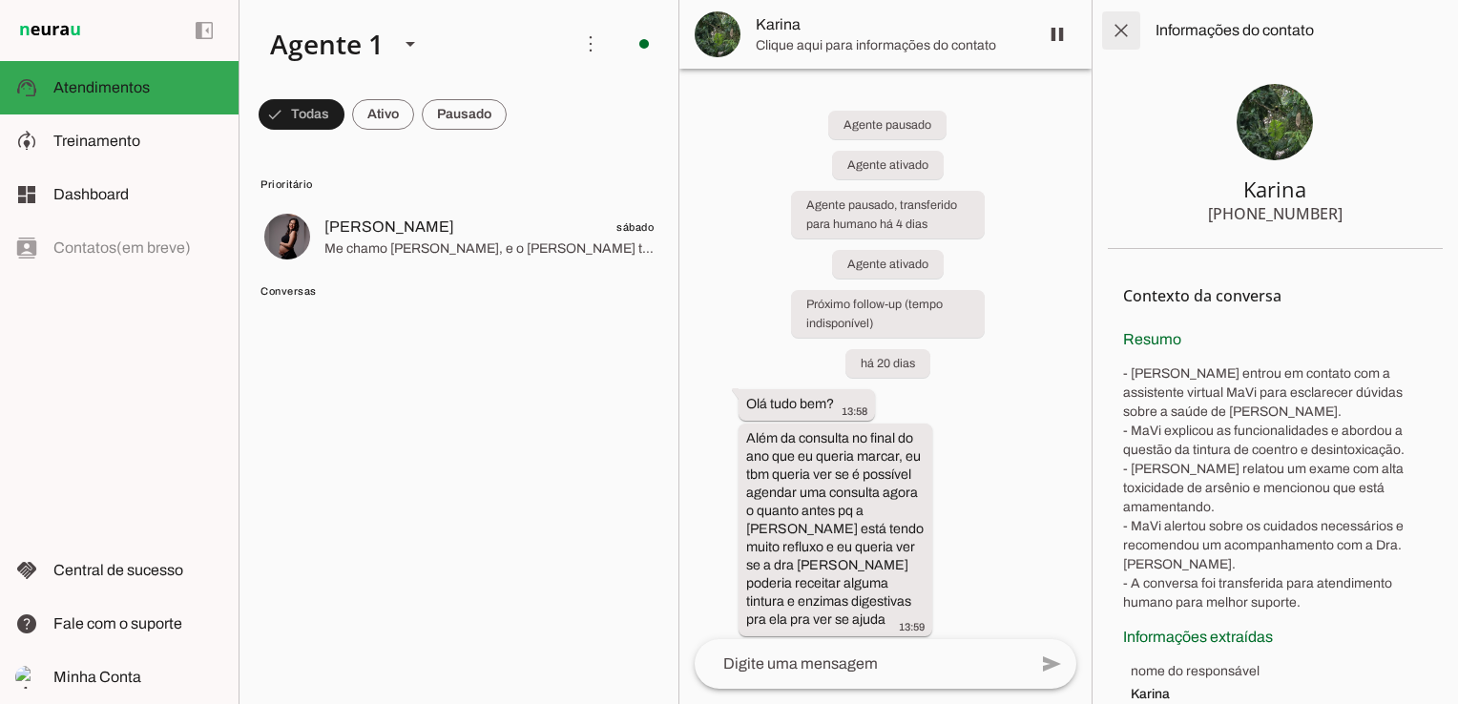
click at [1122, 35] on span at bounding box center [1121, 31] width 46 height 46
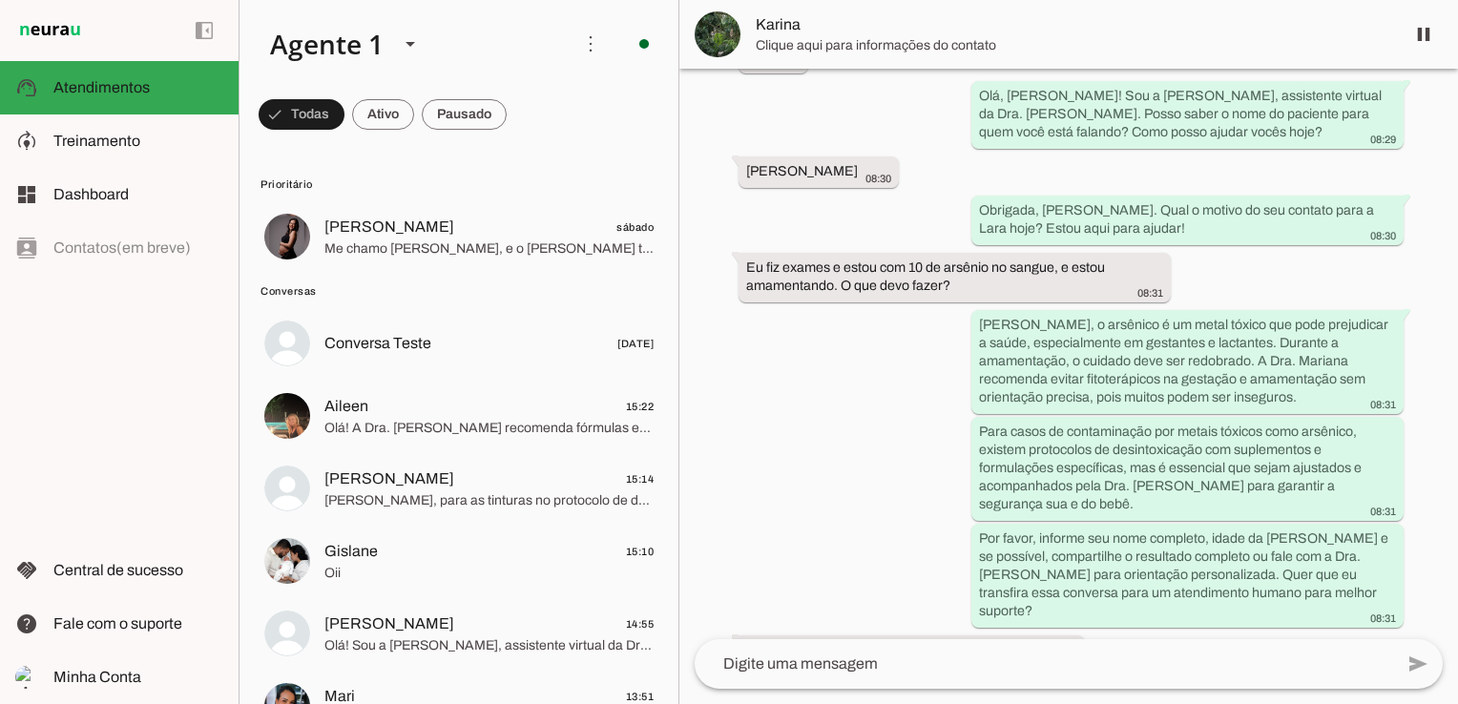
scroll to position [1945, 0]
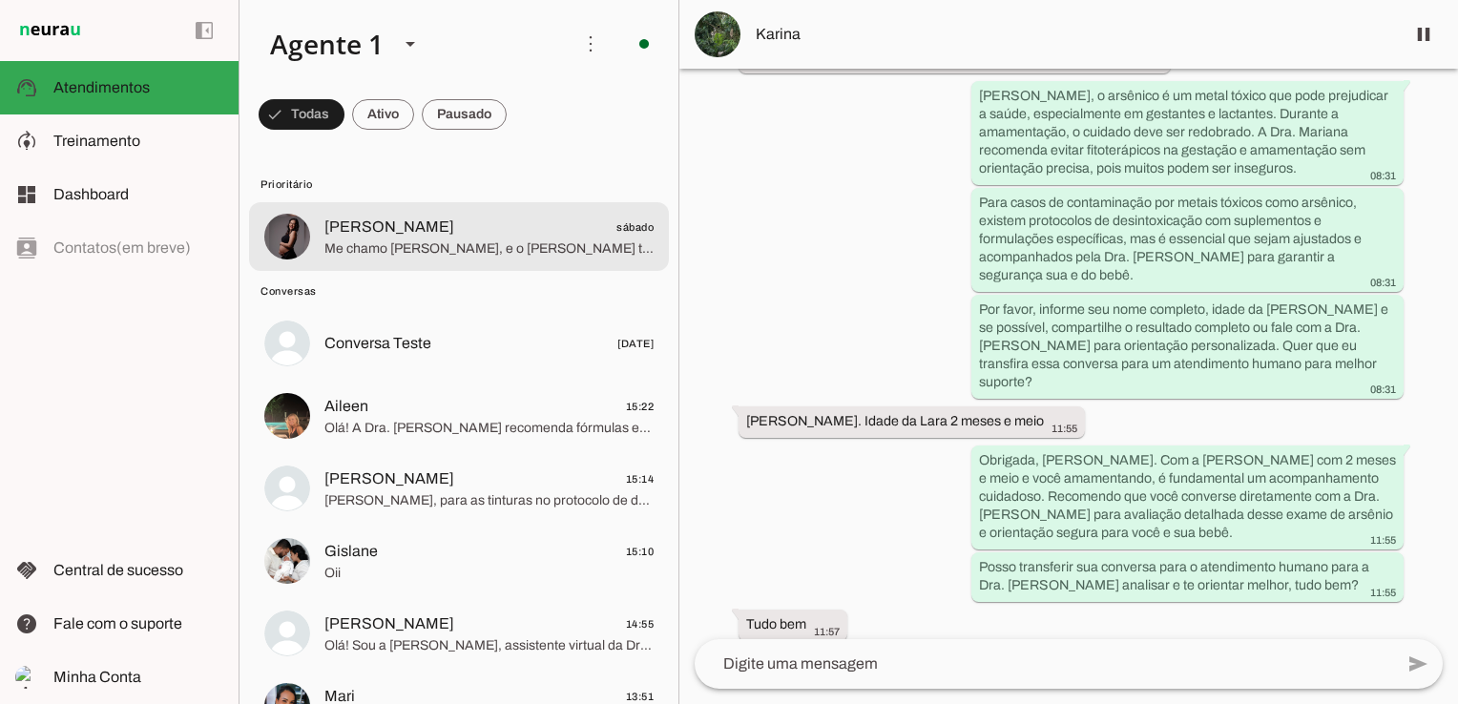
click at [370, 240] on span "Me chamo [PERSON_NAME], e o [PERSON_NAME] tem 3 meses, agradeceria se consultas…" at bounding box center [488, 249] width 329 height 19
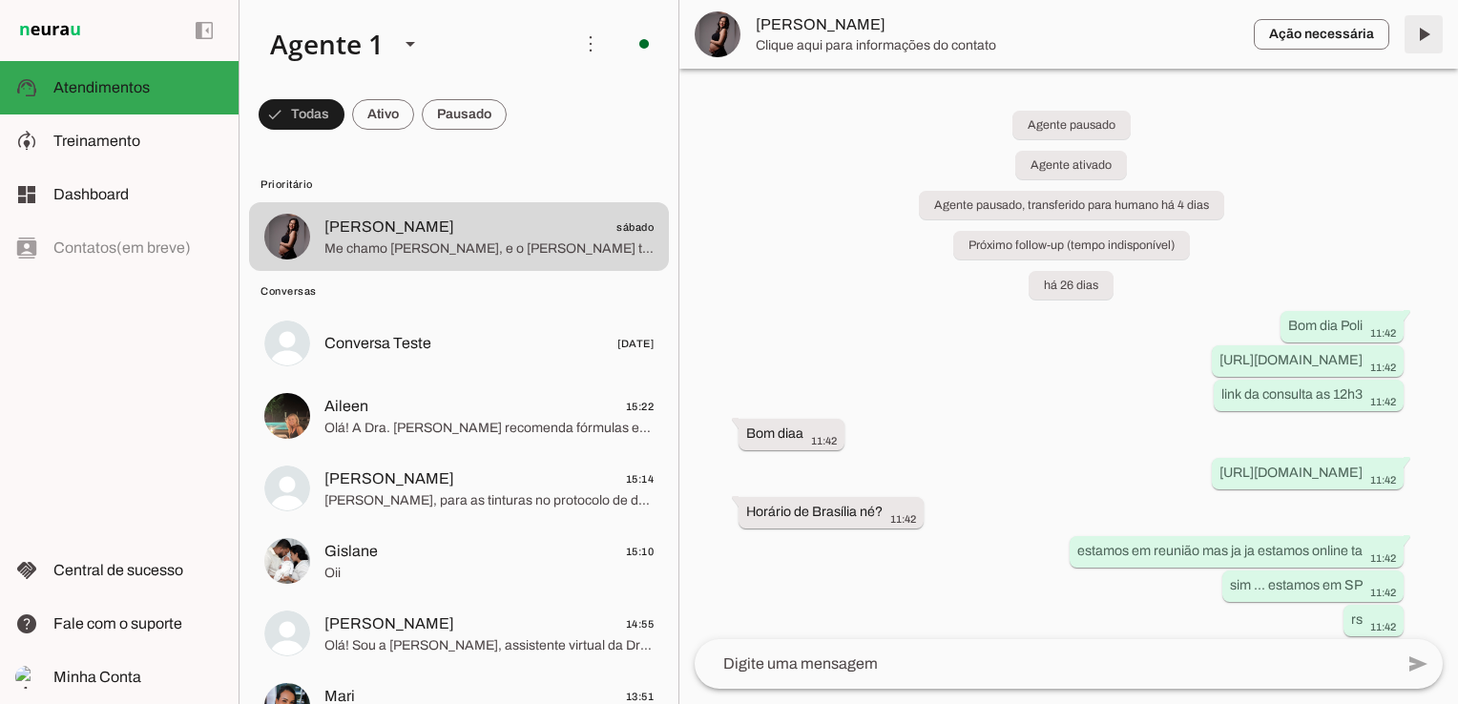
click at [1427, 36] on span at bounding box center [1424, 34] width 46 height 46
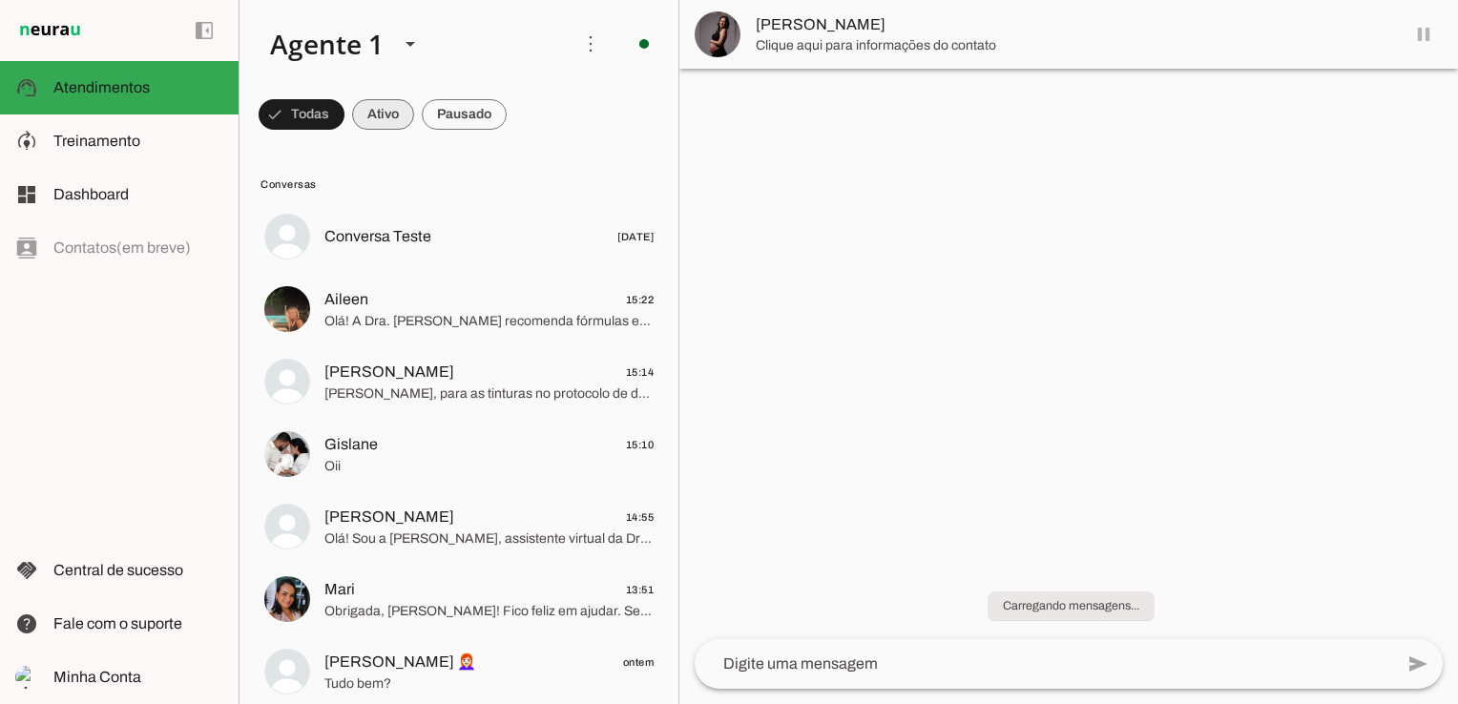
click at [387, 116] on span at bounding box center [383, 115] width 62 height 46
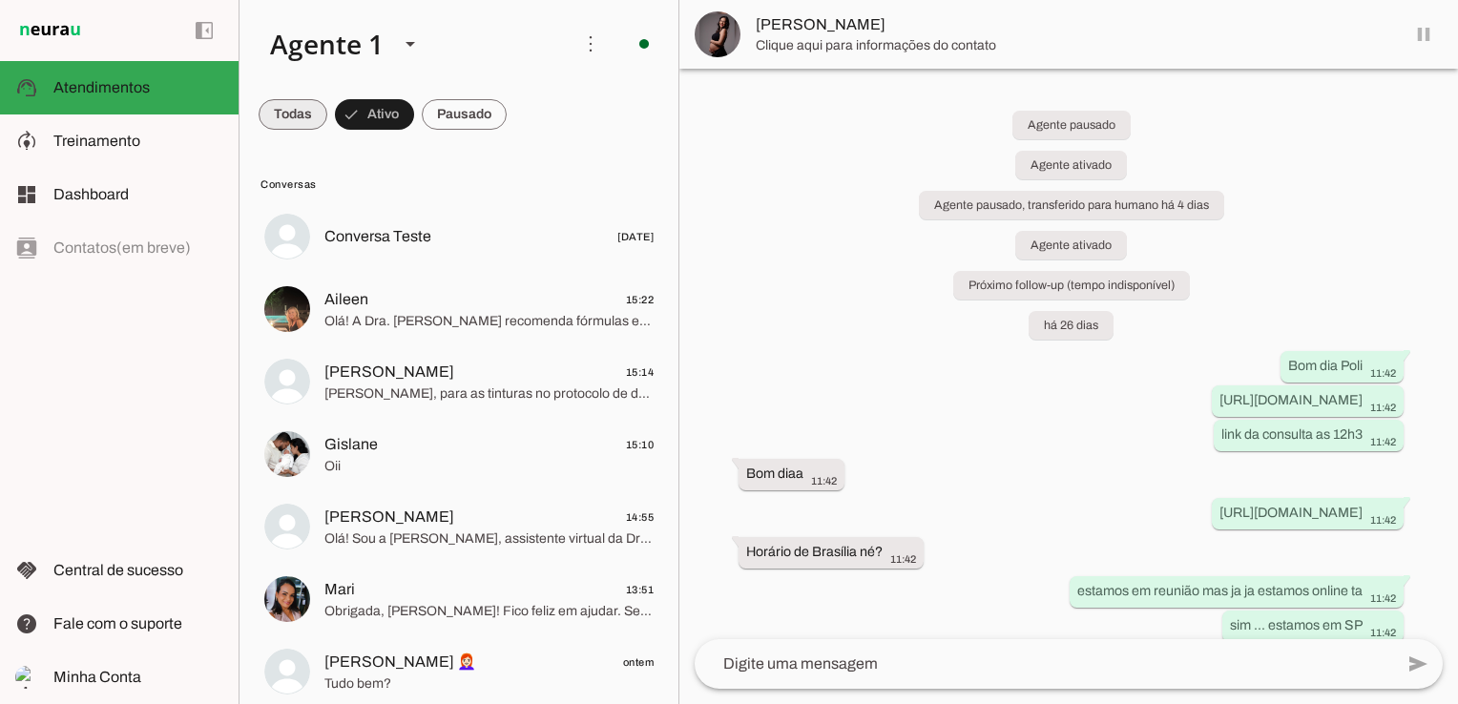
click at [282, 108] on span at bounding box center [293, 115] width 69 height 46
